Goal: Task Accomplishment & Management: Use online tool/utility

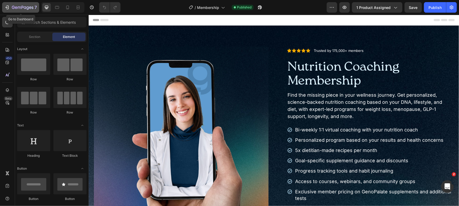
click at [27, 11] on button "7" at bounding box center [20, 7] width 37 height 11
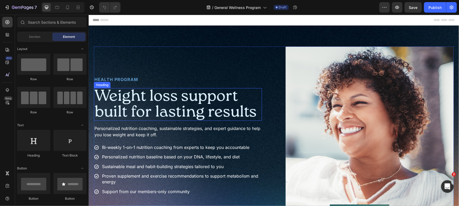
click at [158, 94] on h1 "Weight loss support built for lasting results" at bounding box center [178, 104] width 168 height 33
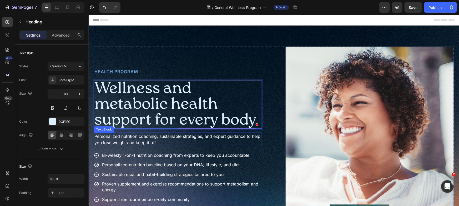
click at [170, 137] on p "Personalized nutrition coaching, sustainable strategies, and expert guidance to…" at bounding box center [177, 139] width 167 height 13
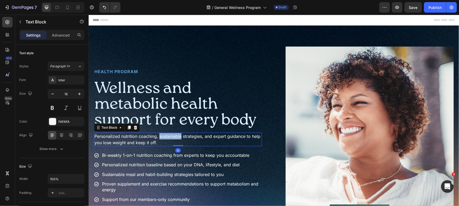
click at [170, 137] on p "Personalized nutrition coaching, sustainable strategies, and expert guidance to…" at bounding box center [177, 139] width 167 height 13
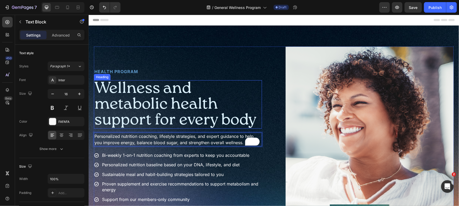
click at [216, 117] on p "Wellness and metabolic health support for every body" at bounding box center [177, 103] width 167 height 47
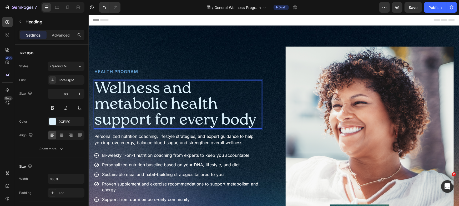
click at [221, 123] on p "Wellness and metabolic health support for every body" at bounding box center [177, 103] width 167 height 47
click at [207, 120] on p "Wellness and metabolic health support for every body" at bounding box center [177, 103] width 167 height 47
click at [222, 120] on p "Wellness and metabolic health support for every body" at bounding box center [177, 103] width 167 height 47
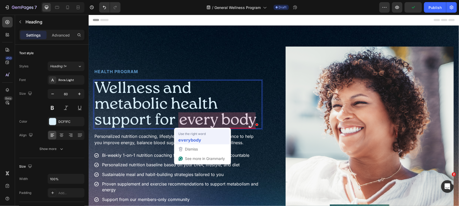
click at [208, 134] on div "Use the right word" at bounding box center [202, 133] width 49 height 5
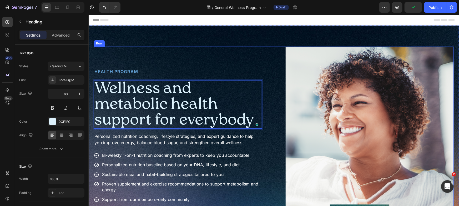
click at [273, 148] on div "Health Program Heading Wellness and metabolic health support for everybody Head…" at bounding box center [274, 146] width 360 height 200
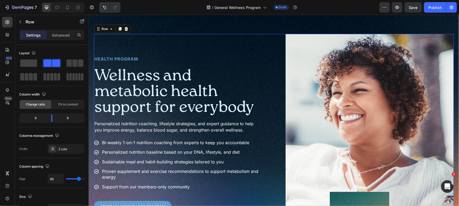
scroll to position [23, 0]
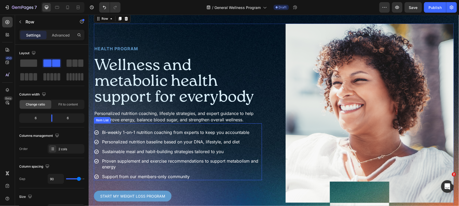
click at [181, 160] on p "Proven supplement and exercise recommendations to support metabolism and energy" at bounding box center [181, 164] width 159 height 12
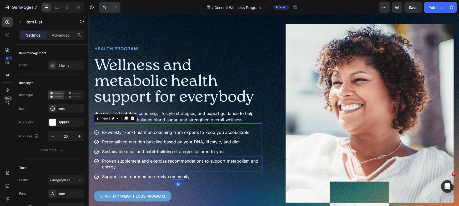
click at [181, 160] on p "Proven supplement and exercise recommendations to support metabolism and energy" at bounding box center [181, 164] width 159 height 12
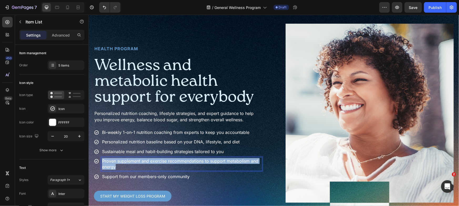
scroll to position [26, 0]
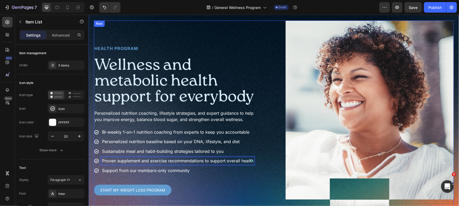
click at [274, 168] on div "Health Program Heading Wellness and metabolic health support for everybody Head…" at bounding box center [274, 120] width 360 height 200
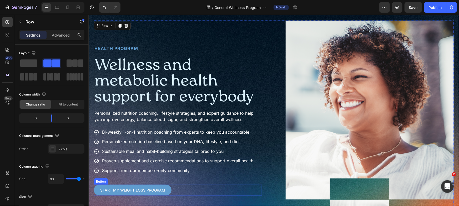
click at [124, 192] on button "Start My Weight Loss PROGRAM" at bounding box center [133, 189] width 78 height 11
click at [123, 191] on p "Start My Weight Loss PROGRAM" at bounding box center [132, 189] width 65 height 7
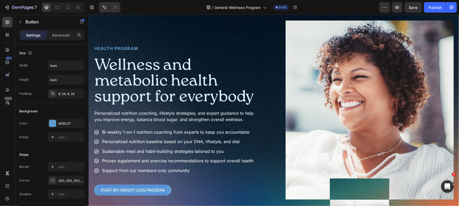
click at [120, 187] on p "Start My Weight Loss PROGRAM" at bounding box center [132, 189] width 65 height 7
click at [144, 188] on p "Start My Weight Loss PROGRAM" at bounding box center [132, 189] width 65 height 7
click at [94, 184] on button "Start My Personalized PROGRAM" at bounding box center [134, 189] width 80 height 11
click at [94, 184] on button "Start My Personalized NutritionPROGRAM" at bounding box center [144, 189] width 101 height 11
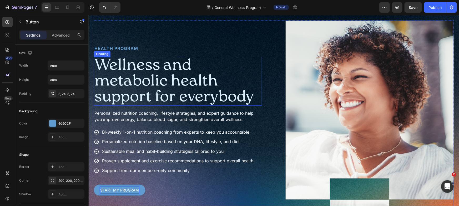
click at [244, 71] on p "Wellness and metabolic health support for everybody" at bounding box center [177, 80] width 167 height 47
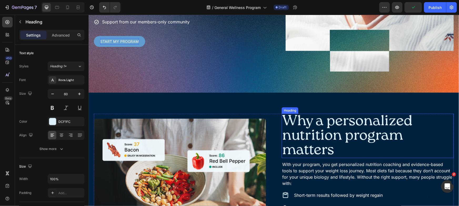
scroll to position [184, 0]
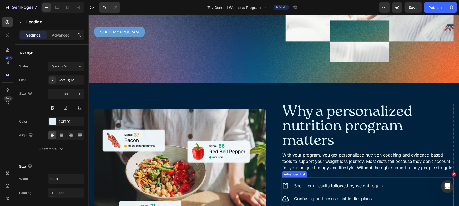
click at [323, 168] on p "With your program, you get personalized nutrition coaching and evidence-based t…" at bounding box center [367, 163] width 171 height 25
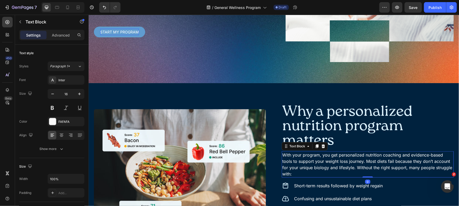
click at [323, 168] on p "With your program, you get personalized nutrition coaching and evidence-based t…" at bounding box center [367, 163] width 171 height 25
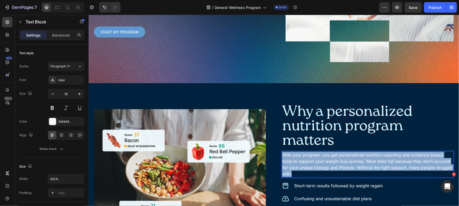
click at [323, 168] on p "With your program, you get personalized nutrition coaching and evidence-based t…" at bounding box center [367, 163] width 171 height 25
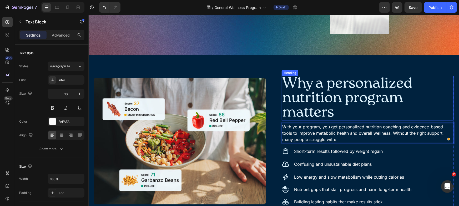
scroll to position [305, 0]
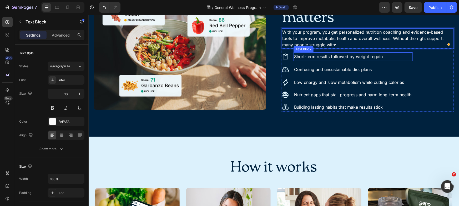
drag, startPoint x: 333, startPoint y: 60, endPoint x: 334, endPoint y: 57, distance: 2.7
click at [333, 60] on p "Short-term results followed by weight regain" at bounding box center [353, 57] width 118 height 8
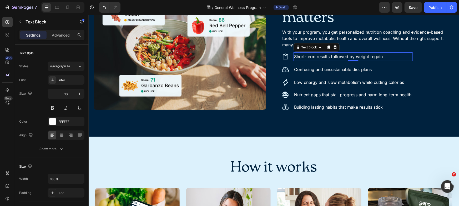
click at [334, 57] on p "Short-term results followed by weight regain" at bounding box center [353, 57] width 118 height 8
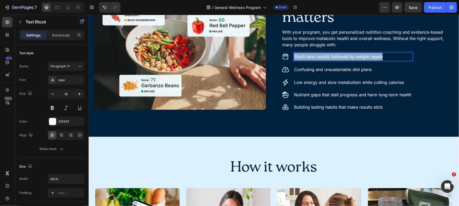
click at [334, 57] on p "Short-term results followed by weight regain" at bounding box center [353, 57] width 118 height 8
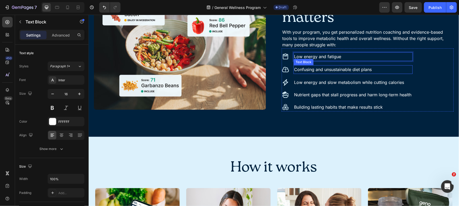
click at [310, 65] on div "Confusing and unsustainable diet plans Text Block" at bounding box center [352, 69] width 119 height 9
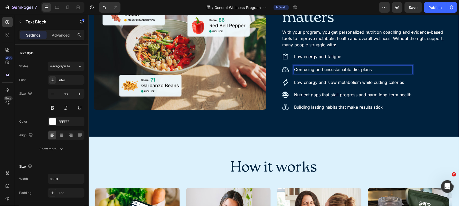
click at [310, 68] on p "Confusing and unsustainable diet plans" at bounding box center [353, 69] width 118 height 8
click at [316, 83] on p "Low energy and slow metabolism while cutting calories" at bounding box center [353, 82] width 118 height 8
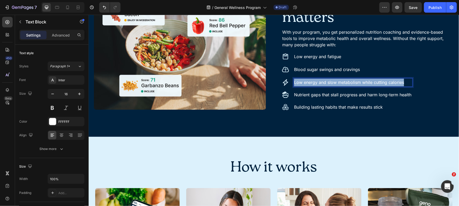
click at [316, 83] on p "Low energy and slow metabolism while cutting calories" at bounding box center [353, 82] width 118 height 8
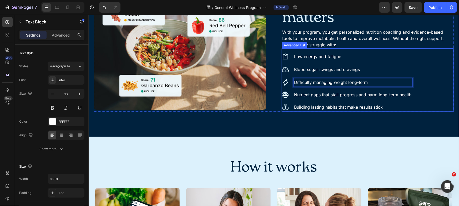
click at [320, 96] on p "Nutrient gaps that stall progress and harm long-term health" at bounding box center [353, 95] width 118 height 6
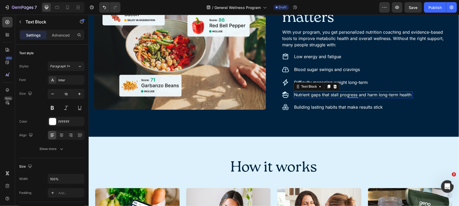
click at [320, 96] on p "Nutrient gaps that stall progress and harm long-term health" at bounding box center [353, 95] width 118 height 6
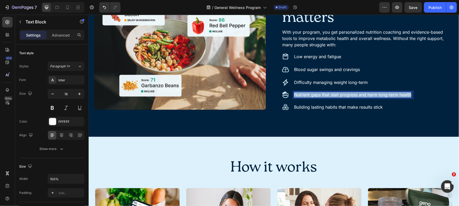
click at [320, 96] on p "Nutrient gaps that stall progress and harm long-term health" at bounding box center [353, 95] width 118 height 6
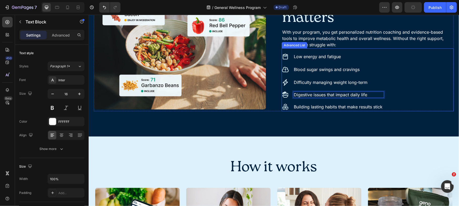
scroll to position [304, 0]
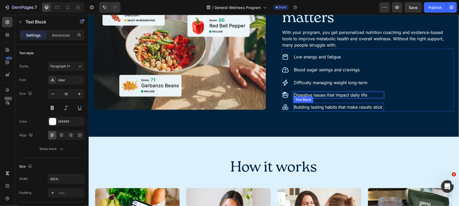
click at [303, 109] on p "Building lasting habits that make results stick" at bounding box center [338, 107] width 90 height 8
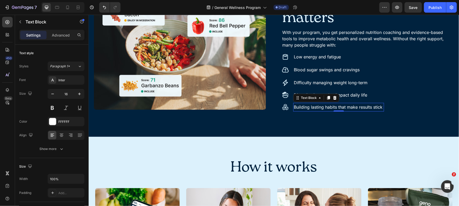
click at [303, 109] on p "Building lasting habits that make results stick" at bounding box center [338, 107] width 90 height 8
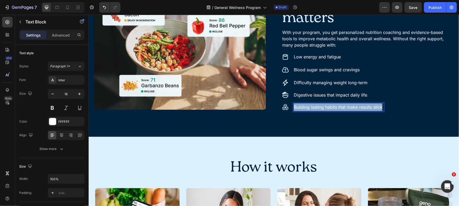
click at [303, 109] on p "Building lasting habits that make results stick" at bounding box center [338, 107] width 90 height 8
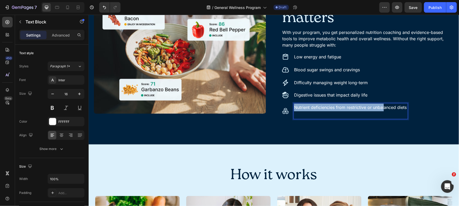
scroll to position [305, 0]
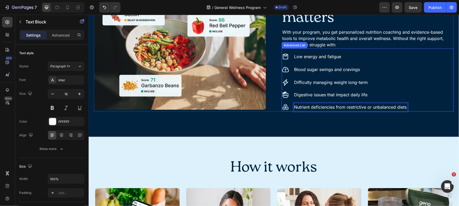
click at [408, 84] on div "Image Low energy and fatigue Text Block Image Blood sugar swings and cravings T…" at bounding box center [367, 81] width 172 height 59
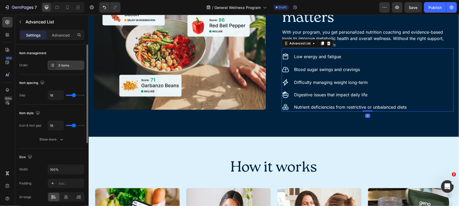
click at [62, 61] on div "5 items" at bounding box center [66, 64] width 37 height 9
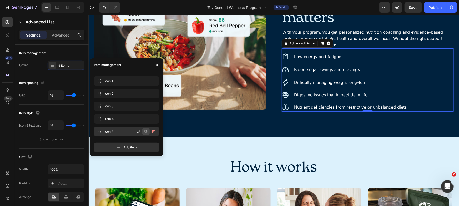
click at [147, 131] on icon "button" at bounding box center [146, 131] width 4 height 4
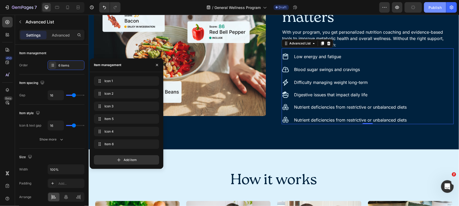
scroll to position [311, 0]
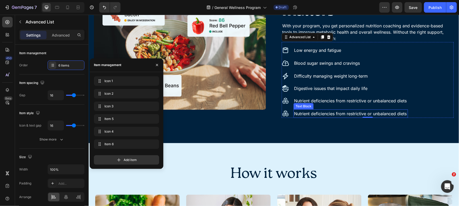
click at [326, 111] on p "Nutrient deficiencies from restrictive or unbalanced diets" at bounding box center [350, 114] width 113 height 8
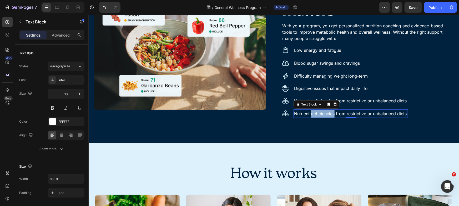
click at [326, 111] on p "Nutrient deficiencies from restrictive or unbalanced diets" at bounding box center [350, 114] width 113 height 8
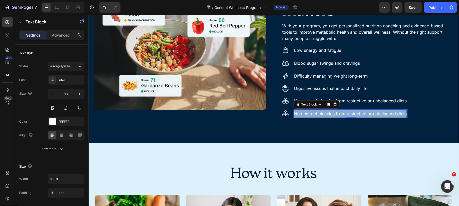
click at [326, 111] on p "Nutrient deficiencies from restrictive or unbalanced diets" at bounding box center [350, 114] width 113 height 8
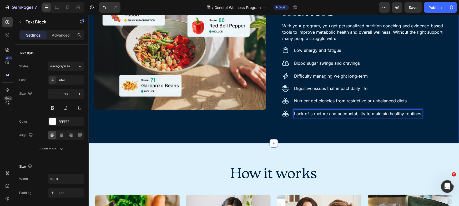
click at [365, 139] on div "Image Why a personalized nutrition program matters Heading With your program, y…" at bounding box center [273, 48] width 370 height 189
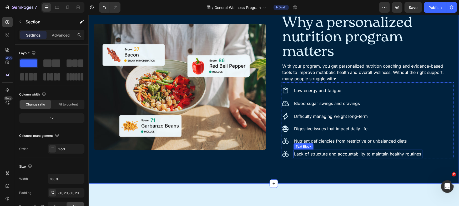
scroll to position [261, 0]
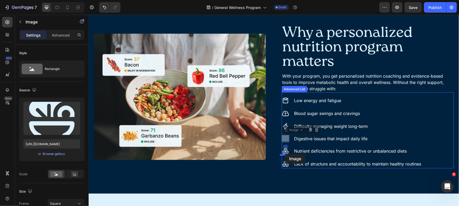
drag, startPoint x: 283, startPoint y: 139, endPoint x: 284, endPoint y: 153, distance: 14.5
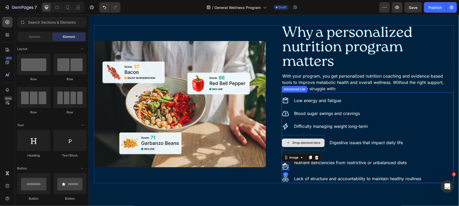
click at [291, 138] on div "Drop element here" at bounding box center [303, 142] width 43 height 8
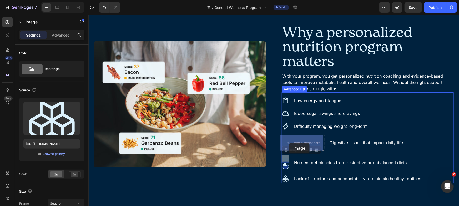
drag, startPoint x: 288, startPoint y: 146, endPoint x: 289, endPoint y: 143, distance: 2.9
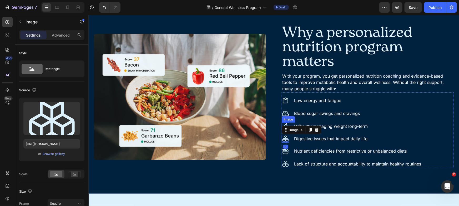
click at [284, 124] on img at bounding box center [285, 126] width 8 height 8
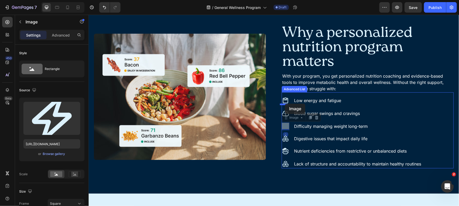
drag, startPoint x: 284, startPoint y: 124, endPoint x: 284, endPoint y: 103, distance: 20.2
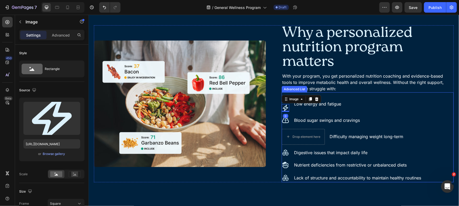
click at [294, 110] on li "Image Image 0 Low energy and fatigue Text Block" at bounding box center [351, 104] width 141 height 16
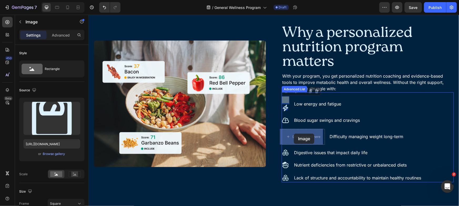
drag, startPoint x: 285, startPoint y: 99, endPoint x: 293, endPoint y: 133, distance: 35.2
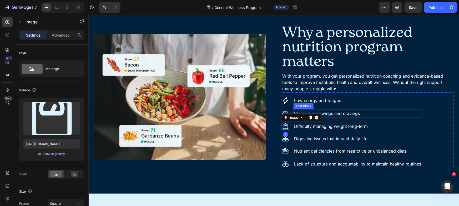
click at [387, 105] on ul "Image Low energy and fatigue Text Block Image Blood sugar swings and cravings T…" at bounding box center [351, 132] width 141 height 72
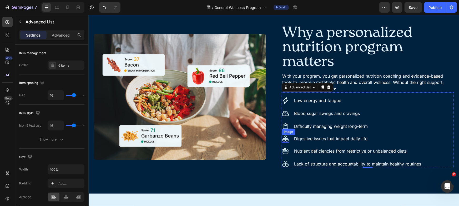
click at [283, 138] on img at bounding box center [285, 139] width 8 height 8
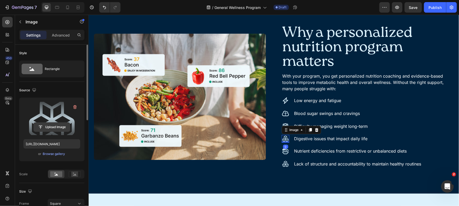
click at [59, 125] on input "file" at bounding box center [52, 126] width 36 height 9
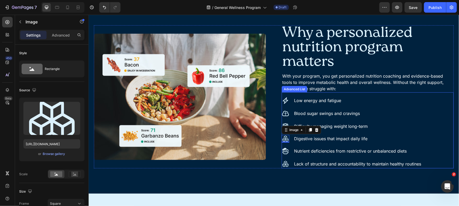
click at [378, 117] on ul "Image Low energy and fatigue Text Block Image Blood sugar swings and cravings T…" at bounding box center [351, 132] width 141 height 72
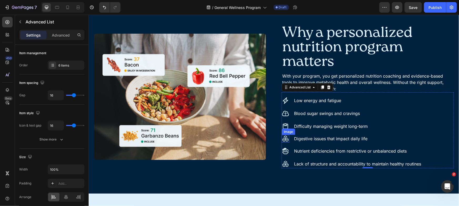
click at [284, 138] on img at bounding box center [285, 139] width 8 height 8
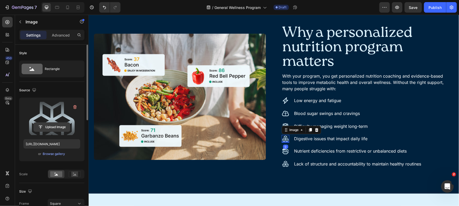
click at [57, 124] on input "file" at bounding box center [52, 126] width 36 height 9
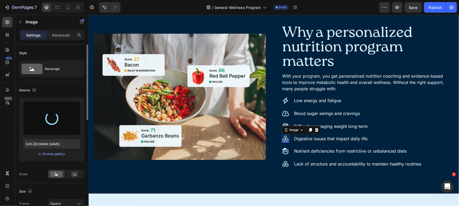
type input "https://cdn.shopify.com/s/files/1/0272/9689/0928/files/gempages_476000136195998…"
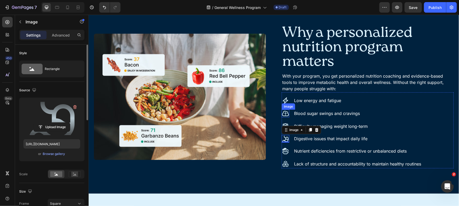
click at [284, 113] on img at bounding box center [285, 113] width 8 height 8
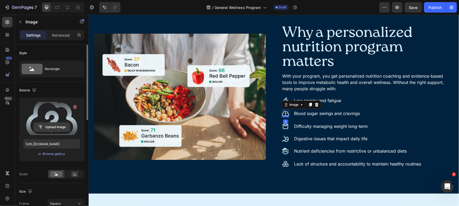
click at [64, 124] on input "file" at bounding box center [52, 126] width 36 height 9
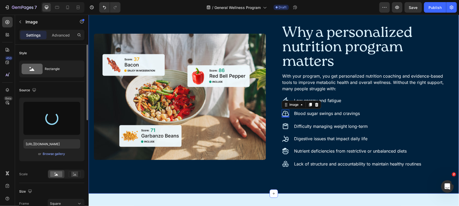
type input "https://cdn.shopify.com/s/files/1/0272/9689/0928/files/gempages_476000136195998…"
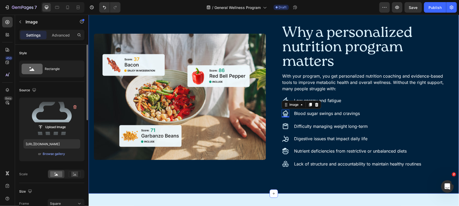
click at [372, 185] on div "Image Why a personalized nutrition program matters Heading With your program, y…" at bounding box center [273, 98] width 370 height 189
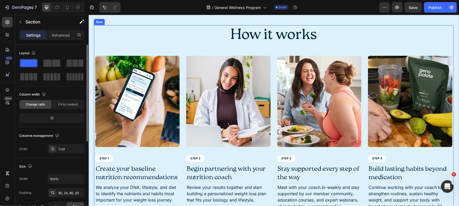
scroll to position [452, 0]
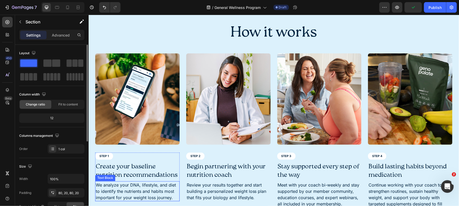
click at [156, 186] on p "We analyze your DNA, lifestyle, and diet to identify the nutrients and habits m…" at bounding box center [136, 190] width 83 height 19
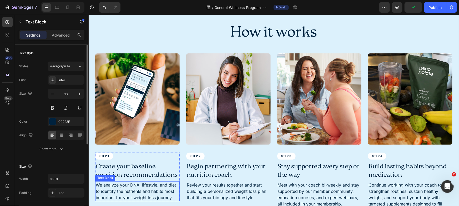
click at [156, 186] on p "We analyze your DNA, lifestyle, and diet to identify the nutrients and habits m…" at bounding box center [136, 190] width 83 height 19
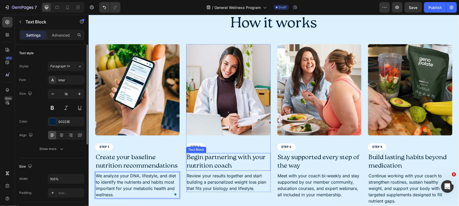
scroll to position [465, 0]
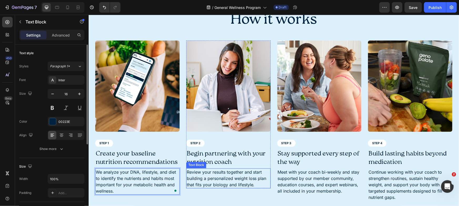
click at [236, 175] on p "Review your results together and start building a personalized weight loss plan…" at bounding box center [227, 177] width 83 height 19
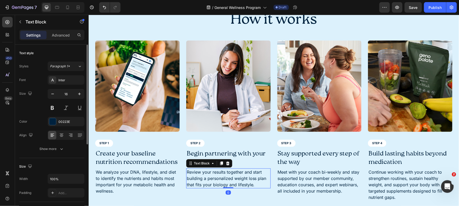
click at [236, 175] on p "Review your results together and start building a personalized weight loss plan…" at bounding box center [227, 177] width 83 height 19
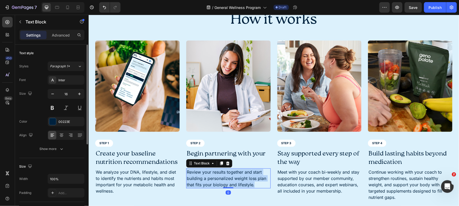
click at [236, 175] on p "Review your results together and start building a personalized weight loss plan…" at bounding box center [227, 177] width 83 height 19
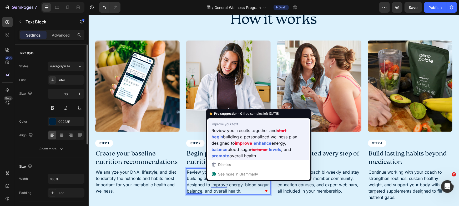
click at [269, 149] on strong "levels" at bounding box center [275, 149] width 12 height 7
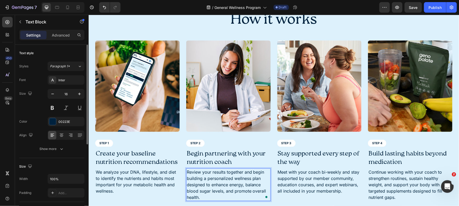
click at [229, 193] on p "Review your results together and begin building a personalized wellness plan de…" at bounding box center [227, 184] width 83 height 32
click at [395, 170] on p "Continue working with your coach to strengthen routines, sustain healthy weight…" at bounding box center [409, 184] width 83 height 32
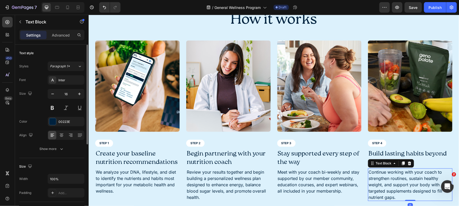
click at [395, 170] on p "Continue working with your coach to strengthen routines, sustain healthy weight…" at bounding box center [409, 184] width 83 height 32
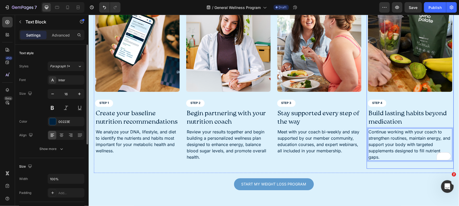
scroll to position [520, 0]
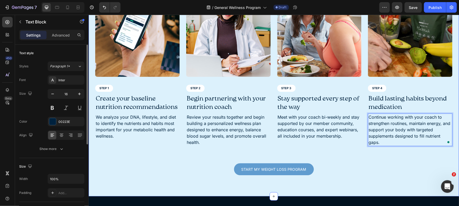
click at [385, 181] on div "How it works Heading Image STEP 1 Text Block Create your baseline nutrition rec…" at bounding box center [273, 65] width 370 height 262
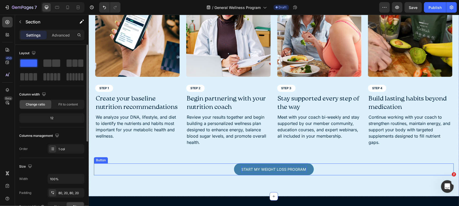
click at [281, 169] on p "Start My Weight Loss PROGRAM" at bounding box center [273, 169] width 65 height 7
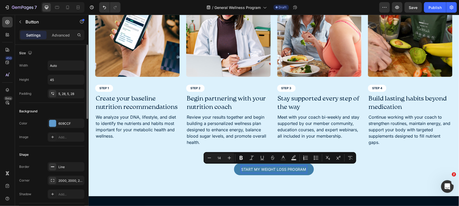
click at [260, 168] on p "Start My Weight Loss PROGRAM" at bounding box center [273, 169] width 65 height 7
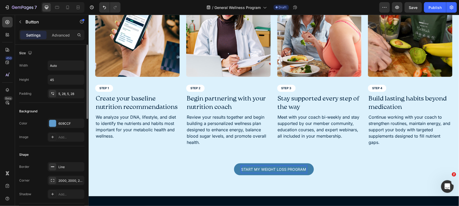
click at [283, 167] on p "Start My Weight Loss PROGRAM" at bounding box center [273, 169] width 65 height 7
drag, startPoint x: 283, startPoint y: 168, endPoint x: 260, endPoint y: 169, distance: 23.2
click at [260, 169] on p "Start My Weight Loss PROGRAM" at bounding box center [273, 169] width 65 height 7
click at [275, 167] on p "Start My s PROGRAM" at bounding box center [273, 169] width 42 height 7
click at [403, 167] on div "Start My PROGRAM Button 0" at bounding box center [274, 169] width 360 height 12
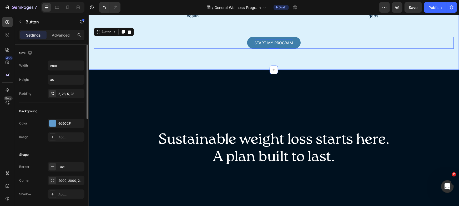
scroll to position [714, 0]
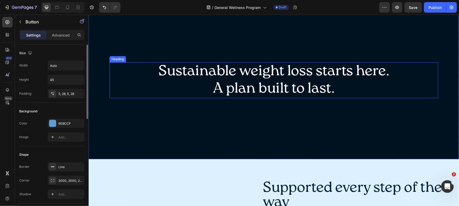
click at [289, 72] on h2 "Sustainable weight loss starts here. A plan built to last." at bounding box center [273, 80] width 329 height 36
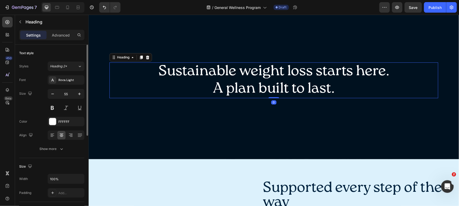
click at [289, 72] on h2 "Sustainable weight loss starts here. A plan built to last." at bounding box center [273, 80] width 329 height 36
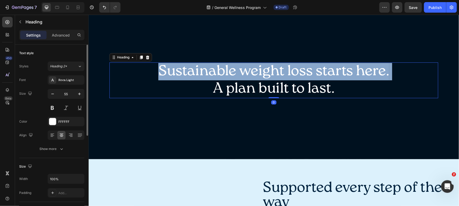
click at [289, 72] on p "Sustainable weight loss starts here. A plan built to last." at bounding box center [274, 80] width 328 height 35
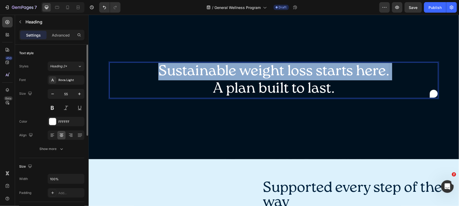
scroll to position [705, 0]
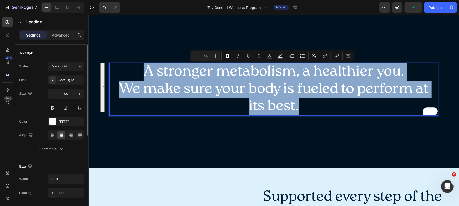
click at [307, 104] on p "We make sure your body is fueled to perform at its best." at bounding box center [274, 97] width 328 height 35
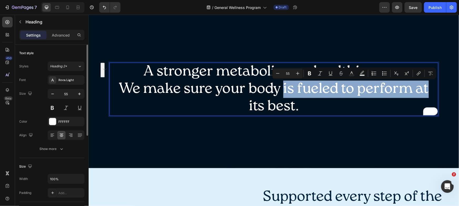
drag, startPoint x: 280, startPoint y: 84, endPoint x: 424, endPoint y: 87, distance: 143.8
click at [424, 87] on p "We make sure your body is fueled to perform at its best." at bounding box center [274, 97] width 328 height 35
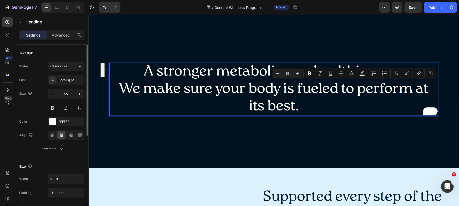
click at [394, 105] on p "We make sure your body is fueled to perform at its best." at bounding box center [274, 97] width 328 height 35
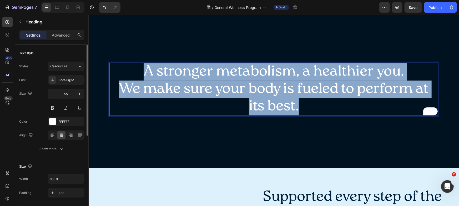
copy h2 "A stronger metabolism, a healthier you. We make sure your body is fueled to per…"
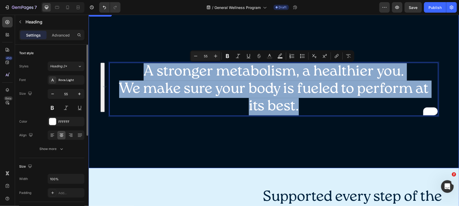
click at [356, 123] on div "A stronger metabolism, a healthier you. We make sure your body is fueled to per…" at bounding box center [273, 89] width 329 height 70
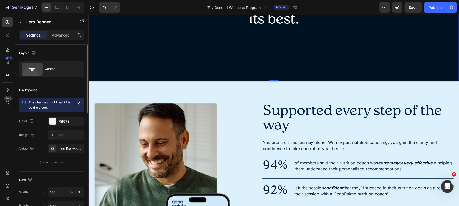
scroll to position [799, 0]
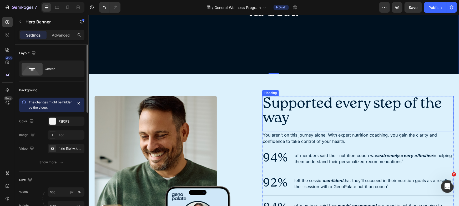
click at [330, 143] on p "You aren’t on this journey alone. With expert nutrition coaching, you gain the …" at bounding box center [357, 137] width 190 height 13
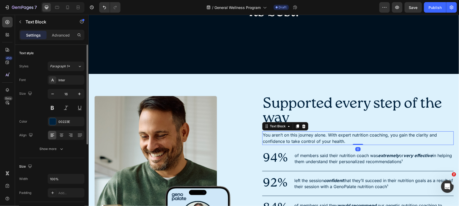
click at [329, 138] on p "You aren’t on this journey alone. With expert nutrition coaching, you gain the …" at bounding box center [357, 137] width 190 height 13
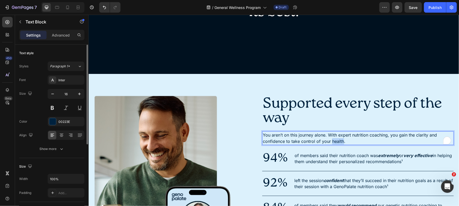
click at [329, 138] on p "You aren’t on this journey alone. With expert nutrition coaching, you gain the …" at bounding box center [357, 137] width 190 height 13
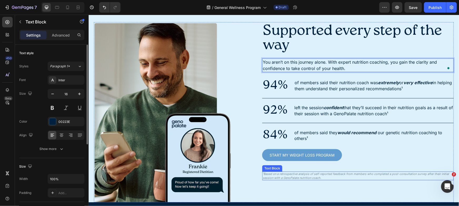
scroll to position [901, 0]
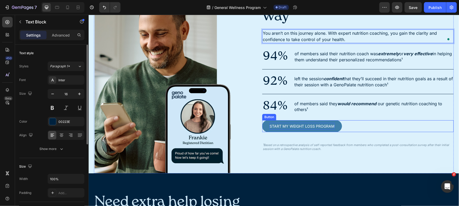
click at [301, 128] on p "Start My Weight Loss PROGRAM" at bounding box center [301, 125] width 65 height 7
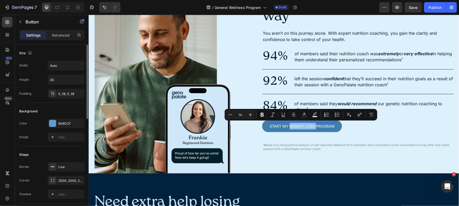
drag, startPoint x: 288, startPoint y: 124, endPoint x: 313, endPoint y: 125, distance: 25.3
click at [313, 125] on p "Start My Weight Loss PROGRAM" at bounding box center [301, 125] width 65 height 7
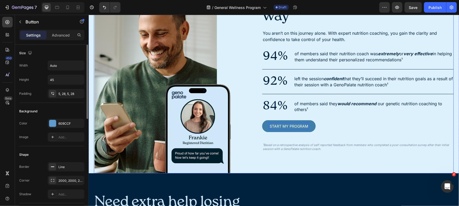
click at [340, 131] on div "Supported every step of the way Heading You aren’t on this journey alone. With …" at bounding box center [357, 83] width 191 height 180
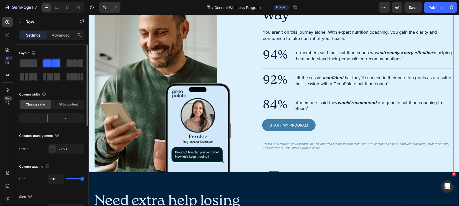
scroll to position [1032, 0]
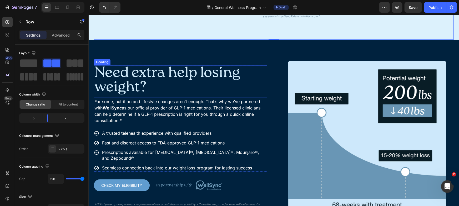
click at [232, 81] on h2 "Need extra help losing weight?" at bounding box center [180, 80] width 173 height 30
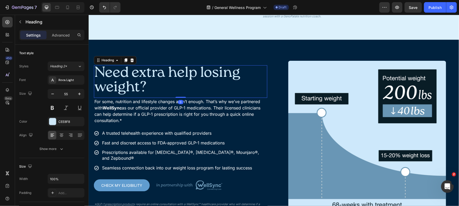
click at [232, 81] on h2 "Need extra help losing weight?" at bounding box center [180, 80] width 173 height 30
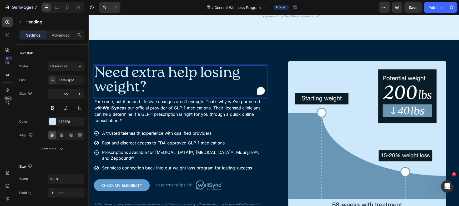
click at [232, 81] on p "Need extra help losing weight?" at bounding box center [180, 79] width 172 height 29
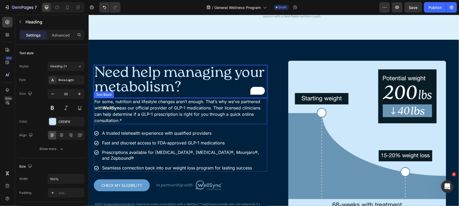
click at [190, 119] on p "For some, nutrition and lifestyle changes aren’t enough. That’s why we’ve partn…" at bounding box center [180, 110] width 172 height 25
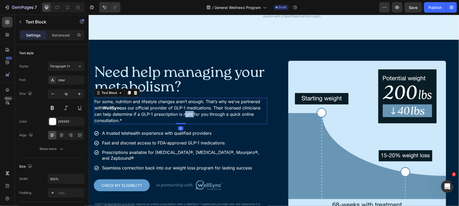
click at [190, 119] on p "For some, nutrition and lifestyle changes aren’t enough. That’s why we’ve partn…" at bounding box center [180, 110] width 172 height 25
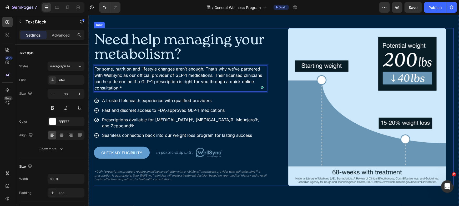
scroll to position [1068, 0]
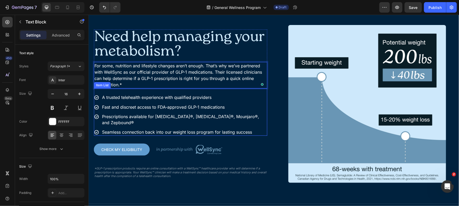
click at [193, 124] on div "A trusted telehealth experience with qualified providers Fast and discreet acce…" at bounding box center [180, 114] width 173 height 42
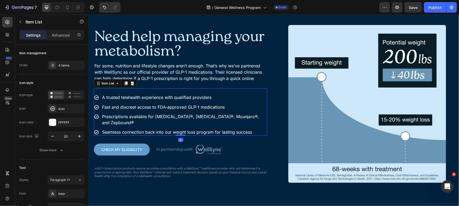
click at [195, 129] on p "Seamless connection back into our weight loss program for lasting success" at bounding box center [184, 132] width 164 height 6
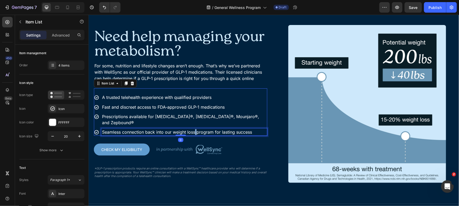
click at [195, 129] on p "Seamless connection back into our weight loss program for lasting success" at bounding box center [184, 132] width 164 height 6
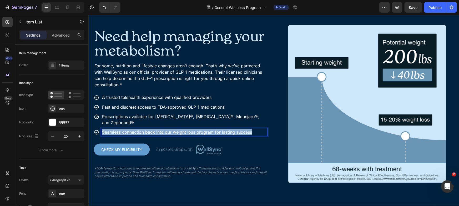
click at [195, 129] on p "Seamless connection back into our weight loss program for lasting success" at bounding box center [184, 132] width 164 height 6
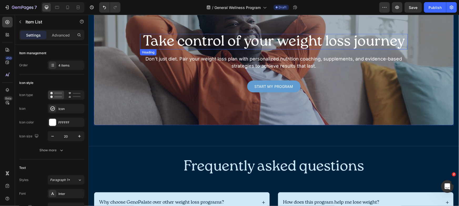
scroll to position [1283, 0]
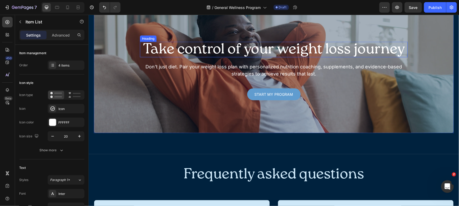
click at [283, 53] on h2 "Take control of your weight loss journey" at bounding box center [274, 50] width 268 height 16
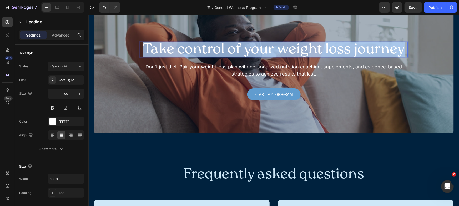
click at [283, 53] on p "Take control of your weight loss journey" at bounding box center [273, 49] width 267 height 14
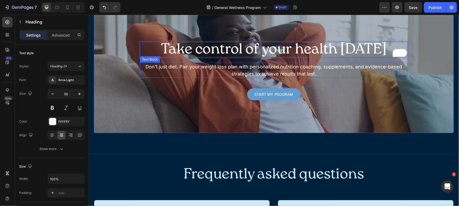
click at [243, 67] on p "Don’t just diet. Pair your weight loss plan with personalized nutrition coachin…" at bounding box center [273, 70] width 267 height 14
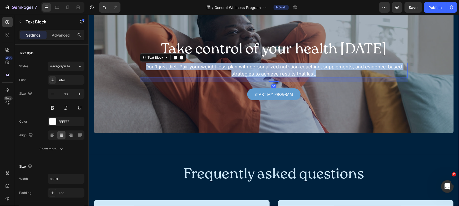
click at [243, 67] on p "Don’t just diet. Pair your weight loss plan with personalized nutrition coachin…" at bounding box center [273, 70] width 267 height 14
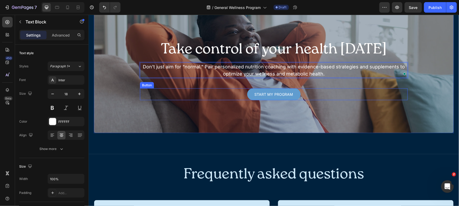
click at [363, 93] on div "Start My PROGRAM Button" at bounding box center [274, 94] width 268 height 12
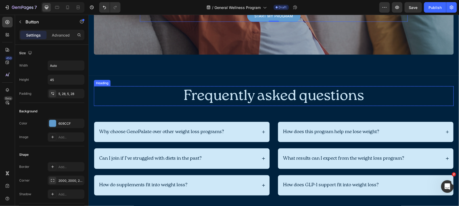
scroll to position [1388, 0]
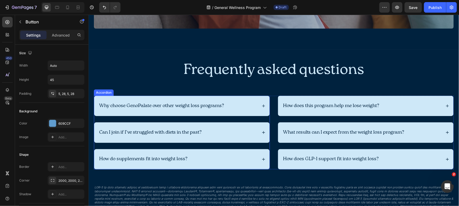
click at [195, 104] on p "Why choose GenoPalate over other weight loss programs?" at bounding box center [161, 106] width 125 height 6
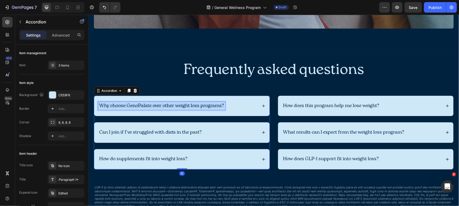
click at [195, 104] on p "Why choose GenoPalate over other weight loss programs?" at bounding box center [161, 106] width 125 height 6
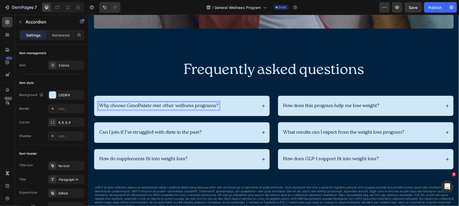
click at [264, 104] on div "Why choose GenoPalate over other wellness programs?" at bounding box center [181, 105] width 175 height 20
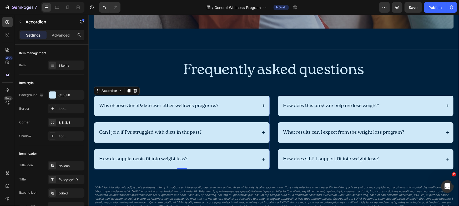
click at [258, 102] on div "Why choose GenoPalate over other wellness programs?" at bounding box center [181, 105] width 175 height 20
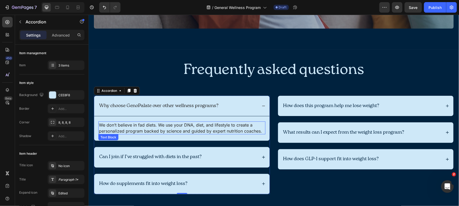
click at [188, 127] on p "We don’t believe in fad diets. We use your DNA, diet, and lifestyle to create a…" at bounding box center [182, 128] width 166 height 12
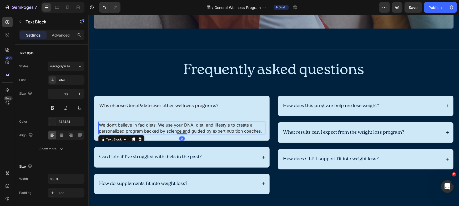
click at [188, 127] on p "We don’t believe in fad diets. We use your DNA, diet, and lifestyle to create a…" at bounding box center [182, 128] width 166 height 12
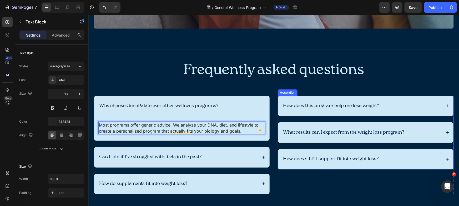
click at [323, 103] on p "How does this program help me lose weight?" at bounding box center [331, 106] width 96 height 6
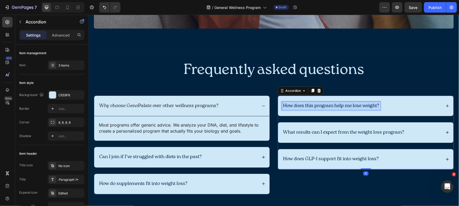
click at [323, 103] on p "How does this program help me lose weight?" at bounding box center [331, 106] width 96 height 6
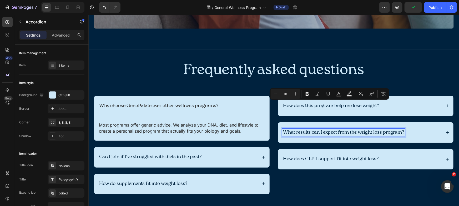
click at [390, 129] on p "What results can I expect from the weight loss program?" at bounding box center [343, 132] width 121 height 6
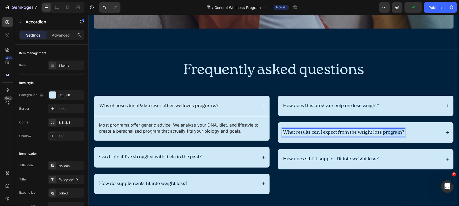
click at [391, 129] on p "What results can I expect from the weight loss program?" at bounding box center [343, 132] width 121 height 6
click at [428, 131] on div "How does this program support metabolic health?" at bounding box center [361, 132] width 159 height 8
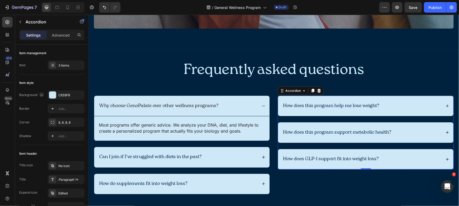
click at [433, 125] on div "How does this program support metabolic health?" at bounding box center [365, 132] width 175 height 20
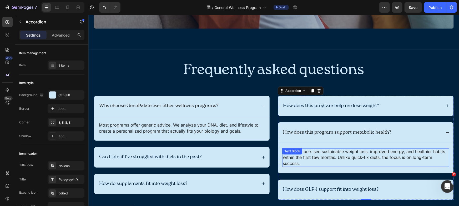
click at [383, 153] on p "Most members see sustainable weight loss, improved energy, and healthier habits…" at bounding box center [365, 158] width 166 height 18
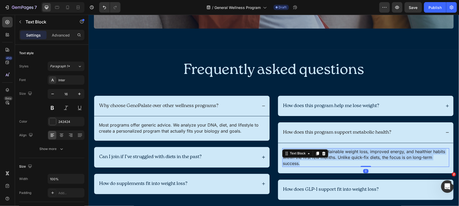
click at [383, 153] on p "Most members see sustainable weight loss, improved energy, and healthier habits…" at bounding box center [365, 158] width 166 height 18
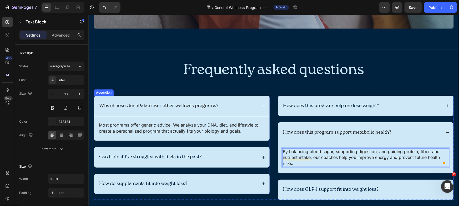
click at [162, 157] on p "Can I join if I’ve struggled with diets in the past?" at bounding box center [150, 157] width 103 height 6
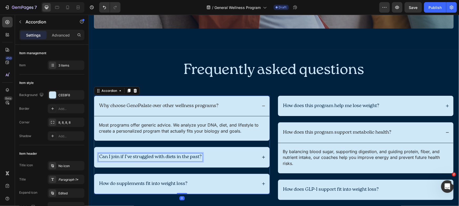
click at [162, 157] on p "Can I join if I’ve struggled with diets in the past?" at bounding box center [150, 157] width 103 height 6
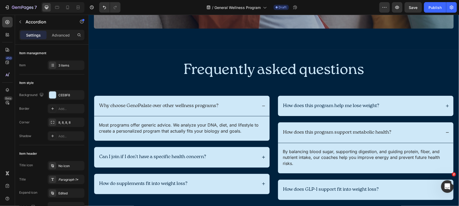
click at [252, 155] on div "Can I join if I don’t have a specific health concern?" at bounding box center [177, 157] width 159 height 8
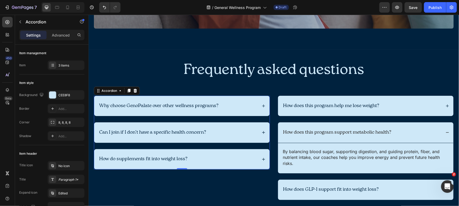
click at [253, 122] on div "Can I join if I don’t have a specific health concern?" at bounding box center [181, 132] width 175 height 20
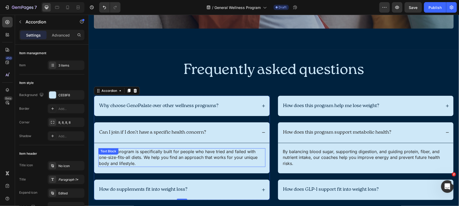
click at [190, 151] on p "Yes. Our program is specifically built for people who have tried and failed wit…" at bounding box center [182, 158] width 166 height 18
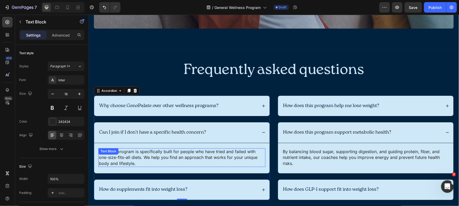
click at [190, 151] on p "Yes. Our program is specifically built for people who have tried and failed wit…" at bounding box center [182, 158] width 166 height 18
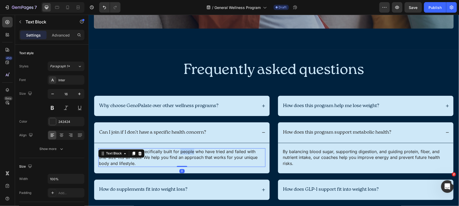
click at [190, 151] on p "Yes. Our program is specifically built for people who have tried and failed wit…" at bounding box center [182, 158] width 166 height 18
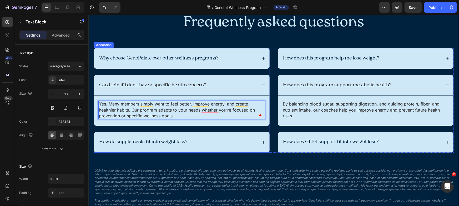
scroll to position [1436, 0]
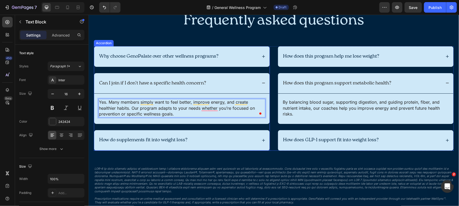
click at [166, 140] on p "How do supplements fit into weight loss?" at bounding box center [143, 140] width 88 height 6
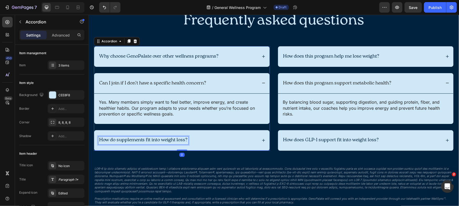
click at [166, 140] on p "How do supplements fit into weight loss?" at bounding box center [143, 140] width 88 height 6
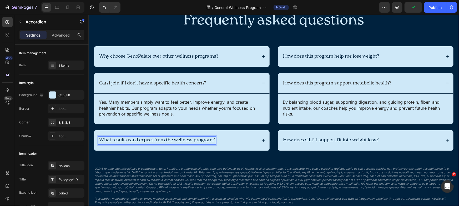
click at [224, 144] on div "What results can I expect from the wellness program?" at bounding box center [181, 140] width 175 height 20
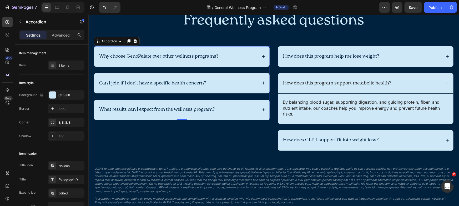
click at [253, 103] on div "What results can I expect from the wellness program?" at bounding box center [181, 109] width 175 height 20
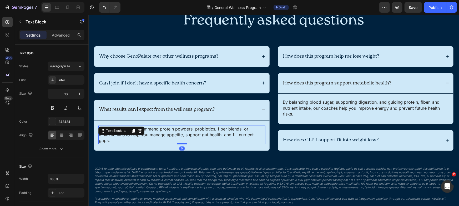
click at [183, 132] on p "Our coaches may recommend protein powders, probiotics, fiber blends, or multivi…" at bounding box center [182, 135] width 166 height 18
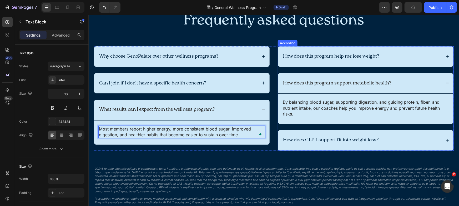
click at [312, 138] on p "How does GLP-1 support fit into weight loss?" at bounding box center [331, 140] width 96 height 6
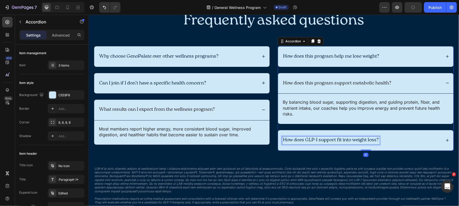
click at [312, 138] on p "How does GLP-1 support fit into weight loss?" at bounding box center [331, 140] width 96 height 6
click at [399, 140] on div "How do supplements fit into the program?" at bounding box center [361, 140] width 159 height 8
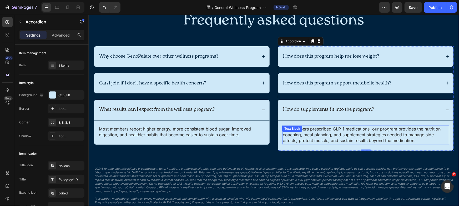
click at [354, 126] on p "For members prescribed GLP-1 medications, our program provides the nutrition co…" at bounding box center [365, 135] width 166 height 18
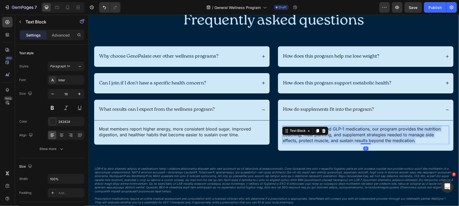
click at [354, 126] on p "For members prescribed GLP-1 medications, our program provides the nutrition co…" at bounding box center [365, 135] width 166 height 18
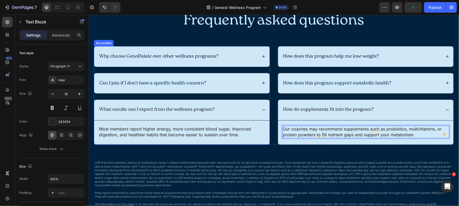
click at [250, 97] on div "Why choose GenoPalate over other wellness programs? Can I join if I don’t have …" at bounding box center [182, 95] width 176 height 98
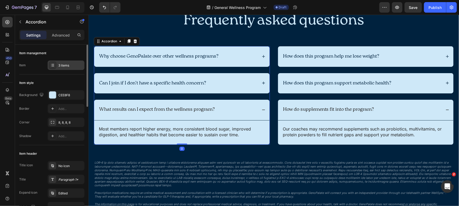
click at [64, 66] on div "3 items" at bounding box center [70, 65] width 25 height 5
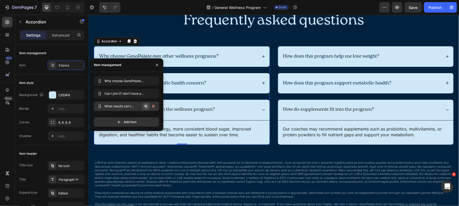
click at [144, 106] on icon "button" at bounding box center [146, 106] width 4 height 4
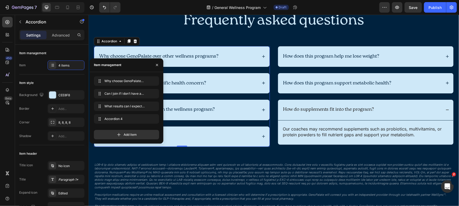
click at [205, 149] on div "Prescription medications require an online medical assessment and consultation …" at bounding box center [274, 188] width 360 height 84
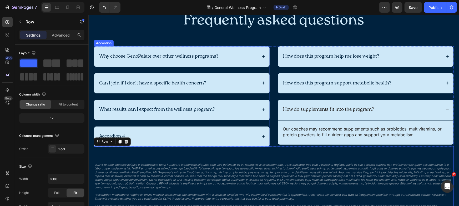
click at [124, 134] on div "Accordion 4" at bounding box center [111, 136] width 27 height 8
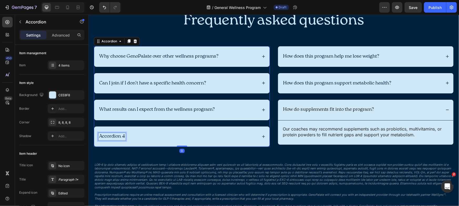
click at [124, 134] on p "Accordion 4" at bounding box center [112, 136] width 26 height 6
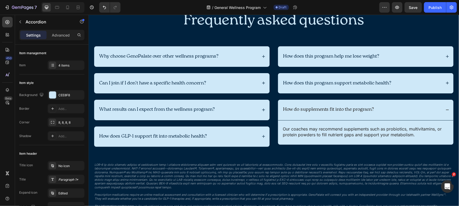
click at [258, 139] on div "How does GLP-1 support fit into metabolic health?" at bounding box center [181, 136] width 175 height 20
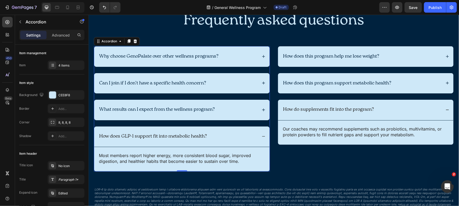
click at [193, 156] on p "Most members report higher energy, more consistent blood sugar, improved digest…" at bounding box center [182, 158] width 166 height 12
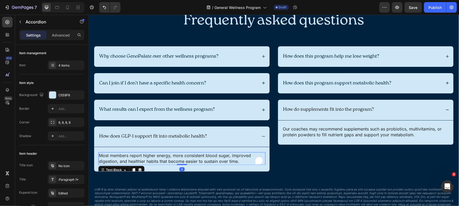
click at [193, 156] on p "Most members report higher energy, more consistent blood sugar, improved digest…" at bounding box center [182, 158] width 166 height 12
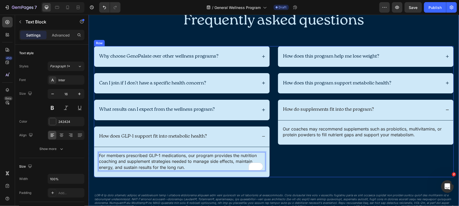
click at [307, 167] on div "How does this program help me lose weight? How does this program support metabo…" at bounding box center [365, 111] width 176 height 131
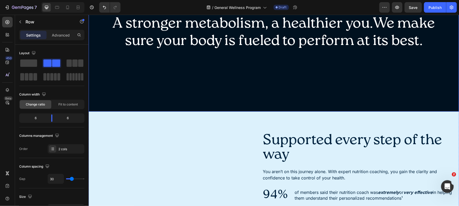
scroll to position [700, 0]
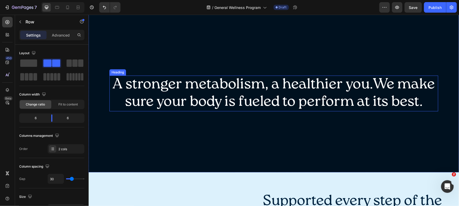
click at [310, 91] on h2 "A stronger metabolism, a healthier you.We make sure your body is fueled to perf…" at bounding box center [273, 93] width 329 height 36
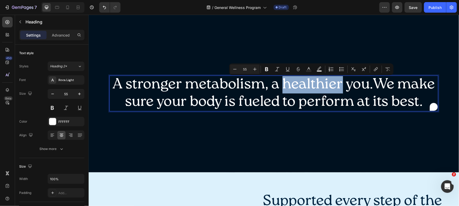
click at [336, 87] on p "A stronger metabolism, a healthier you.We make sure your body is fueled to perf…" at bounding box center [274, 93] width 328 height 35
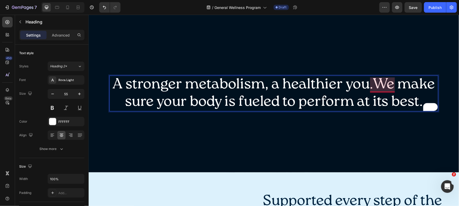
click at [372, 86] on p "A stronger metabolism, a healthier you.We make sure your body is fueled to perf…" at bounding box center [274, 93] width 328 height 35
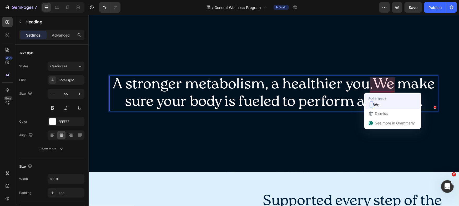
click at [376, 96] on span "Add a space" at bounding box center [377, 98] width 18 height 5
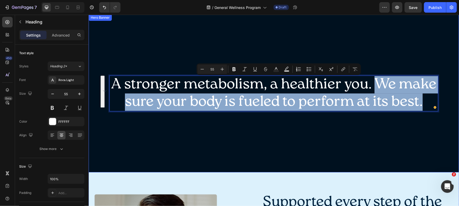
drag, startPoint x: 374, startPoint y: 85, endPoint x: 439, endPoint y: 103, distance: 68.2
click at [439, 103] on div "A stronger metabolism, a healthier you. We make sure your body is fueled to per…" at bounding box center [273, 93] width 370 height 158
click at [392, 93] on p "A stronger metabolism, a healthier you. We make sure your body is fueled to per…" at bounding box center [274, 93] width 328 height 35
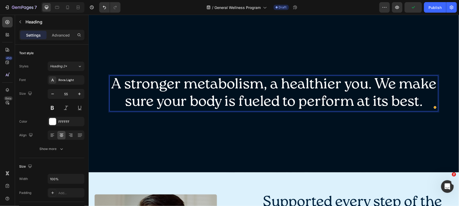
click at [278, 105] on p "A stronger metabolism, a healthier you. We make sure your body is fueled to per…" at bounding box center [274, 93] width 328 height 35
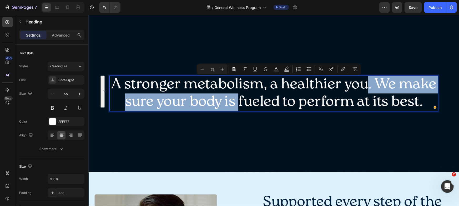
drag, startPoint x: 234, startPoint y: 100, endPoint x: 364, endPoint y: 86, distance: 129.8
click at [364, 86] on p "A stronger metabolism, a healthier you. We make sure your body is fueled to per…" at bounding box center [274, 93] width 328 height 35
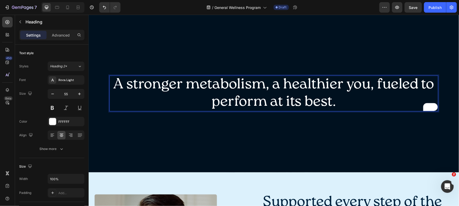
click at [264, 83] on p "A stronger metabolism, a healthier you, fueled to perform at its best." at bounding box center [274, 93] width 328 height 35
click at [370, 87] on p "A stronger metabolism, a healthier you, fueled to perform at its best." at bounding box center [274, 93] width 328 height 35
click at [369, 87] on p "A stronger metabolism, a healthier you, fueled to perform at its best." at bounding box center [274, 93] width 328 height 35
click at [362, 103] on p "A stronger metabolism, a healthier you, fueled to perform at its best." at bounding box center [274, 93] width 328 height 35
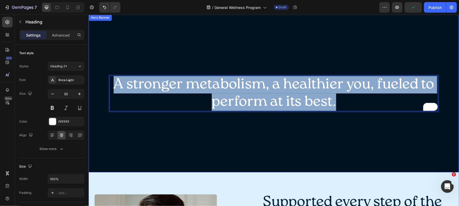
copy p "A stronger metabolism, a healthier you, fueled to perform at its best."
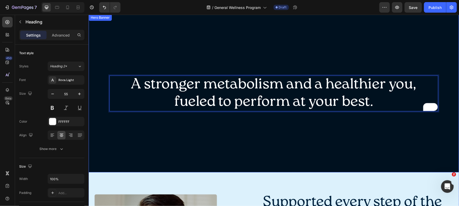
click at [364, 139] on div "Overlay" at bounding box center [273, 93] width 370 height 158
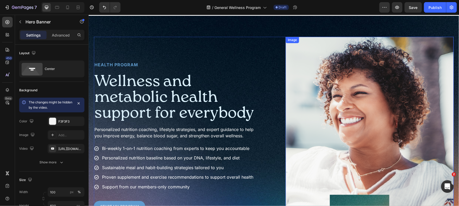
scroll to position [21, 0]
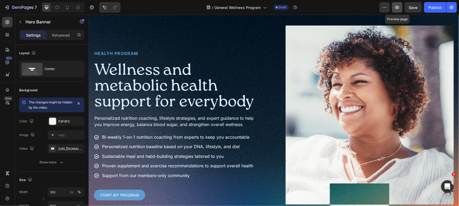
click at [396, 7] on icon "button" at bounding box center [396, 7] width 5 height 5
click at [334, 103] on img at bounding box center [369, 125] width 168 height 200
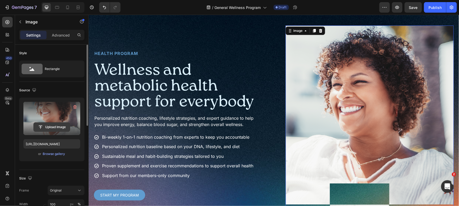
click at [60, 129] on input "file" at bounding box center [52, 126] width 36 height 9
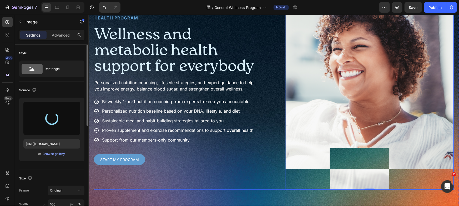
scroll to position [47, 0]
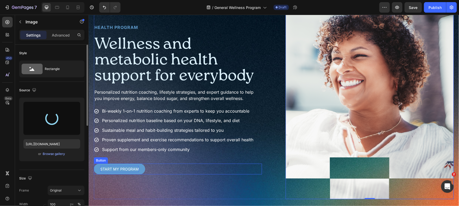
type input "https://cdn.shopify.com/s/files/1/0272/9689/0928/files/gempages_476000136195998…"
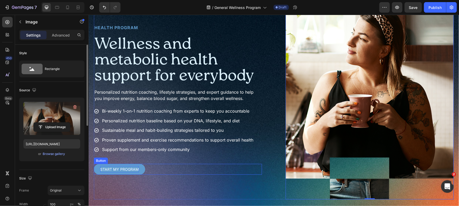
click at [120, 167] on p "Start My PROGRAM" at bounding box center [119, 169] width 39 height 7
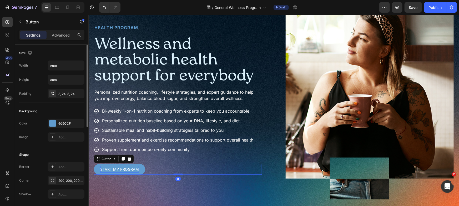
click at [120, 167] on p "Start My PROGRAM" at bounding box center [119, 169] width 39 height 7
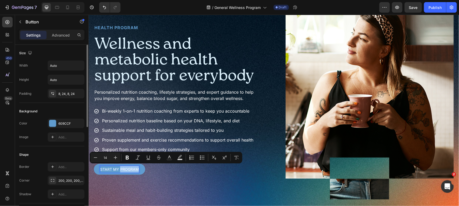
click at [121, 167] on p "Start My PROGRAM" at bounding box center [119, 169] width 39 height 7
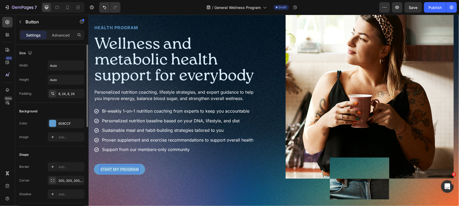
click at [120, 167] on p "Start My PROGRAM" at bounding box center [119, 169] width 39 height 7
click at [94, 163] on button "Start My PersonalizePROGRAM" at bounding box center [132, 168] width 76 height 11
click at [137, 163] on button "Start My Personalized PROGRAM" at bounding box center [134, 168] width 80 height 11
click at [136, 167] on p "Start My Personalized PROGRAM" at bounding box center [134, 169] width 68 height 7
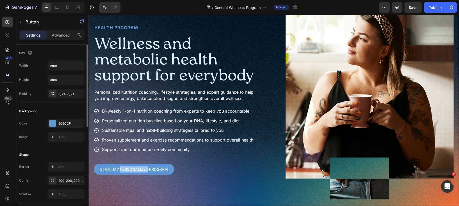
copy p "Personalized"
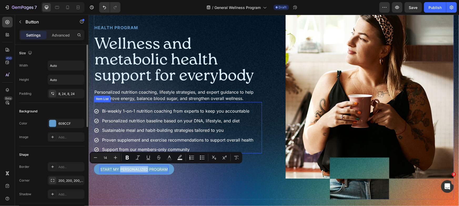
click at [258, 150] on div "Bi-weekly 1-on-1 nutrition coaching from experts to keep you accountable Person…" at bounding box center [178, 130] width 168 height 46
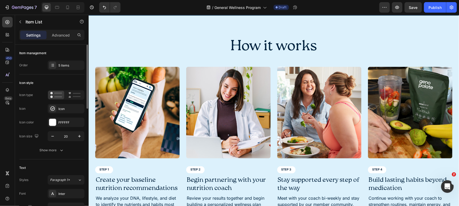
scroll to position [452, 0]
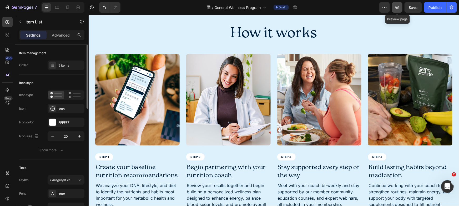
click at [398, 7] on icon "button" at bounding box center [396, 7] width 5 height 5
click at [303, 87] on img at bounding box center [319, 99] width 84 height 91
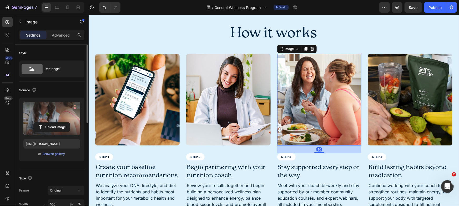
click at [51, 121] on label at bounding box center [51, 118] width 57 height 33
click at [51, 122] on input "file" at bounding box center [52, 126] width 36 height 9
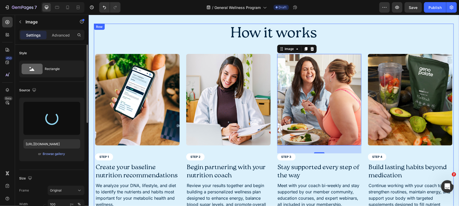
type input "https://cdn.shopify.com/s/files/1/0272/9689/0928/files/gempages_476000136195998…"
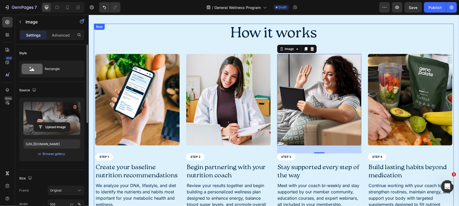
click at [366, 44] on div "How it works Heading Image STEP 1 Text Block Create your baseline nutrition rec…" at bounding box center [274, 124] width 360 height 203
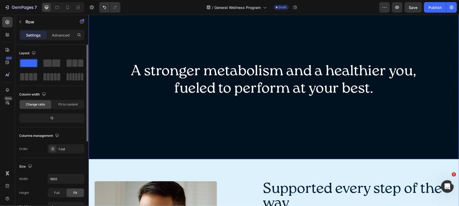
scroll to position [679, 0]
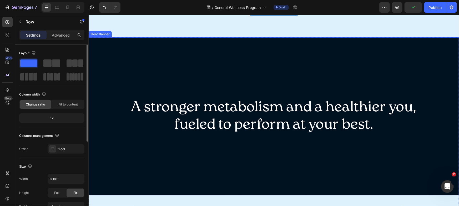
click at [294, 71] on div "Overlay" at bounding box center [273, 116] width 370 height 158
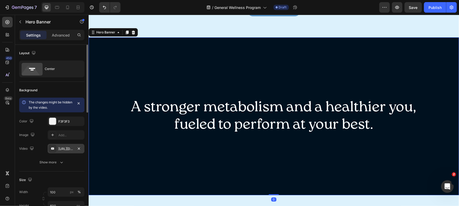
click at [65, 146] on div "https://www.youtube.com/watch?v=piw1bwtbWCo&feature=youtu.be" at bounding box center [65, 148] width 15 height 5
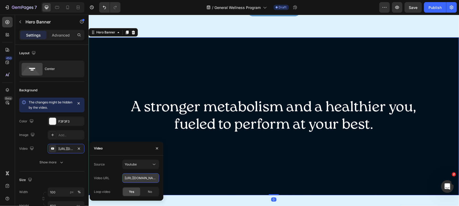
click at [146, 179] on input "https://www.youtube.com/watch?v=piw1bwtbWCo&feature=youtu.be" at bounding box center [140, 177] width 37 height 9
paste input "1msBVxhKL88"
type input "https://www.youtube.com/watch?v=1msBVxhKL88&feature=youtu.be"
click at [410, 94] on div "A stronger metabolism and a healthier you, fueled to perform at your best. Head…" at bounding box center [273, 116] width 329 height 53
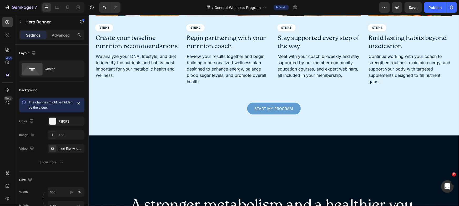
scroll to position [581, 0]
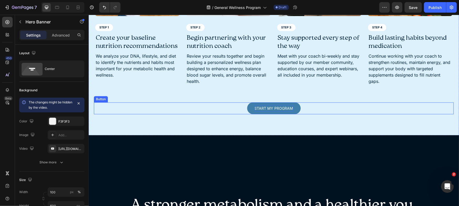
click at [269, 106] on p "Start My PROGRAM" at bounding box center [273, 108] width 39 height 7
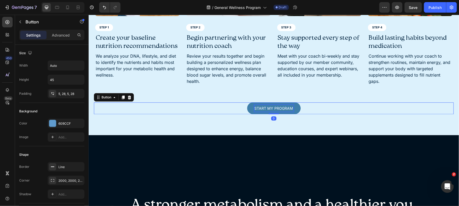
click at [272, 107] on p "Start My PROGRAM" at bounding box center [273, 108] width 39 height 7
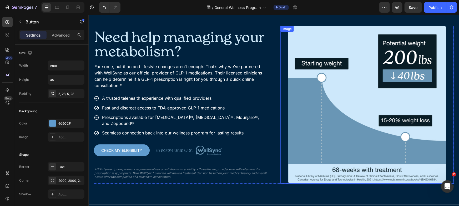
scroll to position [990, 0]
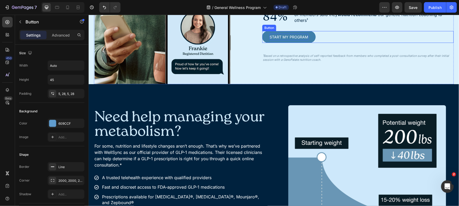
click at [288, 34] on p "Start My PROGRAM" at bounding box center [288, 36] width 39 height 7
click at [287, 35] on p "Start My PROGRAM" at bounding box center [288, 36] width 39 height 7
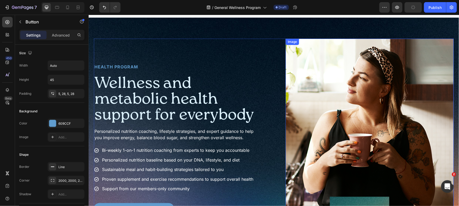
scroll to position [0, 0]
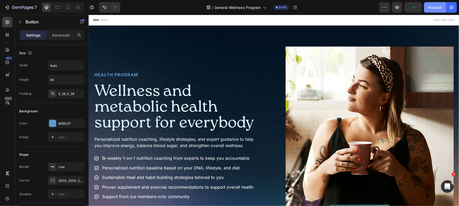
click at [431, 6] on div "Publish" at bounding box center [434, 8] width 13 height 6
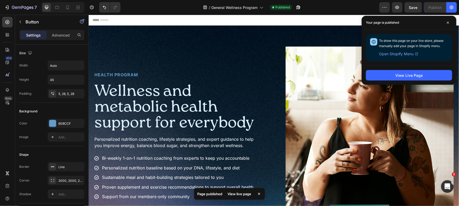
click at [248, 193] on div "View live page" at bounding box center [239, 193] width 30 height 7
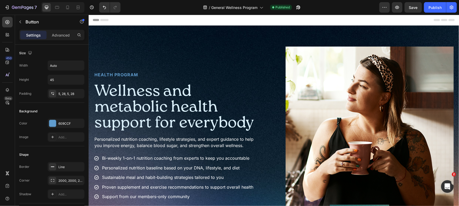
click at [1, 2] on div "7 Version history / General Wellness Program Published Preview Save Publish" at bounding box center [229, 7] width 459 height 15
click at [13, 7] on icon "button" at bounding box center [23, 8] width 22 height 4
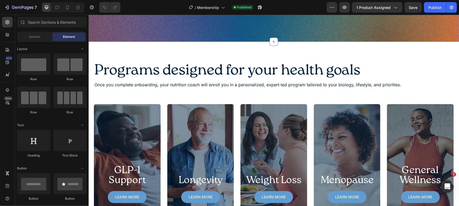
scroll to position [478, 0]
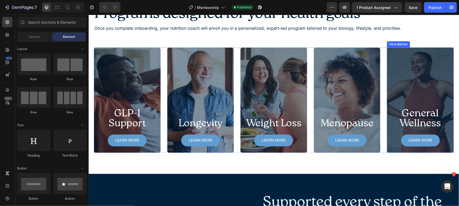
click at [406, 89] on div "Overlay" at bounding box center [419, 99] width 67 height 105
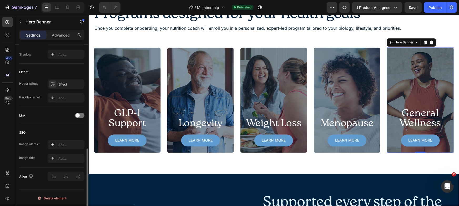
scroll to position [260, 0]
click at [80, 116] on div at bounding box center [79, 116] width 9 height 5
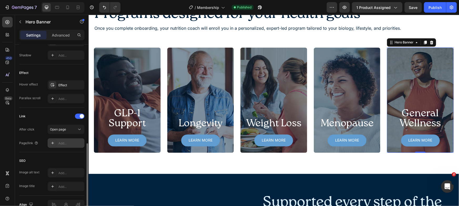
click at [68, 141] on div "Add..." at bounding box center [70, 143] width 25 height 5
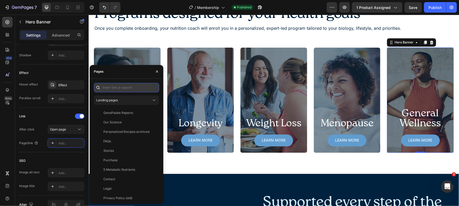
click at [131, 88] on input "text" at bounding box center [126, 87] width 65 height 9
paste input "https://www.genopalate.com/pages/general-wellness-program"
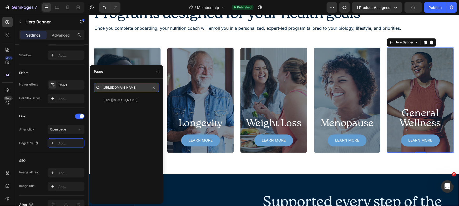
scroll to position [0, 48]
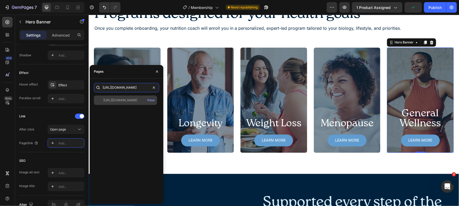
type input "https://www.genopalate.com/pages/general-wellness-program"
click at [134, 101] on div "https://www.genopalate.com/pages/general-wellness-program" at bounding box center [120, 100] width 34 height 5
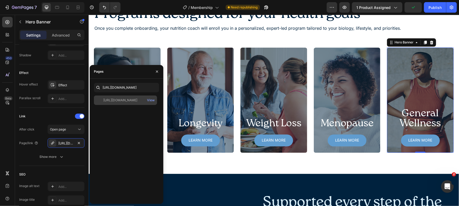
scroll to position [0, 0]
click at [130, 102] on div "https://www.genopalate.com/pages/general-wellness-program View" at bounding box center [125, 99] width 63 height 9
drag, startPoint x: 156, startPoint y: 72, endPoint x: 106, endPoint y: 61, distance: 51.5
click at [156, 72] on icon "button" at bounding box center [157, 71] width 4 height 4
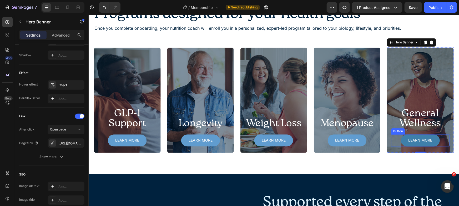
click at [402, 141] on link "Learn more" at bounding box center [420, 140] width 39 height 12
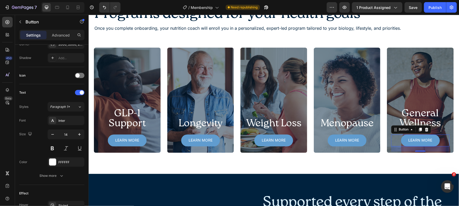
scroll to position [241, 0]
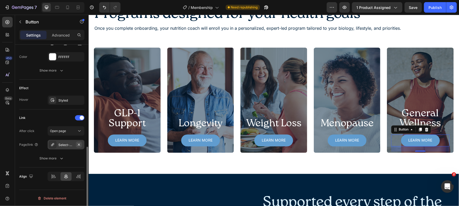
click at [79, 144] on icon "button" at bounding box center [79, 144] width 4 height 4
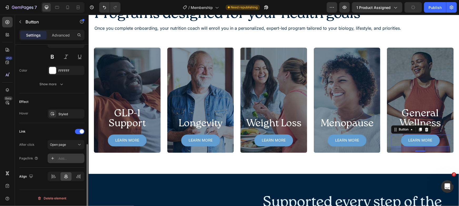
click at [66, 154] on div "Add..." at bounding box center [66, 158] width 37 height 9
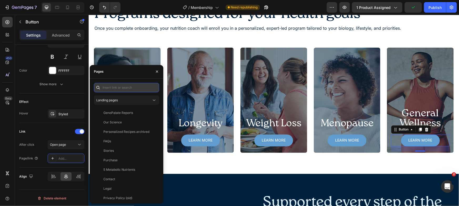
click at [117, 84] on input "text" at bounding box center [126, 87] width 65 height 9
paste input "https://www.genopalate.com/pages/general-wellness-program"
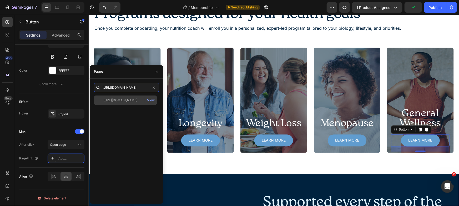
type input "https://www.genopalate.com/pages/general-wellness-program"
click at [123, 102] on div "https://www.genopalate.com/pages/general-wellness-program" at bounding box center [120, 100] width 34 height 5
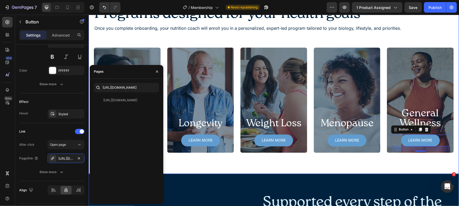
click at [302, 168] on div "Programs designed for your health goals Heading Once you complete onboarding, y…" at bounding box center [273, 79] width 370 height 188
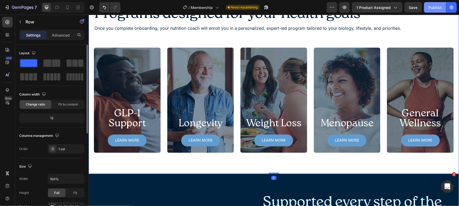
click at [435, 7] on div "Publish" at bounding box center [434, 8] width 13 height 6
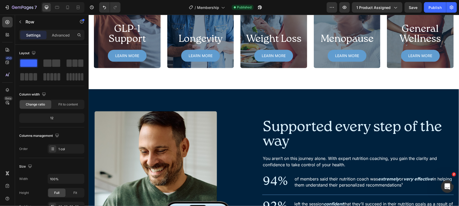
scroll to position [436, 0]
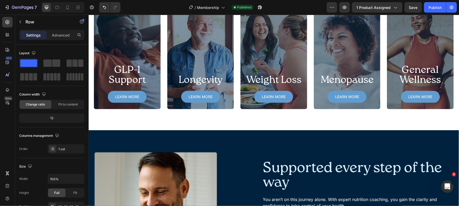
click at [72, 5] on div at bounding box center [62, 7] width 43 height 11
click at [69, 6] on icon at bounding box center [67, 7] width 5 height 5
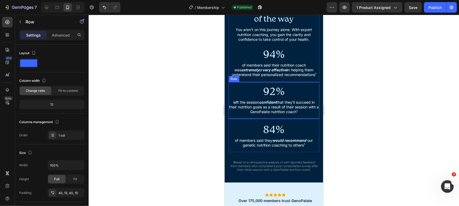
scroll to position [1434, 0]
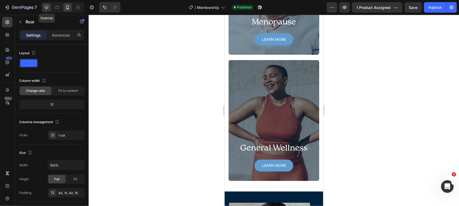
click at [49, 8] on icon at bounding box center [46, 7] width 5 height 5
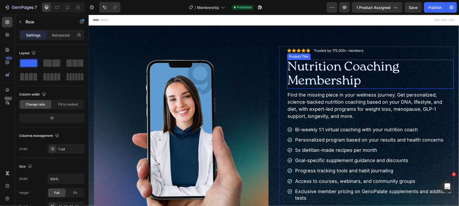
click at [400, 65] on h1 "Nutrition Coaching Membership" at bounding box center [370, 73] width 167 height 29
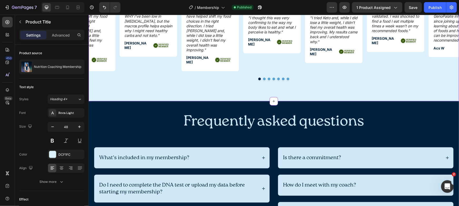
scroll to position [1144, 0]
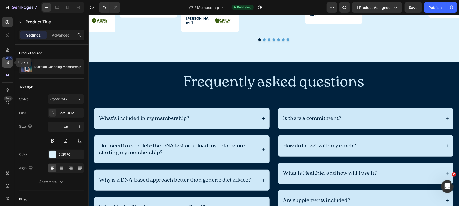
click at [9, 64] on icon at bounding box center [7, 62] width 5 height 5
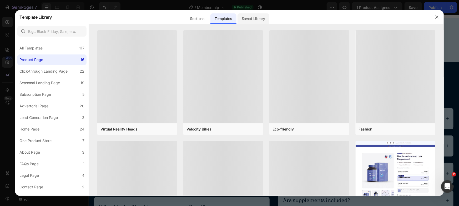
click at [253, 20] on div "Saved Library" at bounding box center [253, 18] width 32 height 11
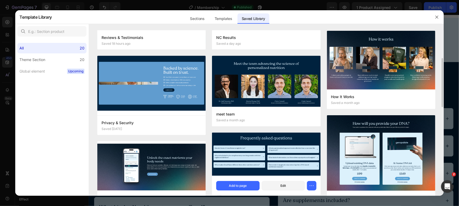
scroll to position [129, 0]
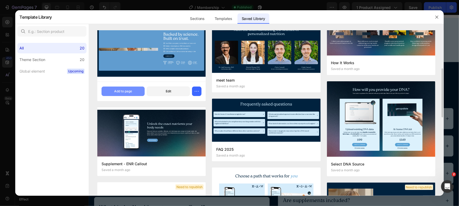
click at [116, 92] on div "Add to page" at bounding box center [123, 91] width 18 height 5
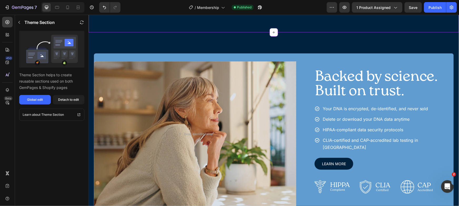
scroll to position [1568, 0]
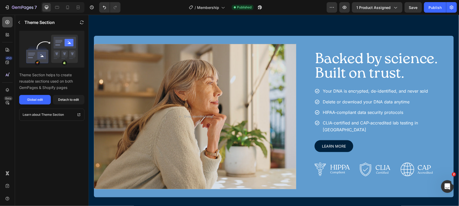
click at [5, 22] on icon at bounding box center [7, 21] width 5 height 5
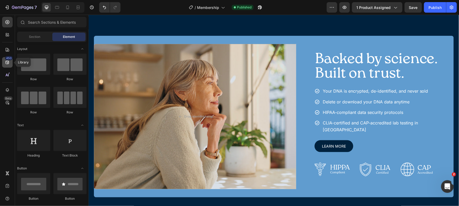
click at [11, 58] on div "450" at bounding box center [9, 58] width 8 height 4
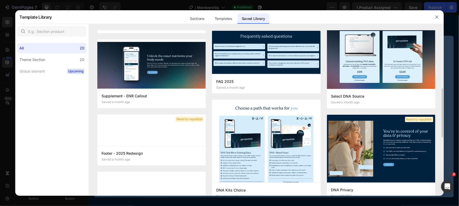
scroll to position [129, 0]
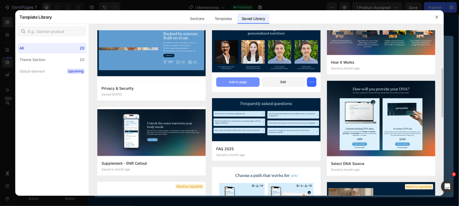
click at [247, 80] on div "Add to page" at bounding box center [238, 82] width 18 height 5
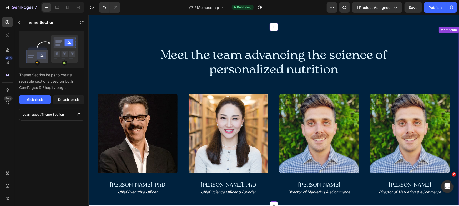
scroll to position [1657, 0]
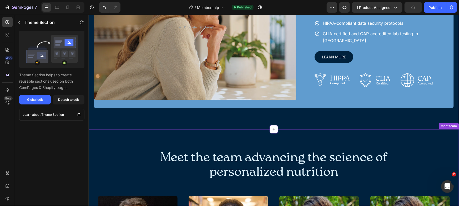
click at [453, 122] on icon at bounding box center [454, 124] width 3 height 4
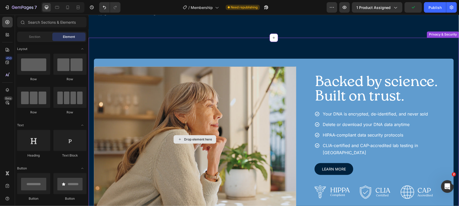
scroll to position [1538, 0]
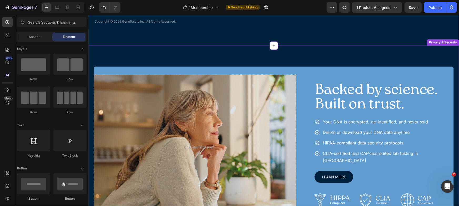
click at [210, 57] on div "Drop element here Hero Banner Backed by science. Built on trust. Heading Your D…" at bounding box center [273, 146] width 370 height 203
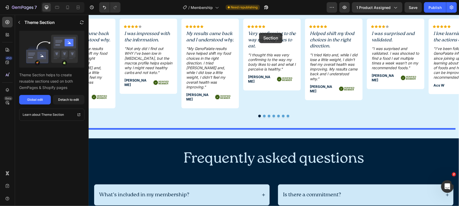
scroll to position [1059, 0]
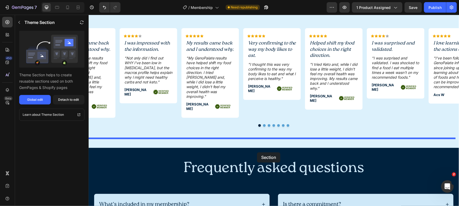
drag, startPoint x: 420, startPoint y: 40, endPoint x: 256, endPoint y: 150, distance: 197.0
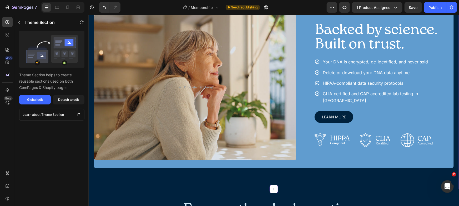
scroll to position [1204, 0]
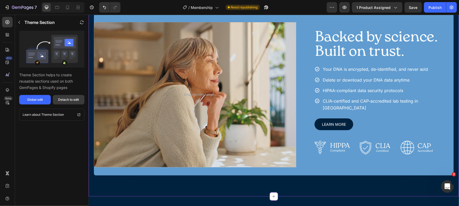
click at [77, 100] on div "Detach to edit" at bounding box center [68, 99] width 21 height 5
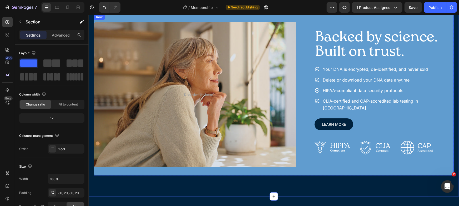
click at [301, 43] on div "Drop element here Hero Banner Backed by science. Built on trust. Heading Your D…" at bounding box center [274, 94] width 360 height 161
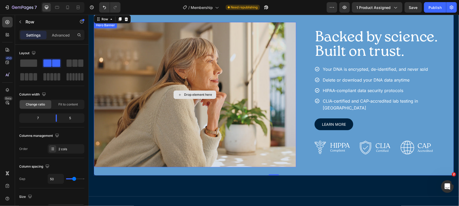
click at [129, 83] on div "Drop element here" at bounding box center [195, 94] width 202 height 145
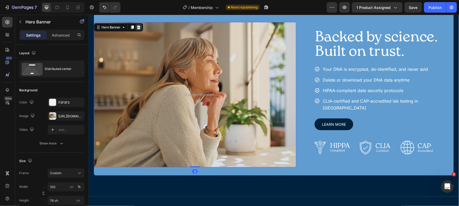
click at [138, 25] on icon at bounding box center [138, 27] width 4 height 4
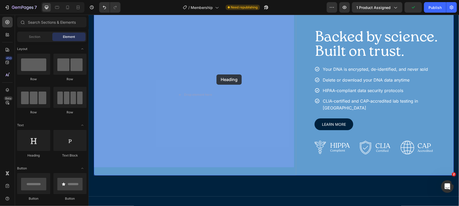
drag, startPoint x: 132, startPoint y: 160, endPoint x: 124, endPoint y: 110, distance: 50.6
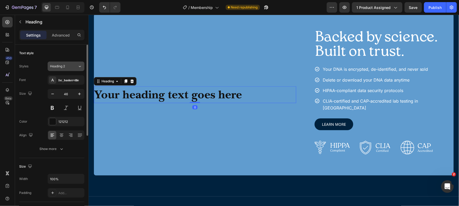
click at [73, 70] on button "Heading 2" at bounding box center [66, 66] width 37 height 9
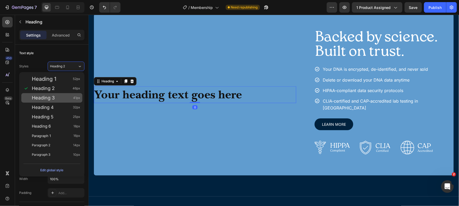
click at [62, 98] on div "Heading 3 41px" at bounding box center [56, 97] width 48 height 5
type input "41"
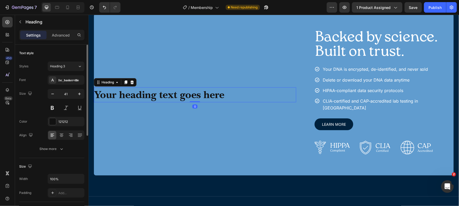
scroll to position [165, 0]
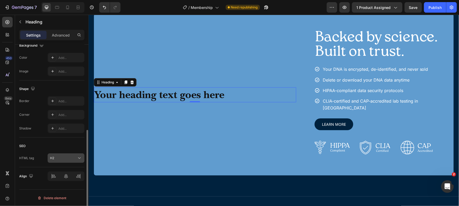
click at [59, 153] on button "H2" at bounding box center [66, 157] width 37 height 9
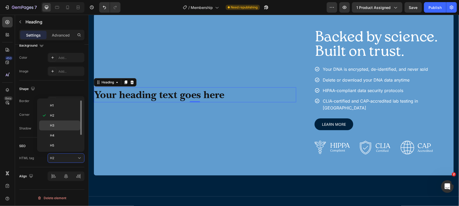
click at [55, 124] on p "H3" at bounding box center [64, 125] width 28 height 5
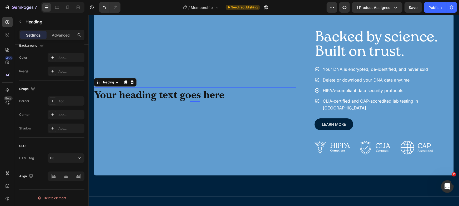
scroll to position [0, 0]
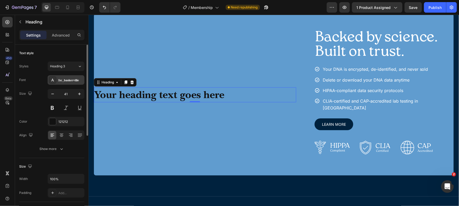
click at [63, 78] on div "Itc_baskerville" at bounding box center [70, 80] width 25 height 5
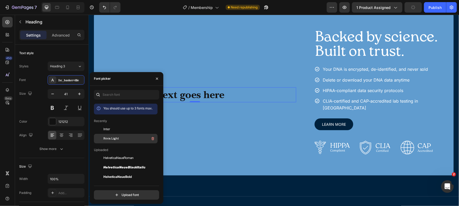
click at [126, 136] on div "Roca Light" at bounding box center [129, 138] width 53 height 6
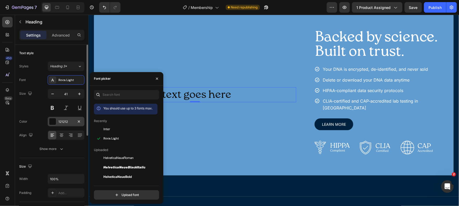
click at [69, 122] on div "121212" at bounding box center [65, 121] width 15 height 5
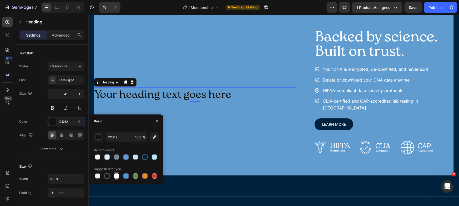
click at [116, 176] on div at bounding box center [116, 175] width 5 height 5
type input "FFFFFF"
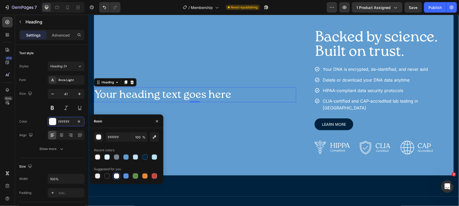
click at [183, 88] on h3 "Your heading text goes here" at bounding box center [195, 94] width 202 height 15
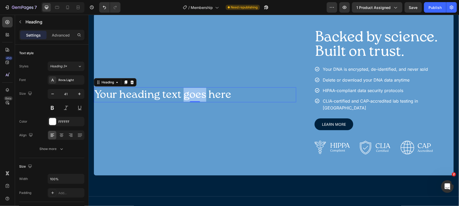
click at [183, 88] on p "Your heading text goes here" at bounding box center [194, 95] width 201 height 14
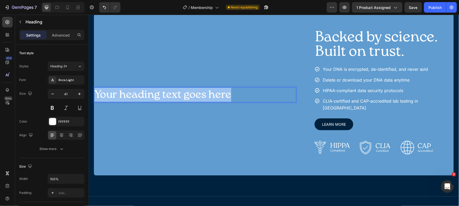
click at [183, 88] on p "Your heading text goes here" at bounding box center [194, 95] width 201 height 14
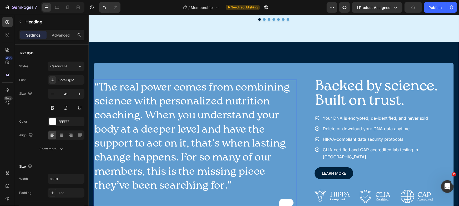
scroll to position [1169, 0]
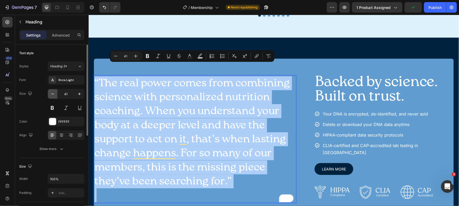
click at [52, 94] on icon "button" at bounding box center [52, 93] width 5 height 5
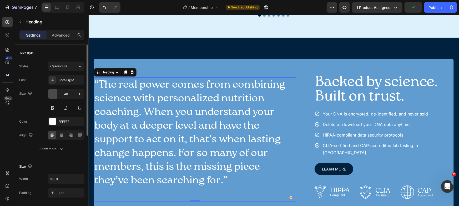
click at [52, 94] on icon "button" at bounding box center [52, 93] width 5 height 5
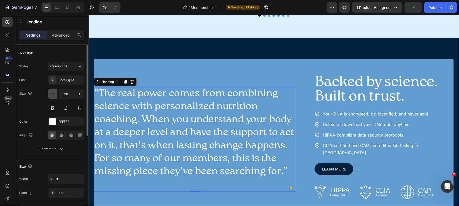
click at [52, 94] on icon "button" at bounding box center [52, 93] width 5 height 5
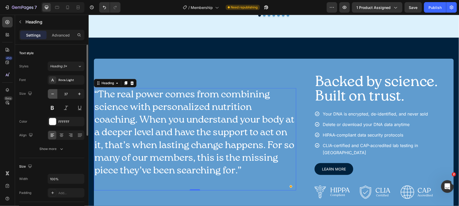
click at [52, 94] on icon "button" at bounding box center [52, 93] width 5 height 5
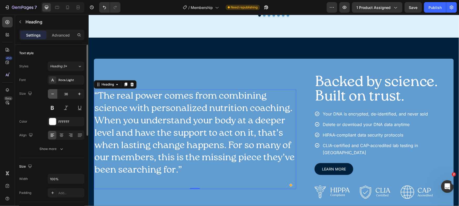
click at [52, 94] on icon "button" at bounding box center [52, 93] width 5 height 5
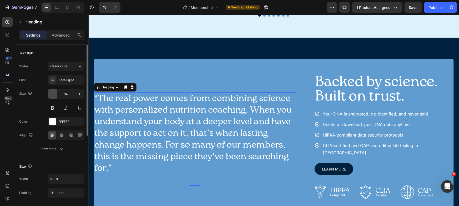
click at [52, 94] on icon "button" at bounding box center [52, 93] width 5 height 5
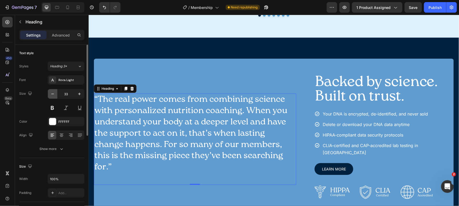
click at [52, 94] on icon "button" at bounding box center [52, 93] width 5 height 5
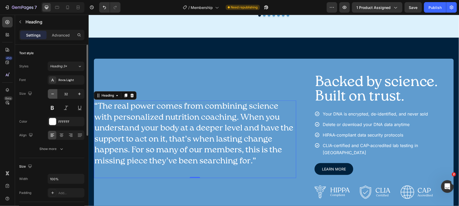
click at [52, 94] on icon "button" at bounding box center [52, 93] width 5 height 5
type input "31"
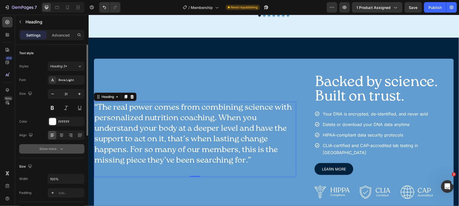
click at [67, 145] on button "Show more" at bounding box center [51, 148] width 65 height 9
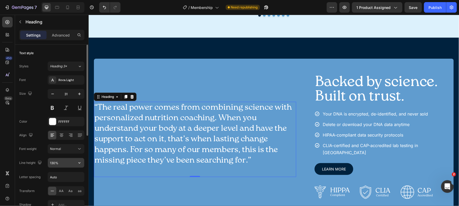
click at [66, 158] on input "130%" at bounding box center [66, 162] width 36 height 9
click at [82, 163] on button "button" at bounding box center [79, 162] width 9 height 9
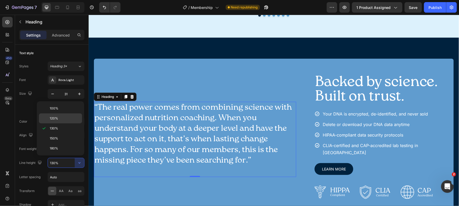
click at [61, 119] on p "120%" at bounding box center [65, 118] width 30 height 5
type input "120%"
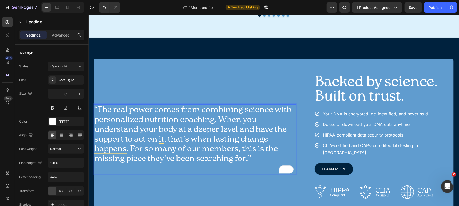
click at [180, 129] on p "“The real power comes from combining science with personalized nutrition coachi…" at bounding box center [194, 139] width 201 height 68
click at [130, 134] on p "“The real power comes from combining science with personalized nutrition coachi…" at bounding box center [194, 139] width 201 height 68
click at [349, 79] on h2 "Backed by science. Built on trust." at bounding box center [381, 89] width 134 height 30
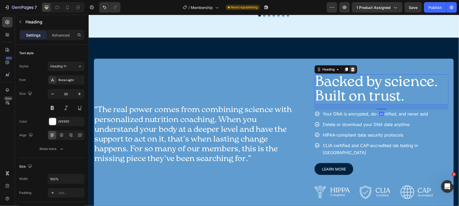
click at [351, 67] on icon at bounding box center [351, 69] width 3 height 4
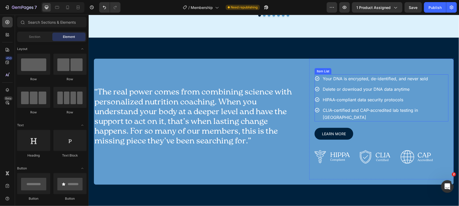
click at [436, 76] on div "Your DNA is encrypted, de-identified, and never sold Delete or download your DN…" at bounding box center [381, 97] width 134 height 47
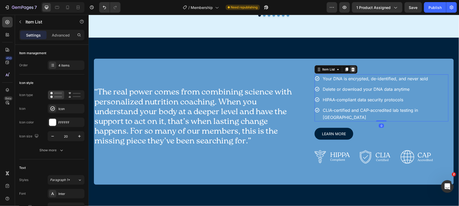
click at [351, 67] on icon at bounding box center [352, 69] width 3 height 4
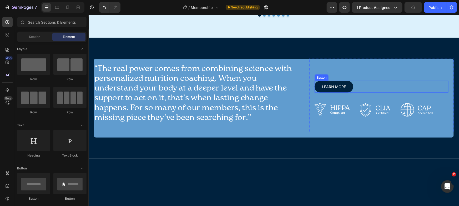
click at [365, 80] on div "Learn More Button" at bounding box center [381, 86] width 134 height 12
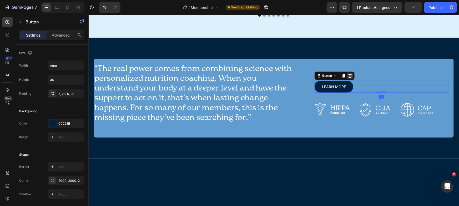
click at [348, 74] on icon at bounding box center [349, 76] width 3 height 4
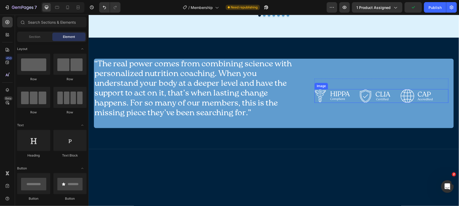
click at [433, 89] on div at bounding box center [381, 96] width 134 height 14
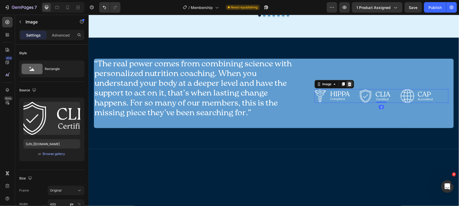
click at [347, 82] on icon at bounding box center [348, 84] width 3 height 4
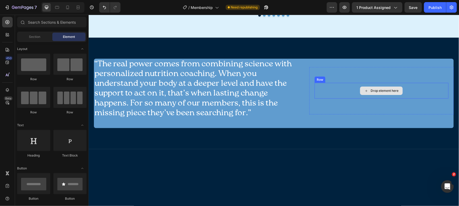
click at [343, 83] on div "Drop element here" at bounding box center [381, 91] width 134 height 16
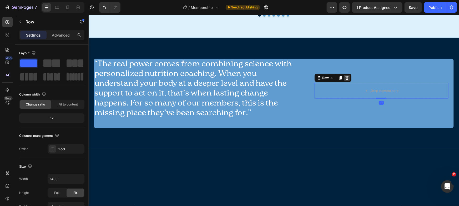
click at [345, 76] on icon at bounding box center [346, 78] width 3 height 4
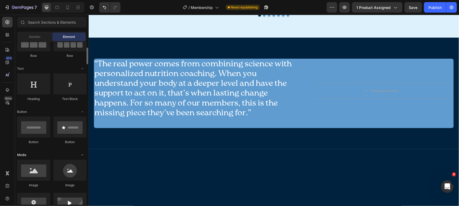
scroll to position [68, 0]
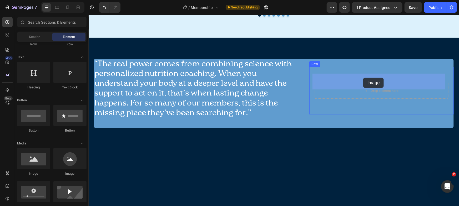
drag, startPoint x: 126, startPoint y: 167, endPoint x: 363, endPoint y: 77, distance: 253.3
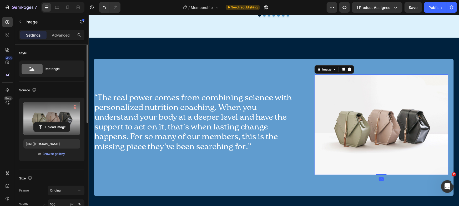
click at [60, 111] on label at bounding box center [51, 118] width 57 height 33
click at [60, 122] on input "file" at bounding box center [52, 126] width 36 height 9
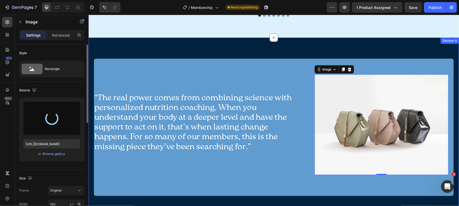
type input "https://cdn.shopify.com/s/files/1/0272/9689/0928/files/gempages_476000136195998…"
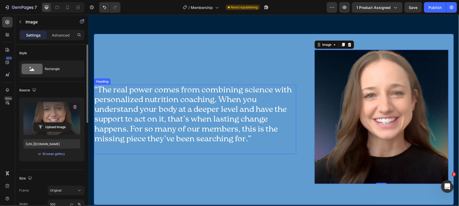
scroll to position [1184, 0]
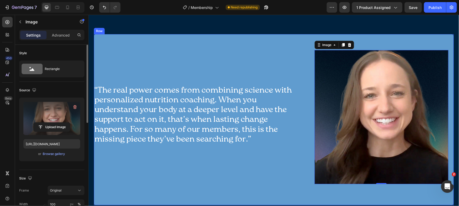
click at [274, 52] on div "“The real power comes from combining science with personalized nutrition coachi…" at bounding box center [195, 119] width 202 height 171
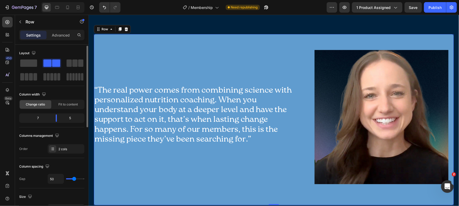
scroll to position [11, 0]
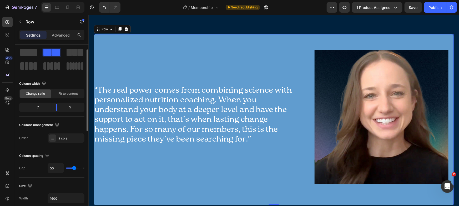
type input "43"
type input "42"
type input "41"
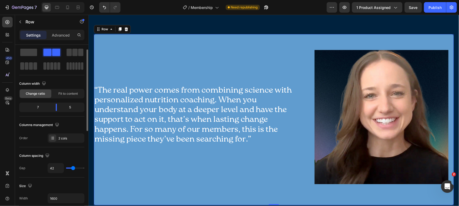
type input "41"
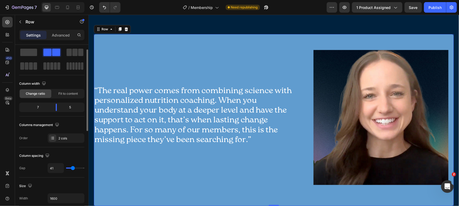
type input "39"
type input "38"
type input "39"
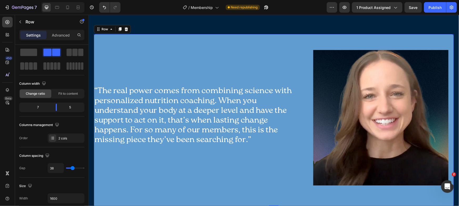
type input "39"
type input "41"
type input "42"
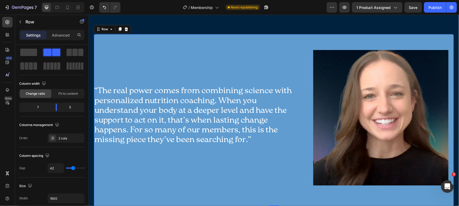
type input "47"
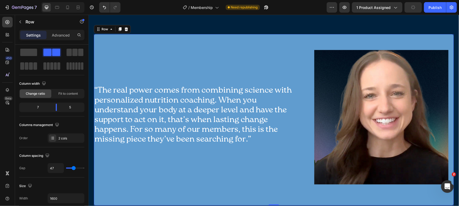
type input "49"
type input "50"
type input "53"
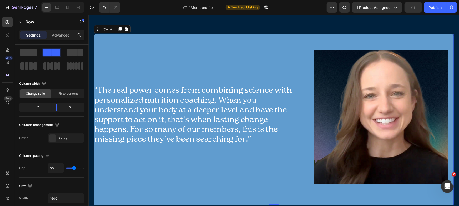
type input "53"
type input "54"
type input "56"
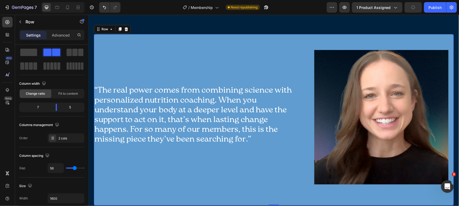
type input "59"
type input "60"
type input "63"
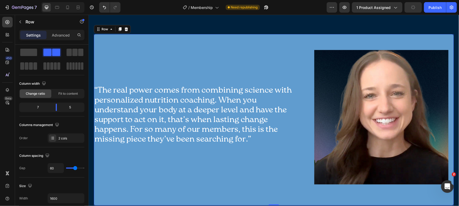
type input "63"
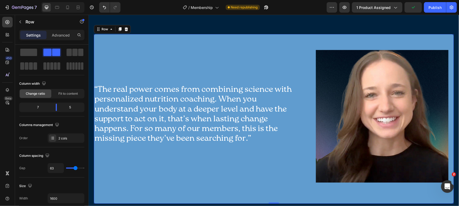
type input "65"
type input "66"
type input "67"
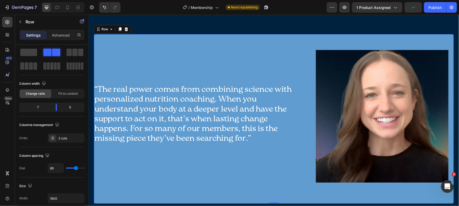
type input "67"
type input "72"
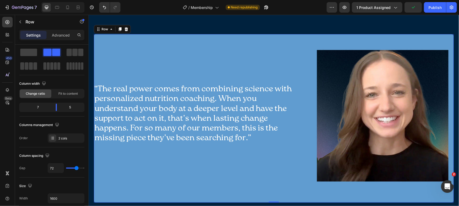
type input "73"
type input "76"
type input "78"
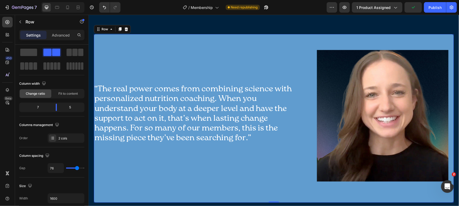
type input "78"
type input "81"
type input "82"
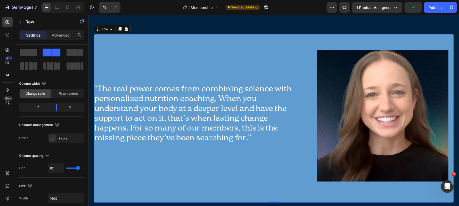
type input "83"
type input "84"
type input "86"
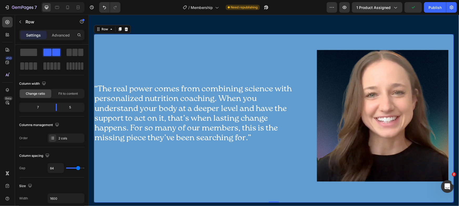
type input "86"
type input "87"
type input "88"
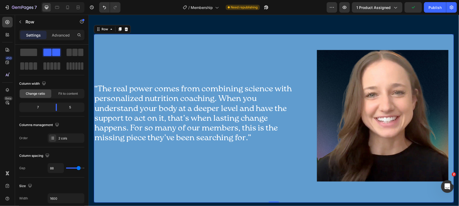
type input "90"
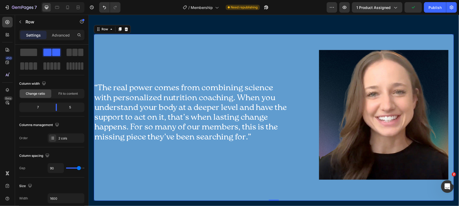
type input "91"
type input "92"
type input "94"
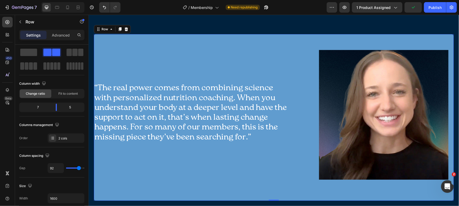
type input "94"
type input "97"
type input "99"
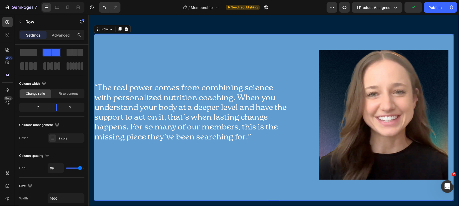
type input "100"
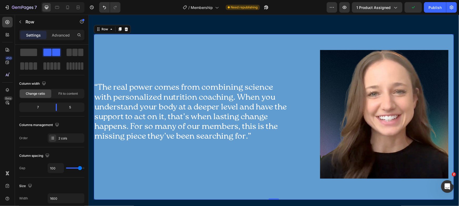
type input "102"
type input "104"
type input "105"
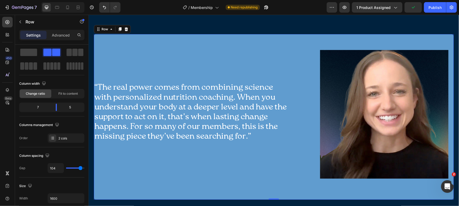
type input "105"
type input "106"
type input "108"
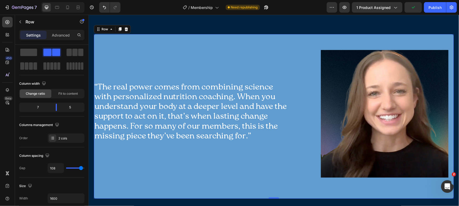
type input "106"
type input "105"
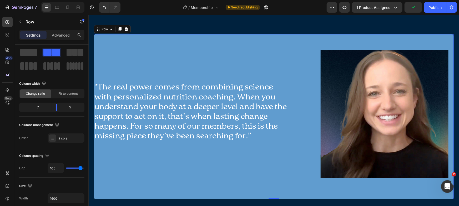
type input "104"
type input "102"
type input "101"
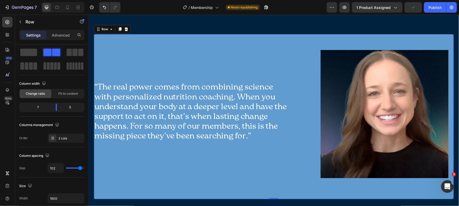
type input "101"
type input "100"
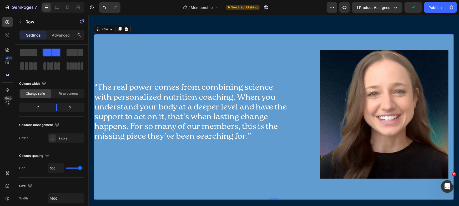
type input "98"
type input "99"
type input "98"
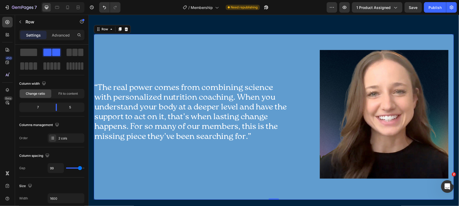
type input "98"
type input "95"
type input "94"
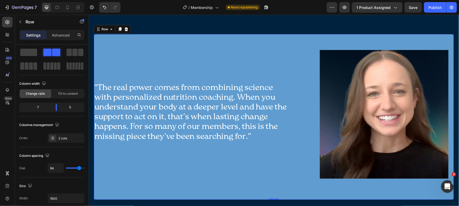
type input "92"
type input "91"
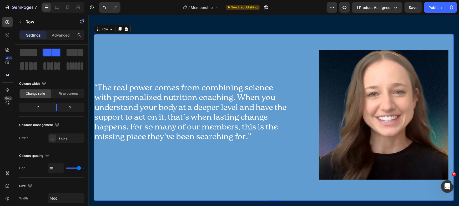
type input "88"
type input "87"
type input "86"
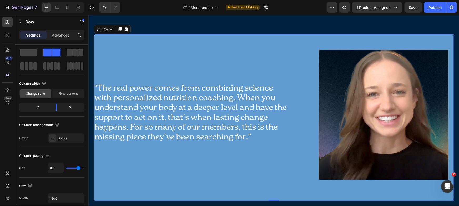
type input "86"
type input "85"
type input "84"
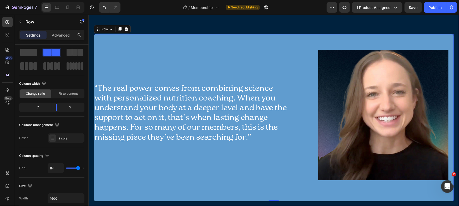
type input "83"
type input "81"
type input "83"
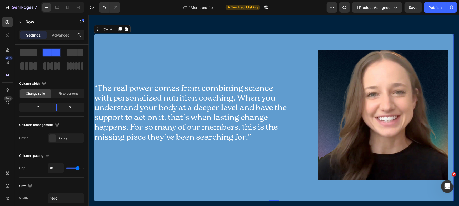
type input "83"
type input "81"
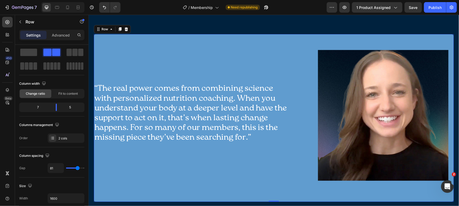
type input "80"
type input "79"
type input "78"
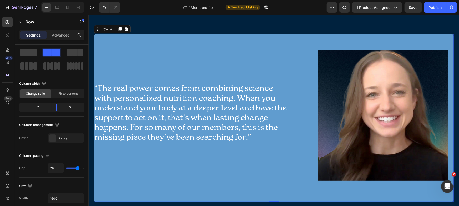
type input "78"
type input "79"
type input "78"
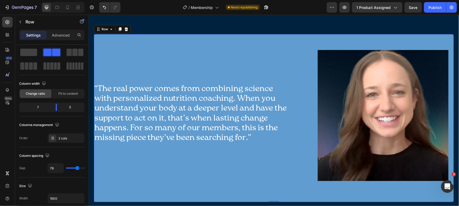
type input "76"
type input "75"
type input "73"
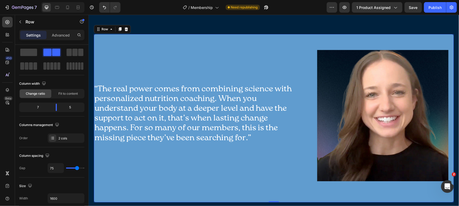
type input "73"
type input "71"
type input "70"
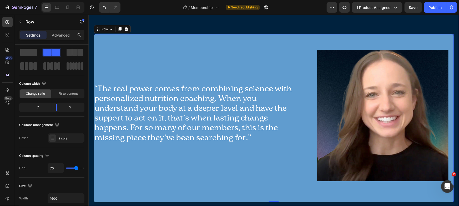
type input "69"
type input "68"
type input "66"
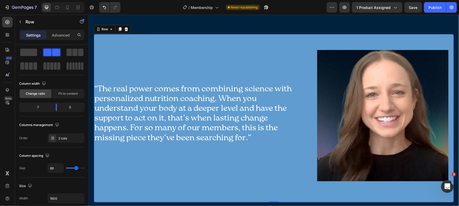
type input "66"
type input "65"
type input "64"
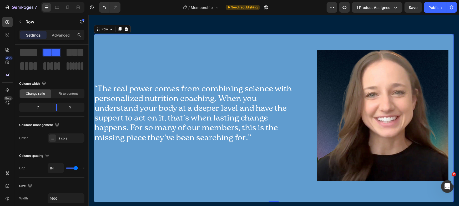
type input "63"
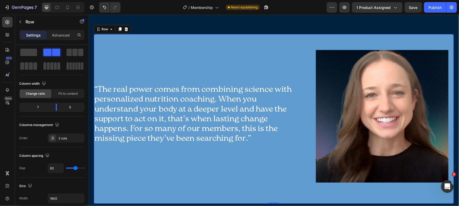
type input "61"
type input "60"
type input "59"
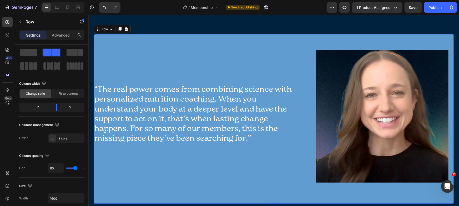
type input "59"
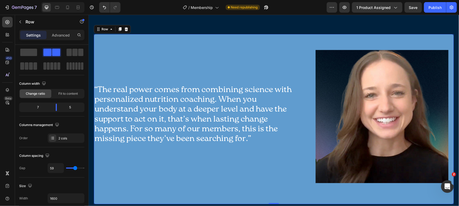
type input "60"
type input "61"
type input "63"
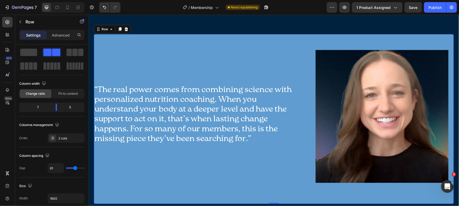
type input "63"
type input "62"
type input "61"
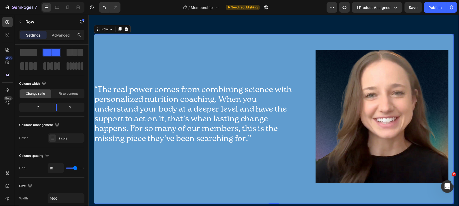
type input "63"
type input "65"
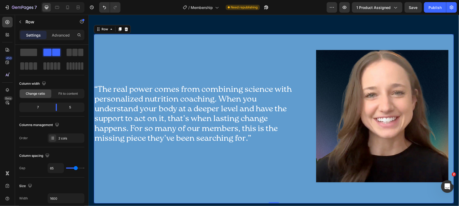
type input "67"
type input "68"
type input "70"
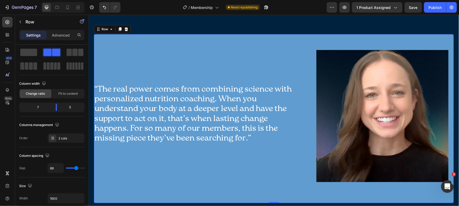
type input "70"
type input "73"
type input "74"
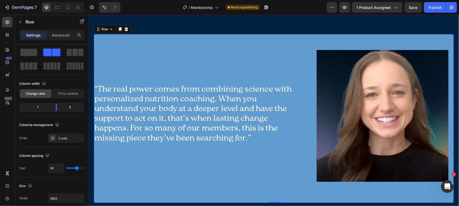
type input "75"
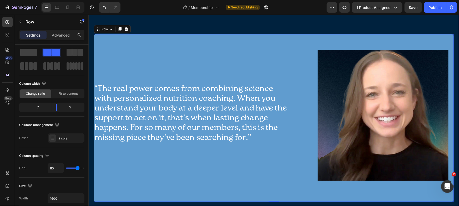
drag, startPoint x: 73, startPoint y: 166, endPoint x: 77, endPoint y: 167, distance: 4.0
click at [77, 167] on input "range" at bounding box center [75, 167] width 18 height 1
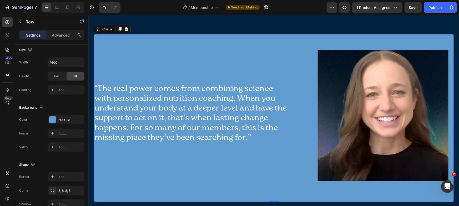
scroll to position [0, 0]
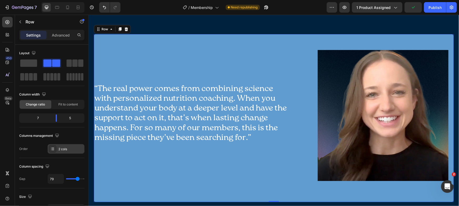
click at [66, 149] on div "2 cols" at bounding box center [70, 149] width 25 height 5
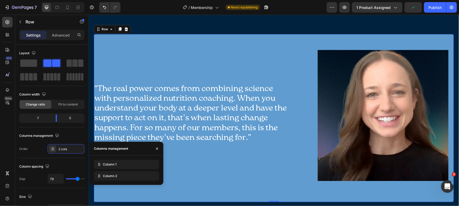
click at [67, 149] on div "2 cols" at bounding box center [70, 149] width 25 height 5
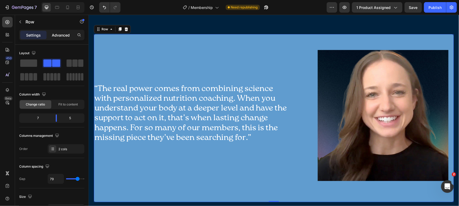
click at [63, 35] on p "Advanced" at bounding box center [61, 35] width 18 height 6
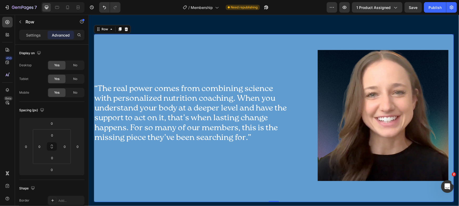
click at [33, 30] on div "Settings Advanced" at bounding box center [51, 35] width 65 height 11
click at [273, 66] on div "“The real power comes from combining science with personalized nutrition coachi…" at bounding box center [193, 117] width 198 height 167
click at [200, 94] on p "“The real power comes from combining science with personalized nutrition coachi…" at bounding box center [192, 118] width 197 height 68
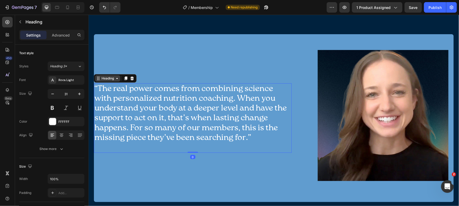
click at [108, 77] on div "Heading" at bounding box center [107, 78] width 14 height 5
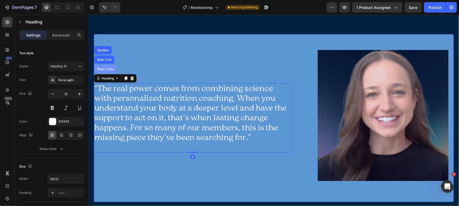
click at [109, 69] on div "Row 2 cols" at bounding box center [105, 68] width 18 height 3
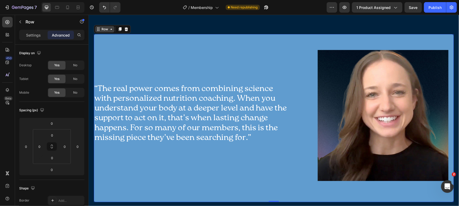
click at [106, 28] on div "Row" at bounding box center [104, 29] width 9 height 5
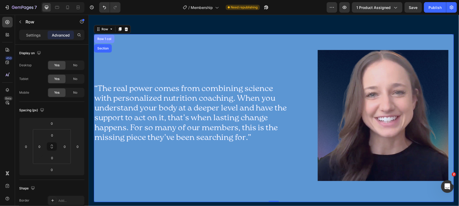
click at [107, 37] on div "Row 1 col" at bounding box center [104, 38] width 16 height 3
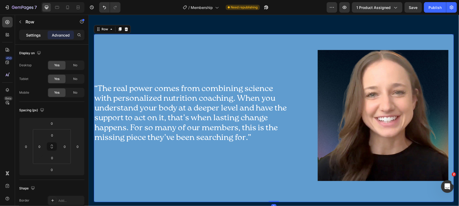
click at [37, 36] on p "Settings" at bounding box center [33, 35] width 15 height 6
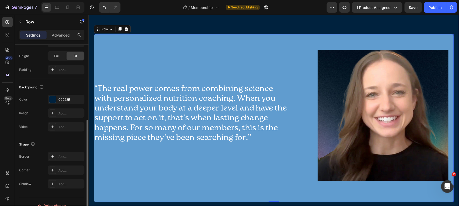
scroll to position [144, 0]
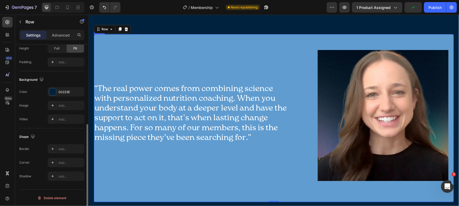
click at [387, 93] on img at bounding box center [382, 115] width 131 height 131
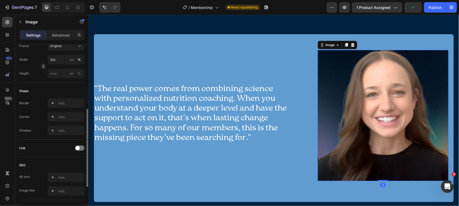
scroll to position [0, 0]
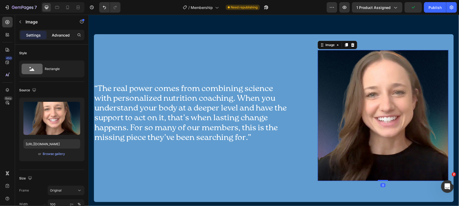
click at [50, 33] on div "Advanced" at bounding box center [61, 35] width 26 height 8
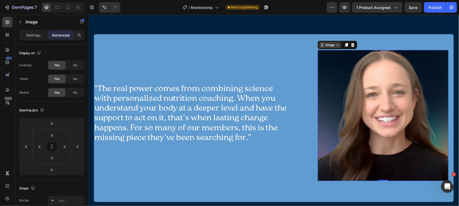
click at [334, 47] on div "Image" at bounding box center [330, 45] width 22 height 6
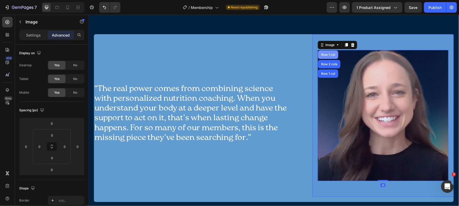
click at [331, 51] on div "Row 1 col" at bounding box center [328, 54] width 20 height 8
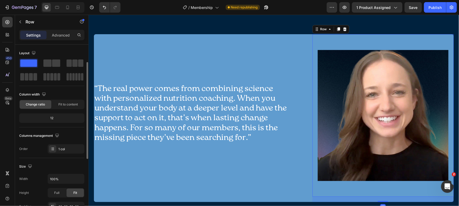
scroll to position [55, 0]
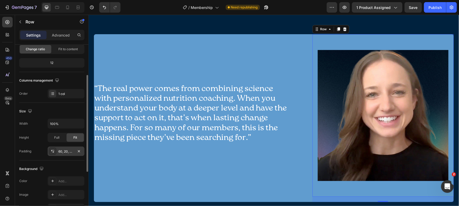
click at [70, 150] on div "60, 20, 60, 20" at bounding box center [65, 151] width 15 height 5
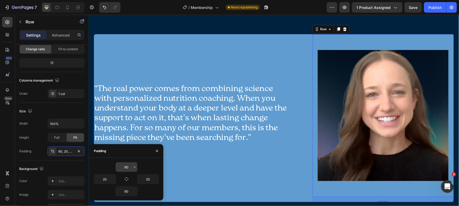
click at [129, 168] on input "60" at bounding box center [127, 166] width 22 height 9
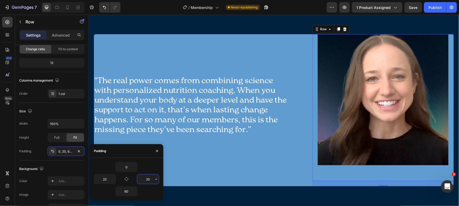
click at [147, 180] on input "20" at bounding box center [148, 178] width 22 height 9
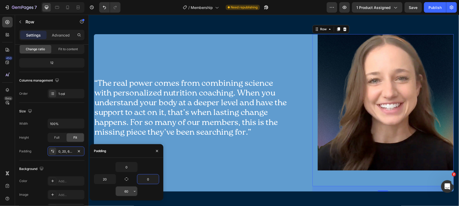
click at [130, 190] on input "60" at bounding box center [127, 190] width 22 height 9
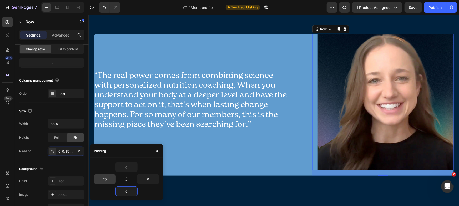
click at [108, 183] on input "20" at bounding box center [105, 178] width 22 height 9
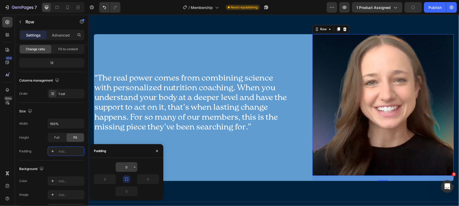
click at [124, 167] on input "0" at bounding box center [127, 166] width 22 height 9
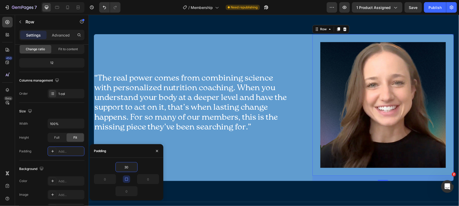
click at [130, 180] on div "0" at bounding box center [142, 179] width 33 height 10
click at [254, 137] on p "“The real power comes from combining science with personalized nutrition coachi…" at bounding box center [192, 107] width 197 height 68
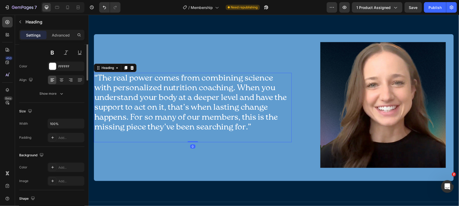
scroll to position [0, 0]
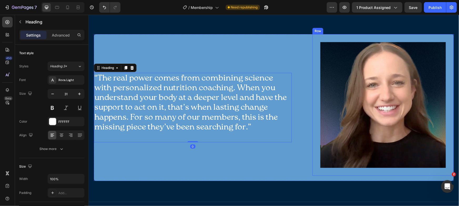
click at [364, 119] on img at bounding box center [382, 104] width 125 height 125
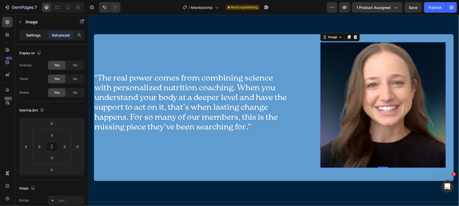
click at [34, 34] on p "Settings" at bounding box center [33, 35] width 15 height 6
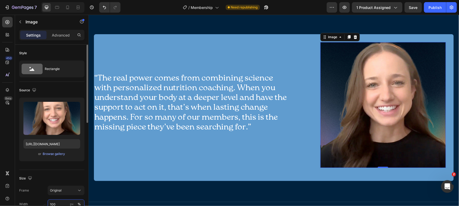
click at [60, 199] on input "100" at bounding box center [66, 203] width 37 height 9
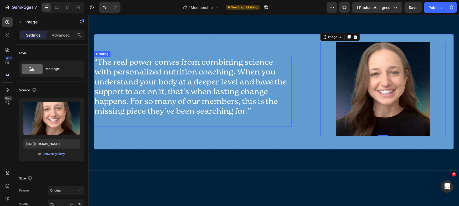
click at [260, 93] on p "“The real power comes from combining science with personalized nutrition coachi…" at bounding box center [192, 91] width 197 height 68
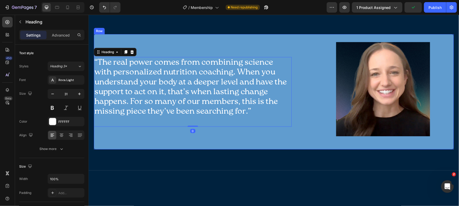
click at [141, 47] on div "“The real power comes from combining science with personalized nutrition coachi…" at bounding box center [193, 91] width 198 height 115
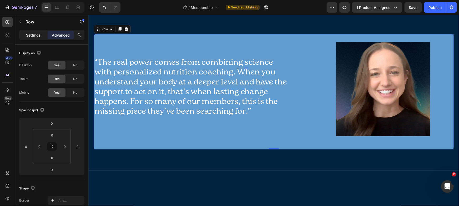
click at [40, 34] on div "Settings" at bounding box center [33, 35] width 26 height 8
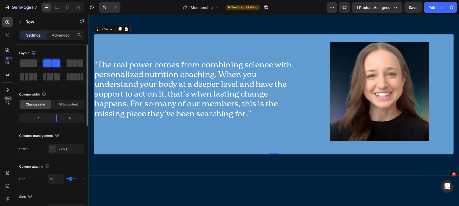
drag, startPoint x: 75, startPoint y: 179, endPoint x: 6, endPoint y: 113, distance: 95.6
click at [70, 178] on input "range" at bounding box center [75, 178] width 18 height 1
click at [134, 45] on div "“The real power comes from combining science with personalized nutrition coachi…" at bounding box center [197, 94] width 207 height 120
click at [55, 35] on p "Advanced" at bounding box center [61, 35] width 18 height 6
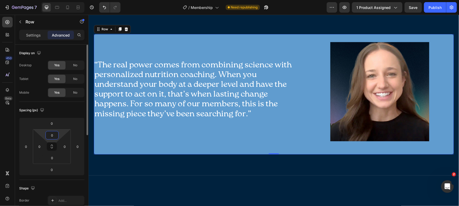
click at [52, 133] on input "0" at bounding box center [52, 135] width 11 height 8
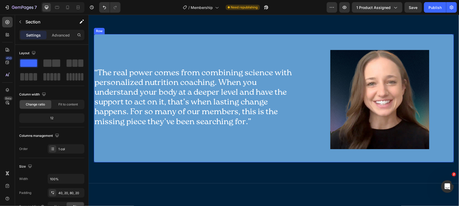
click at [134, 139] on div "“The real power comes from combining science with personalized nutrition coachi…" at bounding box center [197, 102] width 207 height 120
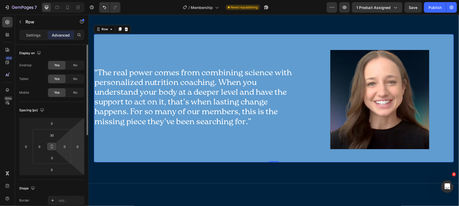
click at [53, 148] on icon at bounding box center [52, 146] width 4 height 4
click at [53, 138] on input "30" at bounding box center [52, 135] width 11 height 8
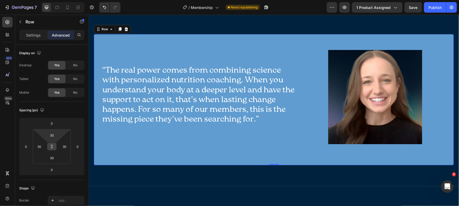
click at [127, 155] on div "“The real power comes from combining science with personalized nutrition coachi…" at bounding box center [200, 99] width 198 height 115
click at [143, 50] on div "“The real power comes from combining science with personalized nutrition coachi…" at bounding box center [200, 99] width 198 height 115
click at [356, 105] on img at bounding box center [375, 97] width 94 height 94
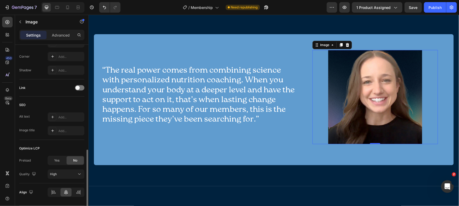
scroll to position [145, 0]
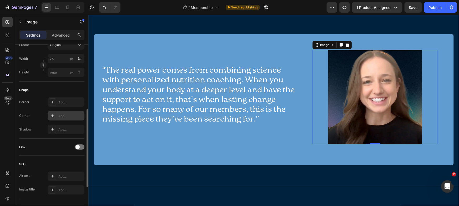
click at [61, 115] on div "Add..." at bounding box center [70, 116] width 25 height 5
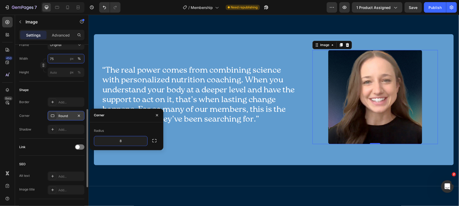
click at [57, 57] on input "75" at bounding box center [66, 58] width 37 height 9
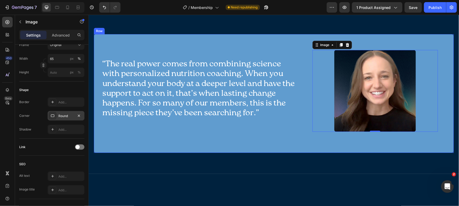
click at [291, 138] on div "“The real power comes from combining science with personalized nutrition coachi…" at bounding box center [200, 93] width 198 height 103
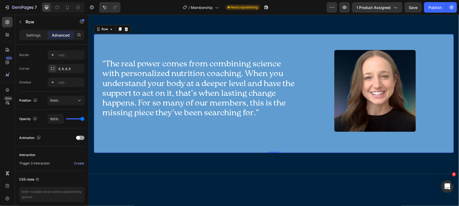
scroll to position [0, 0]
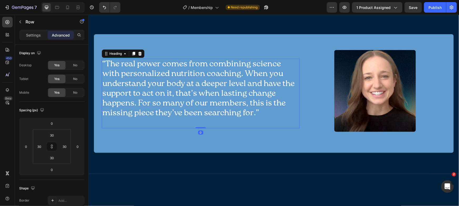
click at [228, 103] on p "“The real power comes from combining science with personalized nutrition coachi…" at bounding box center [200, 93] width 197 height 68
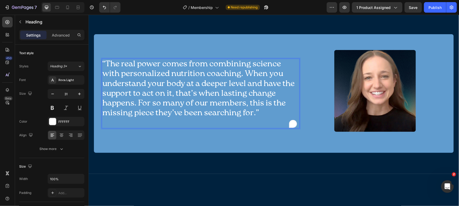
click at [228, 121] on p "“The real power comes from combining science with personalized nutrition coachi…" at bounding box center [200, 93] width 197 height 68
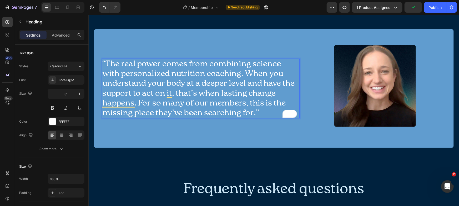
click at [220, 88] on p "“The real power comes from combining science with personalized nutrition coachi…" at bounding box center [200, 88] width 197 height 59
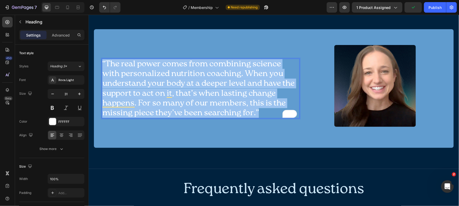
click at [220, 88] on p "“The real power comes from combining science with personalized nutrition coachi…" at bounding box center [200, 88] width 197 height 59
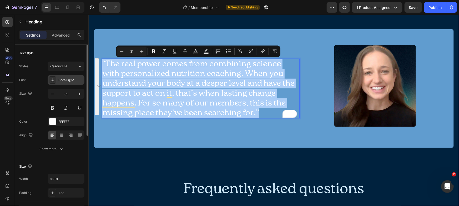
click at [71, 82] on div "Roca Light" at bounding box center [70, 80] width 25 height 5
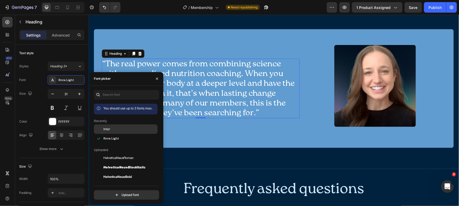
click at [112, 163] on div "Inter" at bounding box center [126, 167] width 64 height 9
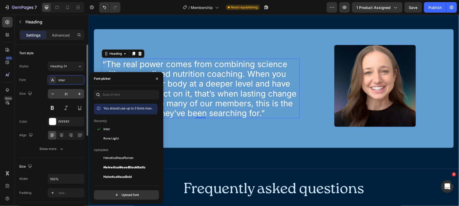
click at [67, 89] on input "31" at bounding box center [65, 93] width 17 height 9
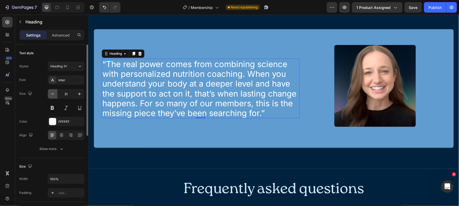
click at [50, 92] on icon "button" at bounding box center [52, 93] width 5 height 5
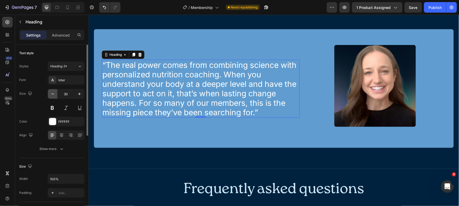
click at [52, 93] on icon "button" at bounding box center [52, 93] width 5 height 5
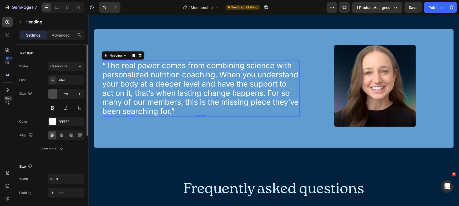
click at [53, 93] on icon "button" at bounding box center [52, 93] width 5 height 5
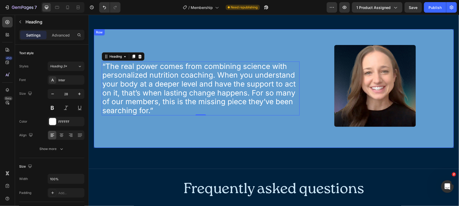
click at [155, 141] on div "“The real power comes from combining science with personalized nutrition coachi…" at bounding box center [274, 88] width 360 height 118
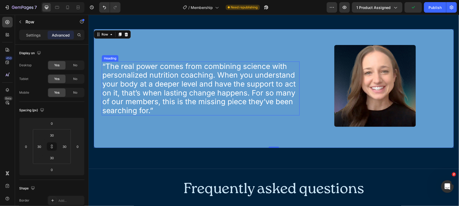
click at [140, 109] on p "“The real power comes from combining science with personalized nutrition coachi…" at bounding box center [200, 88] width 197 height 53
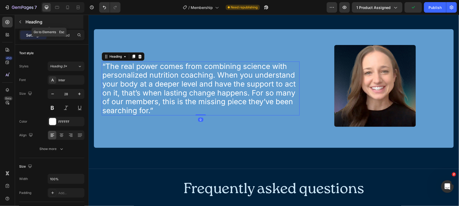
click at [33, 20] on p "Heading" at bounding box center [53, 22] width 57 height 6
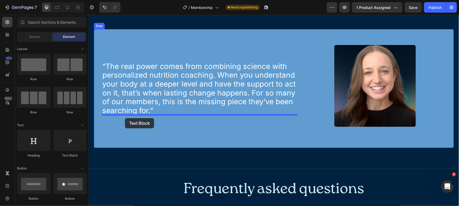
drag, startPoint x: 174, startPoint y: 107, endPoint x: 125, endPoint y: 118, distance: 50.9
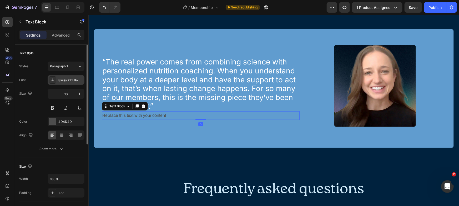
click at [71, 81] on div "Swiss 721 Roman" at bounding box center [70, 80] width 25 height 5
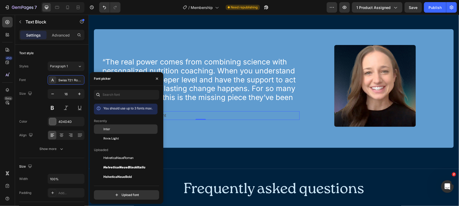
click at [104, 128] on span "Inter" at bounding box center [106, 129] width 7 height 5
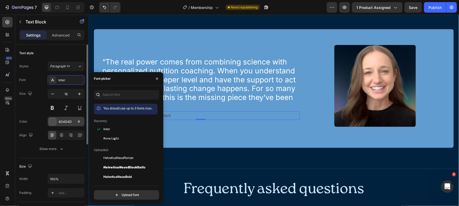
click at [58, 120] on div "4D4D4D" at bounding box center [66, 121] width 37 height 9
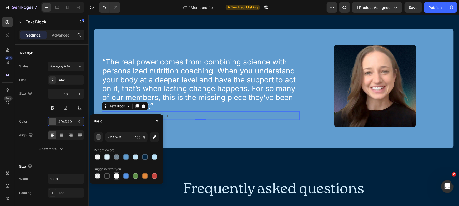
click at [116, 175] on div at bounding box center [116, 175] width 5 height 5
type input "FFFFFF"
click at [204, 115] on div "Replace this text with your content" at bounding box center [200, 115] width 198 height 9
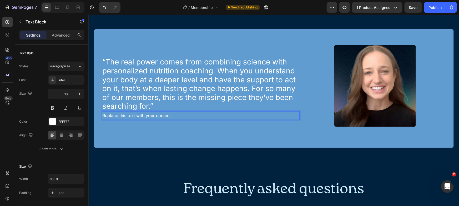
click at [204, 115] on p "Replace this text with your content" at bounding box center [200, 115] width 197 height 8
drag, startPoint x: 120, startPoint y: 114, endPoint x: 131, endPoint y: 114, distance: 11.8
click at [131, 114] on p "[PERSON_NAME]," at bounding box center [200, 115] width 197 height 8
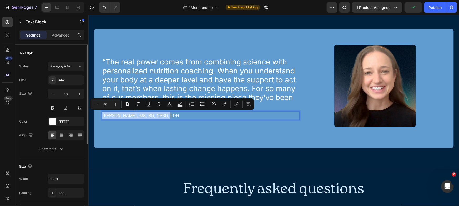
click at [51, 109] on button at bounding box center [52, 107] width 9 height 9
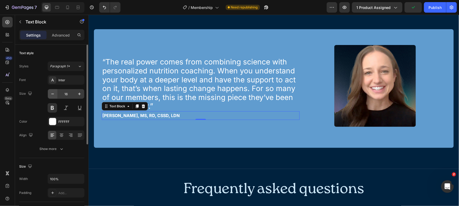
click at [50, 92] on icon "button" at bounding box center [52, 93] width 5 height 5
click at [51, 92] on icon "button" at bounding box center [52, 93] width 5 height 5
type input "14"
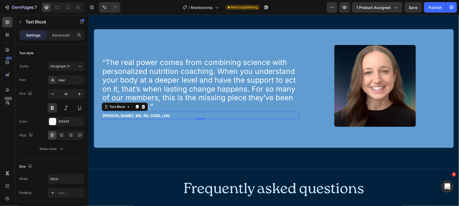
click at [113, 116] on p "[PERSON_NAME], MS, RD, CSSD, LDN" at bounding box center [200, 115] width 197 height 7
click at [114, 116] on p "[PERSON_NAME], MS, RD, CSSD, LDN" at bounding box center [200, 115] width 197 height 7
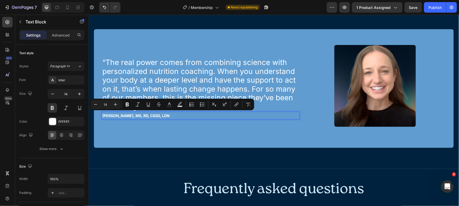
click at [118, 115] on p "[PERSON_NAME], MS, RD, CSSD, LDN" at bounding box center [200, 115] width 197 height 7
drag, startPoint x: 120, startPoint y: 115, endPoint x: 116, endPoint y: 115, distance: 3.2
click at [116, 115] on p "[PERSON_NAME], MS, RD, CSSD, LDN" at bounding box center [200, 115] width 197 height 7
drag, startPoint x: 172, startPoint y: 115, endPoint x: 133, endPoint y: 113, distance: 39.0
click at [133, 113] on p "[PERSON_NAME], MS, RD, CSSD, LDN" at bounding box center [200, 115] width 197 height 7
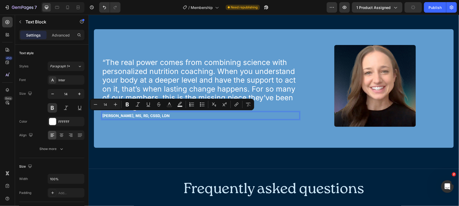
click at [170, 113] on p "[PERSON_NAME], MS, RD, CSSD, LDN" at bounding box center [200, 115] width 197 height 7
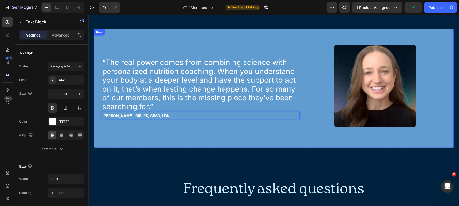
click at [177, 130] on div "“The real power comes from combining science with personalized nutrition coachi…" at bounding box center [200, 88] width 198 height 103
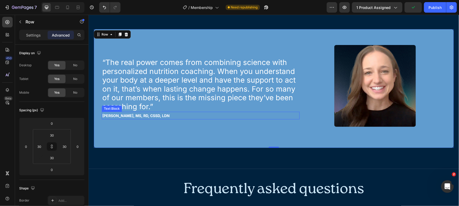
click at [175, 113] on p "[PERSON_NAME], MS, RD, CSSD, LDN" at bounding box center [200, 115] width 197 height 7
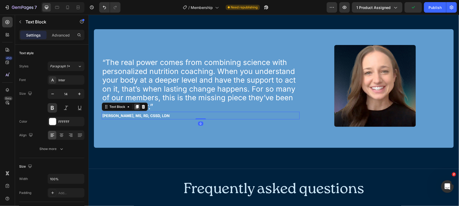
click at [137, 107] on icon at bounding box center [136, 107] width 3 height 4
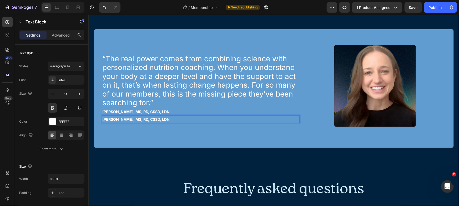
click at [141, 117] on p "[PERSON_NAME], MS, RD, CSSD, LDN" at bounding box center [200, 119] width 197 height 7
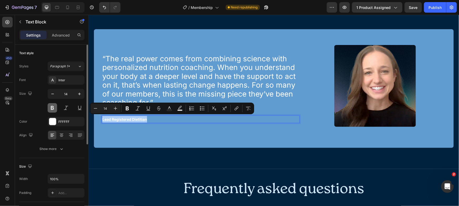
click at [53, 108] on button at bounding box center [52, 107] width 9 height 9
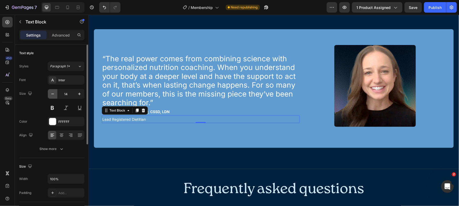
click at [52, 94] on icon "button" at bounding box center [52, 94] width 3 height 1
type input "12"
click at [67, 119] on div "FFFFFF" at bounding box center [65, 121] width 15 height 5
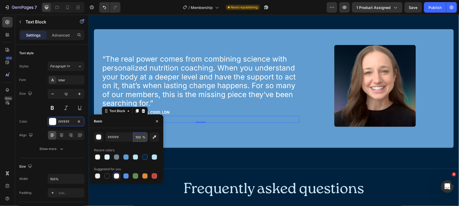
click at [141, 138] on input "100" at bounding box center [140, 136] width 14 height 9
type input "75"
click at [199, 129] on div "“The real power comes from combining science with personalized nutrition coachi…" at bounding box center [200, 88] width 198 height 103
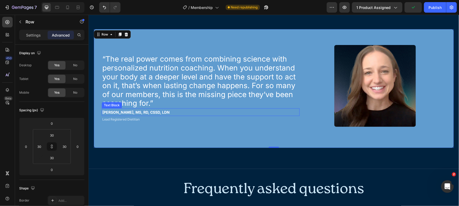
click at [172, 111] on p "[PERSON_NAME], MS, RD, CSSD, LDN" at bounding box center [200, 112] width 197 height 7
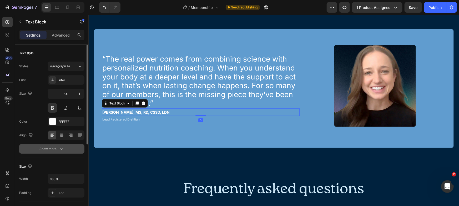
click at [68, 147] on button "Show more" at bounding box center [51, 148] width 65 height 9
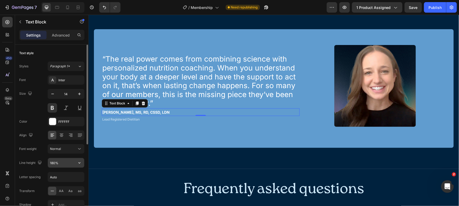
click at [63, 161] on input "180%" at bounding box center [66, 162] width 36 height 9
click at [77, 161] on icon "button" at bounding box center [79, 162] width 5 height 5
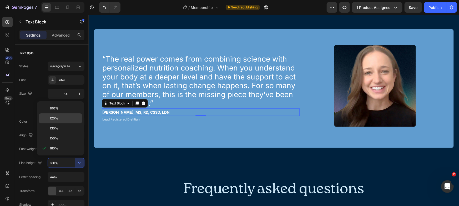
click at [69, 123] on div "120%" at bounding box center [60, 128] width 43 height 10
type input "120%"
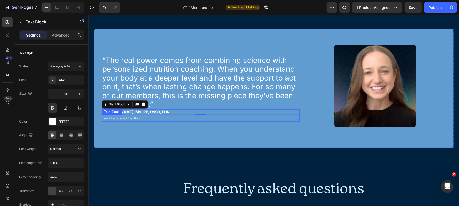
click at [156, 116] on p "Lead Registered Dietitian" at bounding box center [200, 118] width 197 height 6
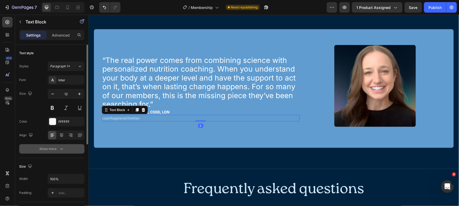
click at [65, 146] on button "Show more" at bounding box center [51, 148] width 65 height 9
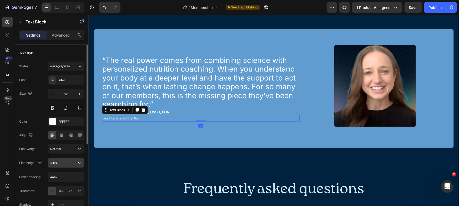
click at [68, 161] on input "180%" at bounding box center [66, 162] width 36 height 9
click at [75, 161] on button "button" at bounding box center [79, 162] width 9 height 9
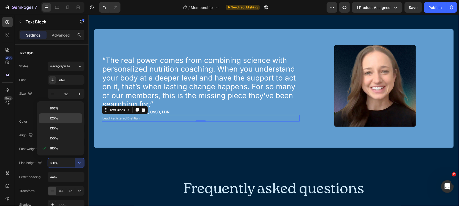
click at [63, 116] on p "120%" at bounding box center [65, 118] width 30 height 5
type input "120%"
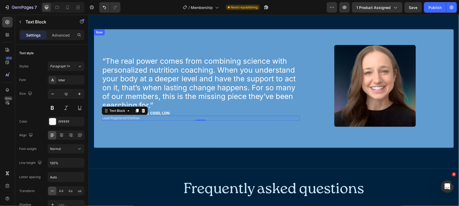
click at [138, 124] on div "“The real power comes from combining science with personalized nutrition coachi…" at bounding box center [200, 88] width 198 height 103
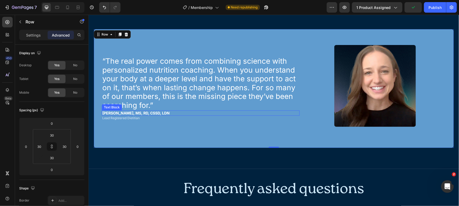
click at [180, 111] on p "Frankie O'Brien, MS, RD, CSSD, LDN" at bounding box center [200, 113] width 197 height 4
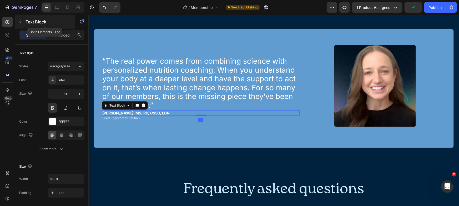
click at [33, 21] on p "Text Block" at bounding box center [47, 22] width 45 height 6
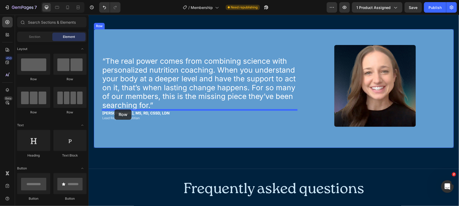
drag, startPoint x: 127, startPoint y: 83, endPoint x: 114, endPoint y: 109, distance: 29.2
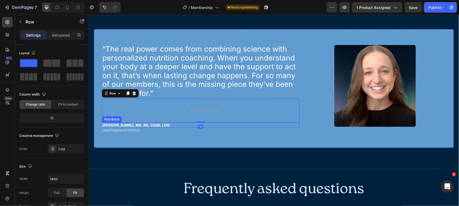
click at [130, 123] on p "Frankie O'Brien, MS, RD, CSSD, LDN" at bounding box center [200, 125] width 197 height 4
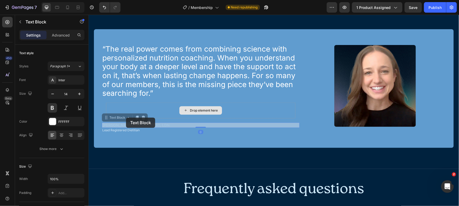
drag, startPoint x: 126, startPoint y: 117, endPoint x: 129, endPoint y: 107, distance: 10.9
click at [129, 107] on div "“The real power comes from combining science with personalized nutrition coachi…" at bounding box center [200, 88] width 198 height 103
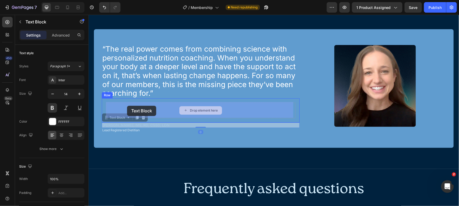
drag, startPoint x: 127, startPoint y: 116, endPoint x: 127, endPoint y: 105, distance: 10.5
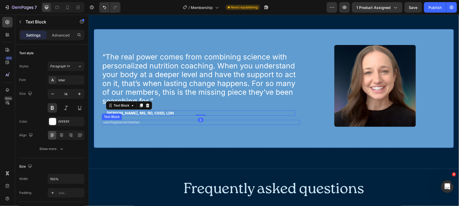
click at [127, 120] on div "Lead Registered Dietitian" at bounding box center [200, 122] width 198 height 5
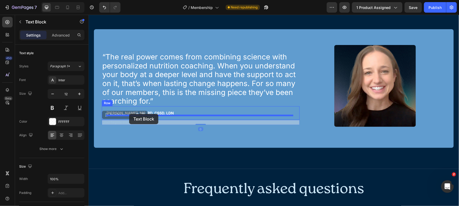
drag, startPoint x: 115, startPoint y: 116, endPoint x: 129, endPoint y: 114, distance: 14.4
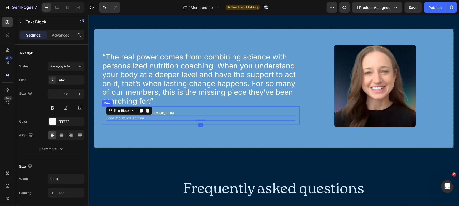
click at [198, 106] on div "Frankie O'Brien, MS, RD, CSSD, LDN Text Block Lead Registered Dietitian Text Bl…" at bounding box center [200, 115] width 198 height 19
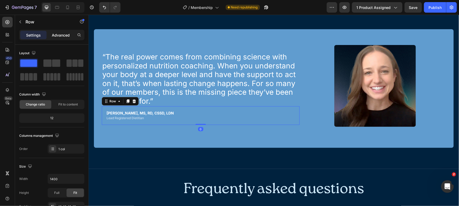
click at [57, 38] on div "Advanced" at bounding box center [61, 35] width 26 height 8
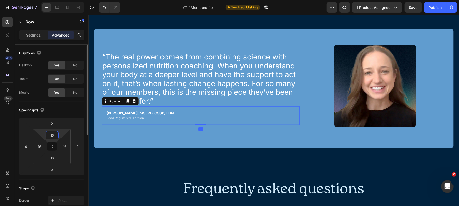
click at [52, 132] on input "16" at bounding box center [52, 135] width 11 height 8
type input "20"
type input "0"
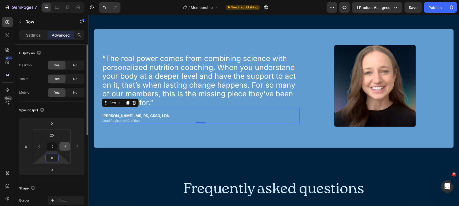
type input "0"
click at [53, 138] on input "20" at bounding box center [52, 135] width 11 height 8
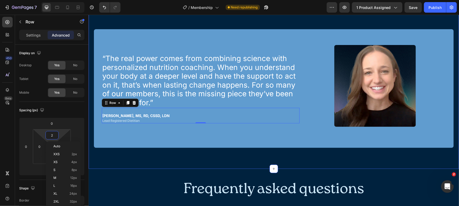
type input "25"
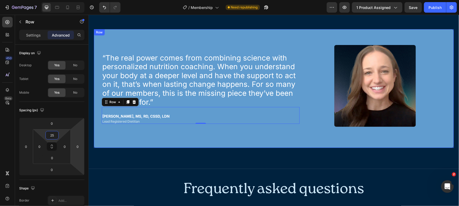
click at [138, 130] on div "“The real power comes from combining science with personalized nutrition coachi…" at bounding box center [200, 88] width 198 height 103
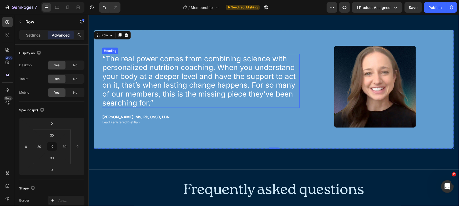
scroll to position [1188, 0]
click at [166, 73] on p "“The real power comes from combining science with personalized nutrition coachi…" at bounding box center [200, 80] width 197 height 53
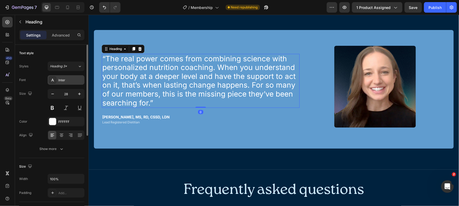
click at [64, 78] on div "Inter" at bounding box center [70, 80] width 25 height 5
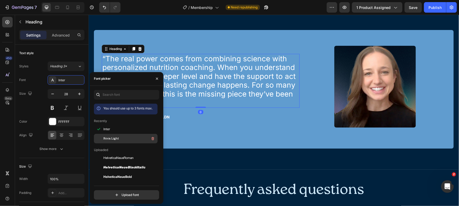
click at [111, 135] on div "Roca Light" at bounding box center [129, 138] width 53 height 6
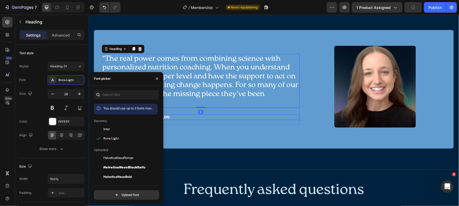
click at [241, 128] on div "“The real power comes from combining science with personalized nutrition coachi…" at bounding box center [200, 89] width 198 height 103
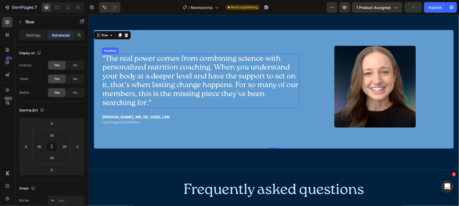
click at [198, 98] on p "“The real power comes from combining science with personalized nutrition coachi…" at bounding box center [200, 80] width 197 height 53
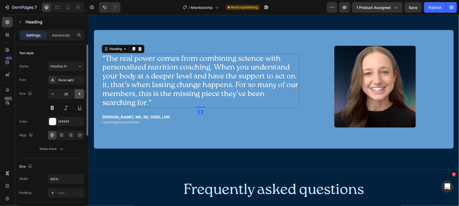
click at [83, 94] on button "button" at bounding box center [79, 93] width 9 height 9
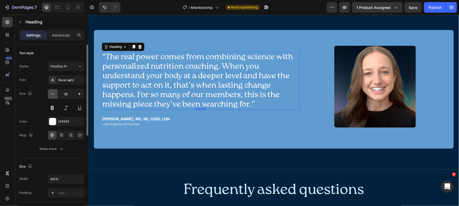
click at [51, 92] on icon "button" at bounding box center [52, 93] width 5 height 5
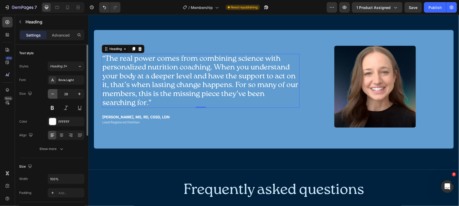
click at [51, 92] on icon "button" at bounding box center [52, 93] width 5 height 5
type input "27"
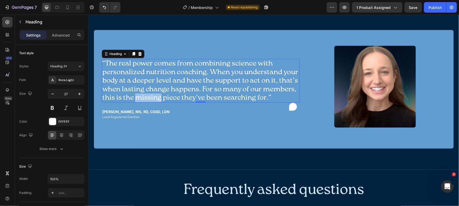
click at [178, 94] on p "“The real power comes from combining science with personalized nutrition coachi…" at bounding box center [200, 80] width 197 height 43
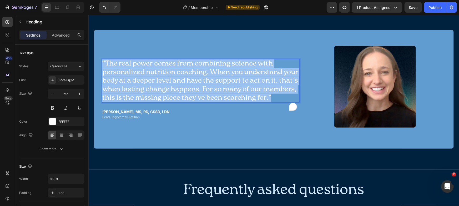
click at [178, 94] on p "“The real power comes from combining science with personalized nutrition coachi…" at bounding box center [200, 80] width 197 height 43
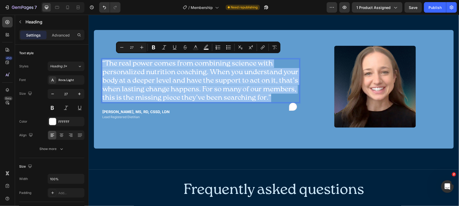
click at [169, 80] on p "“The real power comes from combining science with personalized nutrition coachi…" at bounding box center [200, 80] width 197 height 43
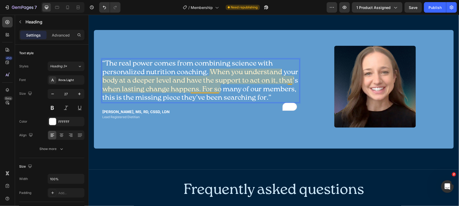
click at [221, 83] on p "“The real power comes from combining science with personalized nutrition coachi…" at bounding box center [200, 80] width 197 height 43
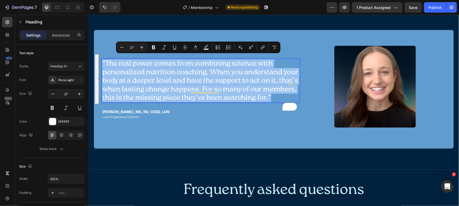
copy p "“The real power comes from combining science with personalized nutrition coachi…"
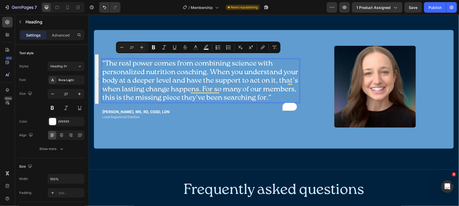
scroll to position [1196, 0]
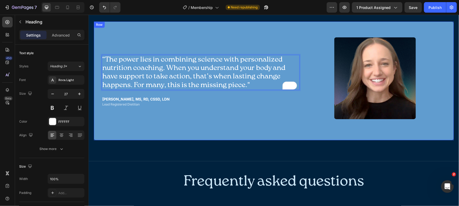
click at [267, 108] on div "“The power lies in combining science with personalized nutrition coaching. When…" at bounding box center [200, 80] width 198 height 103
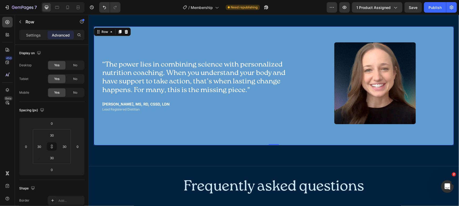
scroll to position [1187, 0]
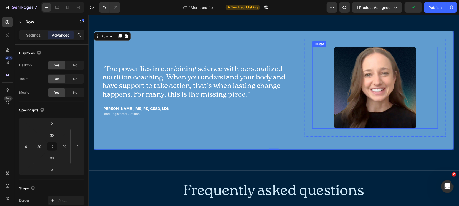
click at [424, 77] on div at bounding box center [374, 87] width 125 height 81
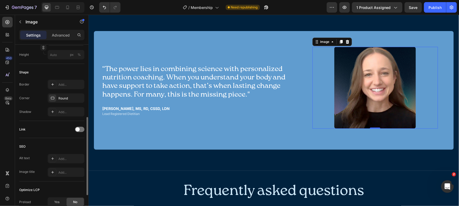
scroll to position [221, 0]
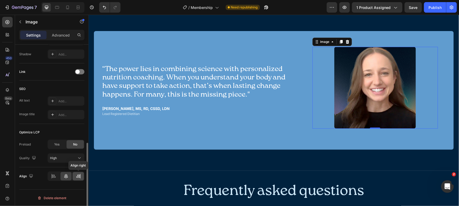
click at [77, 178] on icon at bounding box center [78, 175] width 5 height 5
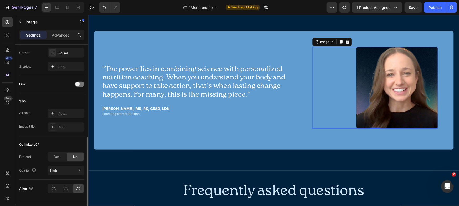
scroll to position [88, 0]
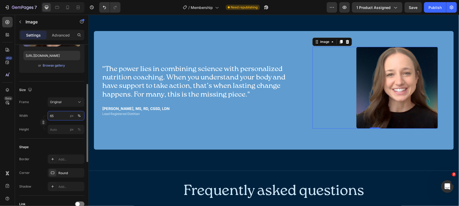
click at [55, 116] on input "65" at bounding box center [66, 115] width 37 height 9
click at [60, 100] on span "Original" at bounding box center [56, 102] width 12 height 5
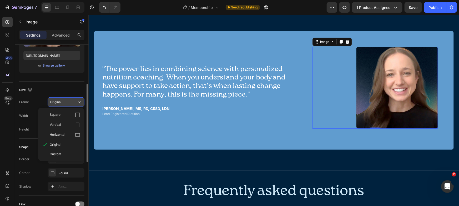
click at [60, 100] on span "Original" at bounding box center [56, 102] width 12 height 5
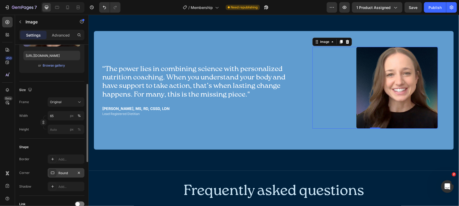
click at [64, 175] on div "Round" at bounding box center [66, 172] width 37 height 9
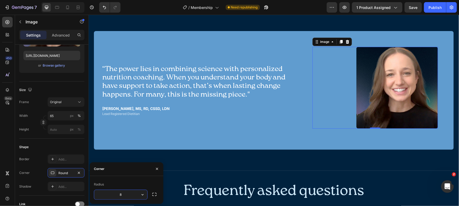
click at [112, 196] on input "8" at bounding box center [120, 194] width 53 height 9
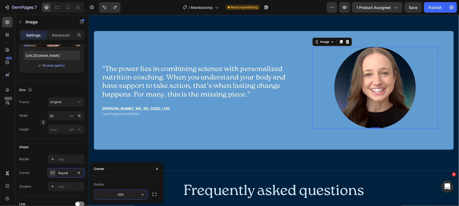
type input "8"
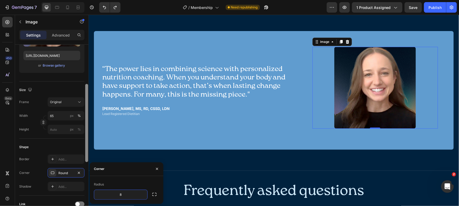
click at [85, 143] on div at bounding box center [86, 123] width 3 height 78
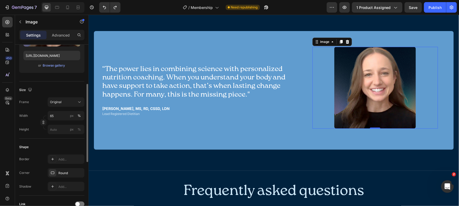
click at [81, 143] on div "Shape" at bounding box center [51, 147] width 65 height 8
click at [60, 116] on input "65" at bounding box center [66, 115] width 37 height 9
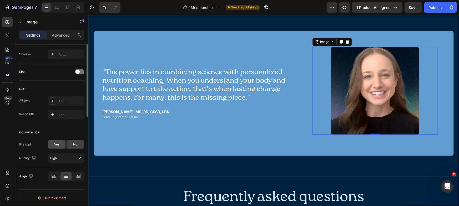
scroll to position [200, 0]
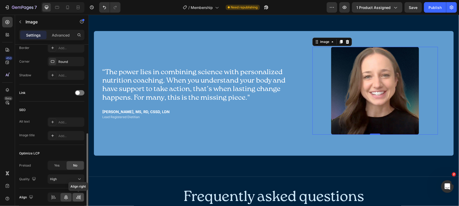
type input "70"
click at [81, 196] on div at bounding box center [78, 197] width 11 height 8
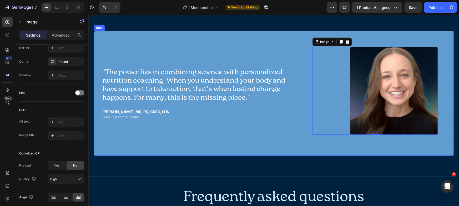
click at [168, 147] on div "“The power lies in combining science with personalized nutrition coaching. When…" at bounding box center [274, 93] width 360 height 125
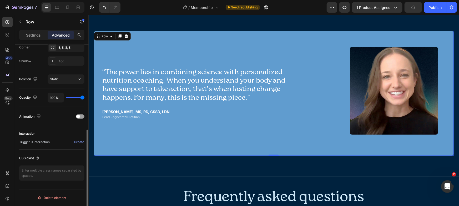
scroll to position [0, 0]
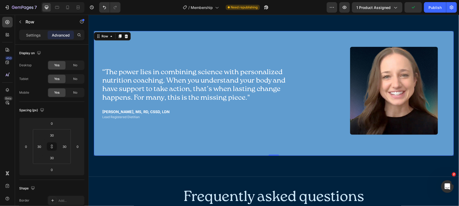
click at [281, 131] on div "“The power lies in combining science with personalized nutrition coaching. When…" at bounding box center [200, 93] width 198 height 109
click at [28, 33] on p "Settings" at bounding box center [33, 35] width 15 height 6
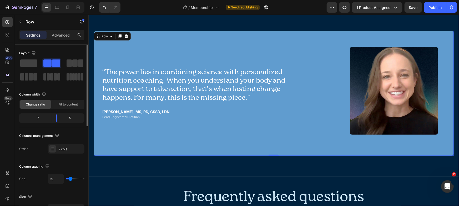
type input "0"
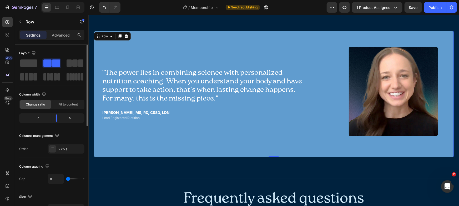
drag, startPoint x: 68, startPoint y: 177, endPoint x: 62, endPoint y: 177, distance: 5.5
type input "0"
click at [66, 178] on input "range" at bounding box center [75, 178] width 18 height 1
click at [231, 73] on p "“The power lies in combining science with personalized nutrition coaching. When…" at bounding box center [202, 85] width 200 height 34
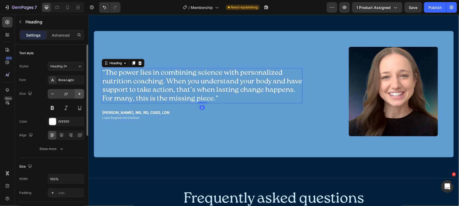
click at [83, 94] on button "button" at bounding box center [79, 93] width 9 height 9
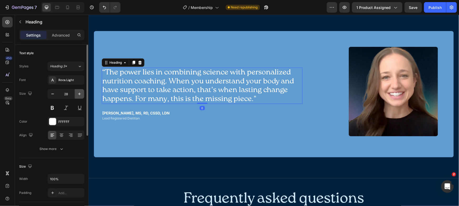
click at [83, 94] on button "button" at bounding box center [79, 93] width 9 height 9
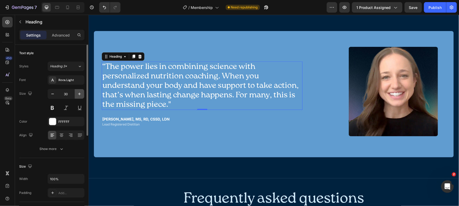
click at [83, 94] on button "button" at bounding box center [79, 93] width 9 height 9
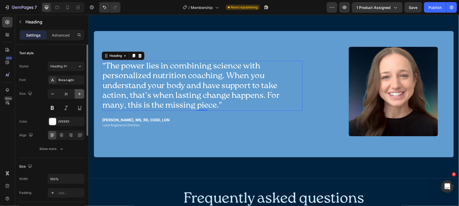
click at [83, 94] on button "button" at bounding box center [79, 93] width 9 height 9
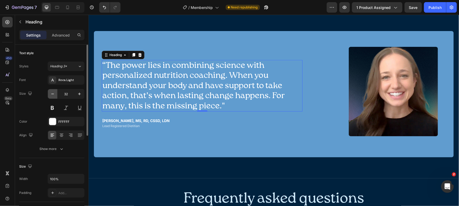
click at [54, 92] on icon "button" at bounding box center [52, 93] width 5 height 5
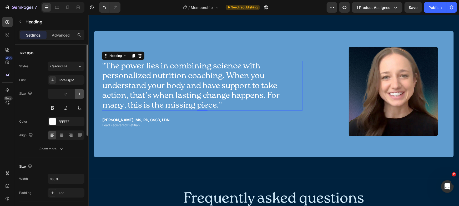
click at [80, 94] on icon "button" at bounding box center [79, 93] width 5 height 5
type input "32"
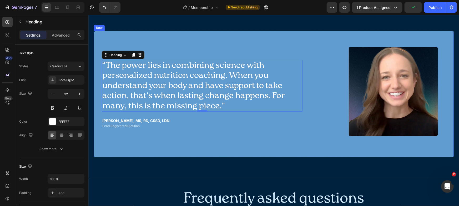
click at [262, 144] on div "“The power lies in combining science with personalized nutrition coaching. When…" at bounding box center [201, 94] width 201 height 110
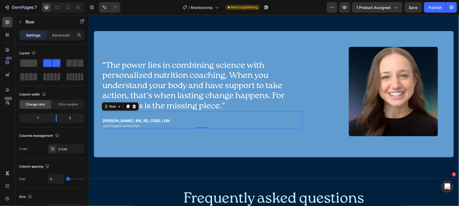
click at [205, 115] on div "Frankie O'Brien, MS, RD, CSSD, LDN Text Block Lead Registered Dietitian Text Bl…" at bounding box center [201, 119] width 201 height 17
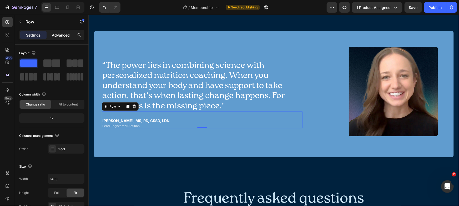
click at [56, 36] on p "Advanced" at bounding box center [61, 35] width 18 height 6
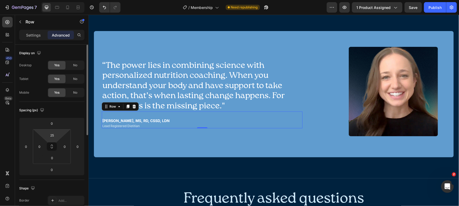
click at [56, 0] on html "7 Version history / Membership Need republishing Preview 1 product assigned Sav…" at bounding box center [229, 0] width 459 height 0
click at [52, 139] on input "23" at bounding box center [52, 135] width 11 height 8
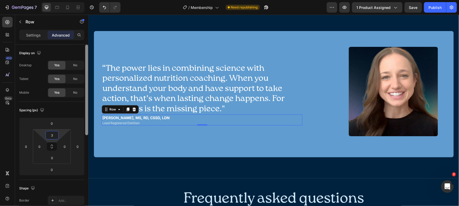
type input "30"
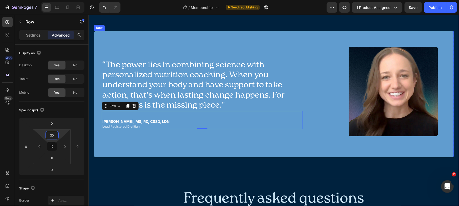
click at [243, 143] on div "“The power lies in combining science with personalized nutrition coaching. When…" at bounding box center [201, 94] width 201 height 110
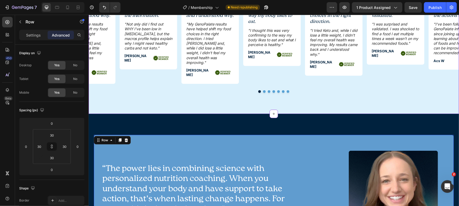
scroll to position [1127, 0]
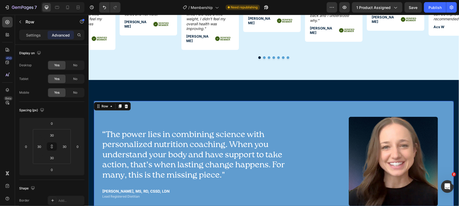
click at [229, 109] on div "“The power lies in combining science with personalized nutrition coaching. When…" at bounding box center [201, 164] width 201 height 110
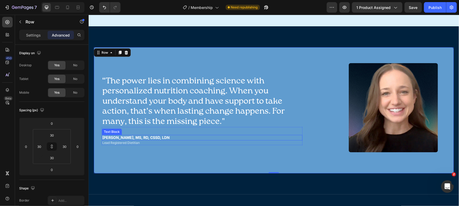
scroll to position [1180, 0]
click at [264, 154] on div "“The power lies in combining science with personalized nutrition coaching. When…" at bounding box center [201, 110] width 201 height 110
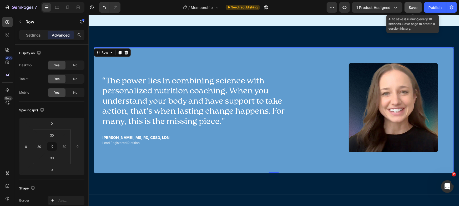
click at [407, 3] on button "Save" at bounding box center [412, 7] width 17 height 11
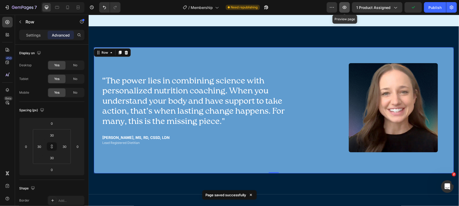
click at [348, 8] on button "button" at bounding box center [344, 7] width 11 height 11
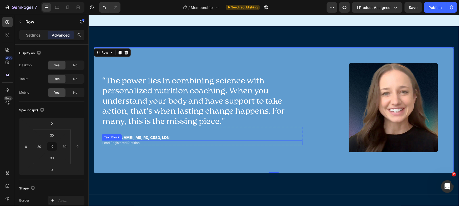
click at [278, 141] on p "Lead Registered Dietitian" at bounding box center [202, 143] width 200 height 4
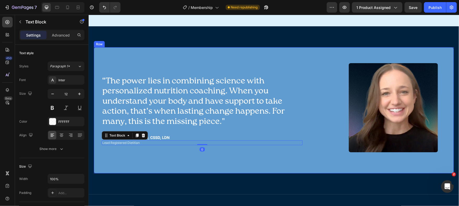
click at [280, 141] on div "“The power lies in combining science with personalized nutrition coaching. When…" at bounding box center [201, 110] width 201 height 110
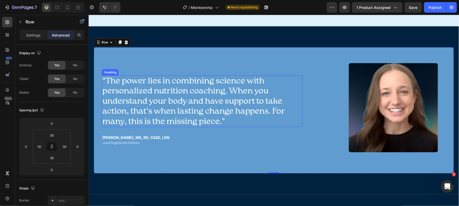
click at [239, 86] on p "“The power lies in combining science with personalized nutrition coaching. When…" at bounding box center [202, 101] width 200 height 50
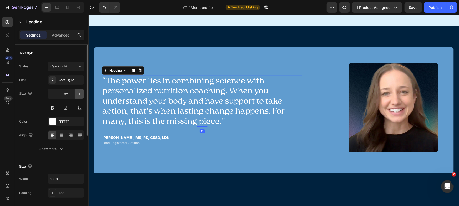
click at [82, 93] on button "button" at bounding box center [79, 93] width 9 height 9
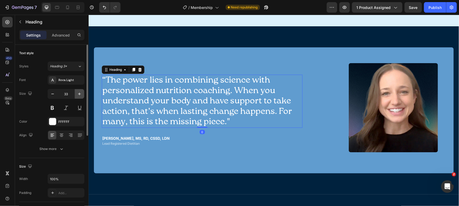
type input "34"
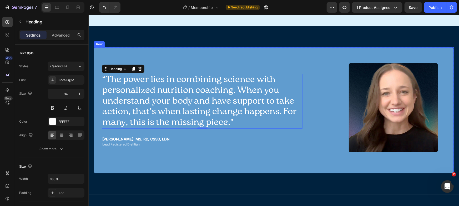
click at [160, 55] on div "“The power lies in combining science with personalized nutrition coaching. When…" at bounding box center [201, 110] width 201 height 110
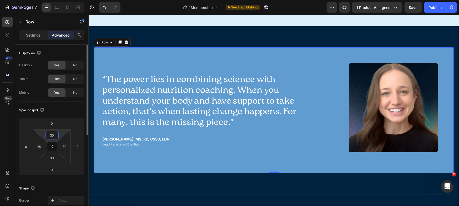
click at [53, 133] on input "30" at bounding box center [52, 135] width 11 height 8
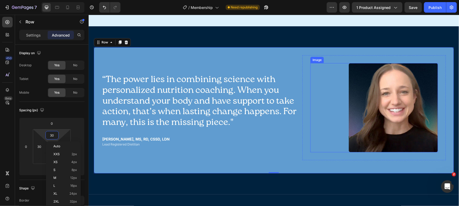
click at [387, 63] on img at bounding box center [392, 107] width 89 height 89
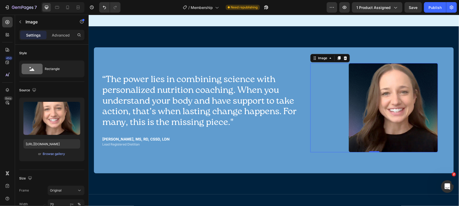
click at [323, 74] on div at bounding box center [373, 107] width 127 height 89
click at [323, 55] on div "Image" at bounding box center [321, 57] width 11 height 5
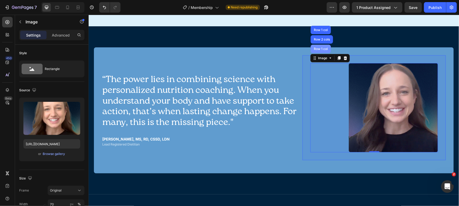
click at [320, 47] on div "Row 1 col" at bounding box center [320, 48] width 16 height 3
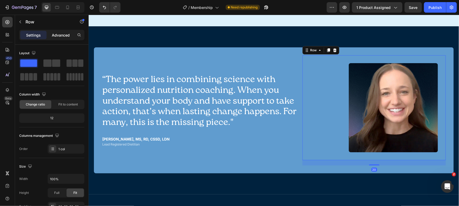
click at [58, 31] on div "Advanced" at bounding box center [61, 35] width 26 height 8
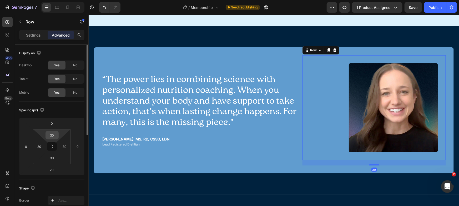
click at [55, 134] on input "30" at bounding box center [52, 135] width 11 height 8
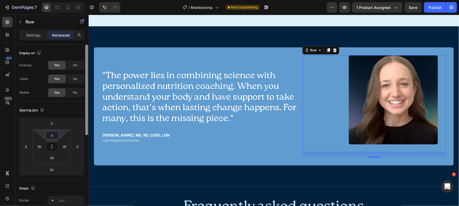
type input "o"
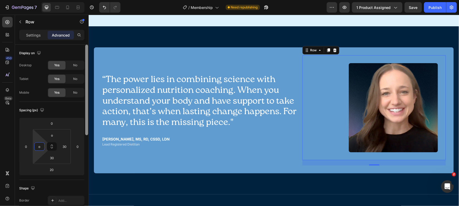
type input "o"
type input "p"
type input "0"
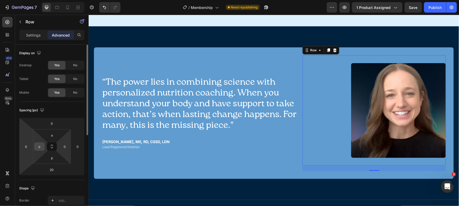
click at [39, 148] on input "o" at bounding box center [39, 146] width 8 height 8
type input "0"
click at [54, 135] on input "o" at bounding box center [52, 135] width 11 height 8
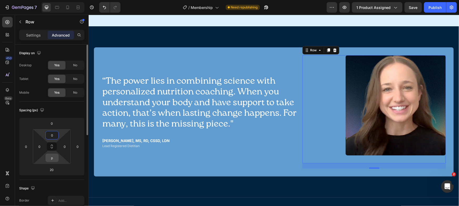
type input "0"
click at [55, 160] on input "p" at bounding box center [52, 158] width 11 height 8
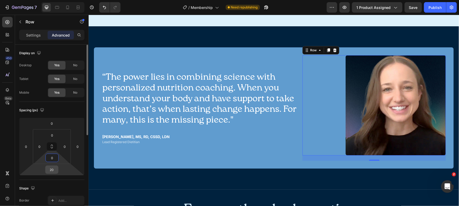
type input "0"
click at [49, 168] on input "20" at bounding box center [52, 170] width 11 height 8
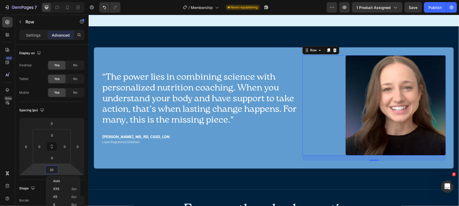
type input "0"
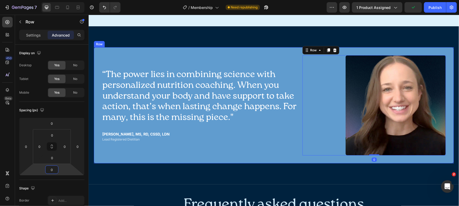
click at [217, 132] on div "“The power lies in combining science with personalized nutrition coaching. When…" at bounding box center [201, 105] width 201 height 100
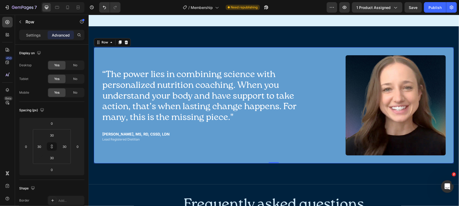
click at [290, 138] on div "“The power lies in combining science with personalized nutrition coaching. When…" at bounding box center [201, 105] width 201 height 100
click at [29, 35] on p "Settings" at bounding box center [33, 35] width 15 height 6
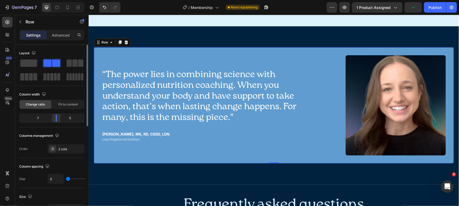
click at [59, 118] on div at bounding box center [56, 117] width 9 height 7
click at [250, 145] on div "“The power lies in combining science with personalized nutrition coaching. When…" at bounding box center [274, 105] width 360 height 116
click at [65, 37] on p "Advanced" at bounding box center [61, 35] width 18 height 6
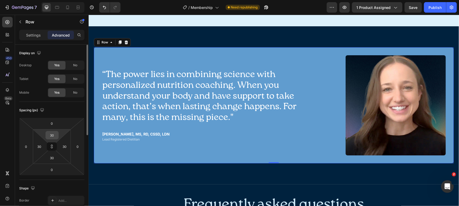
click at [48, 138] on input "30" at bounding box center [52, 135] width 11 height 8
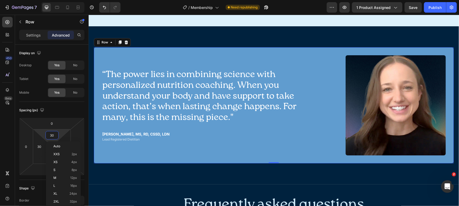
type input "4"
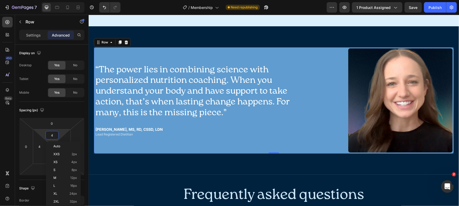
type input "40"
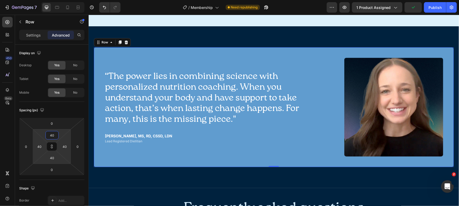
type input "6"
type input "60"
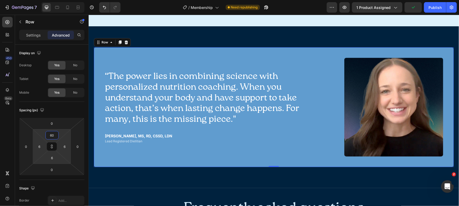
type input "60"
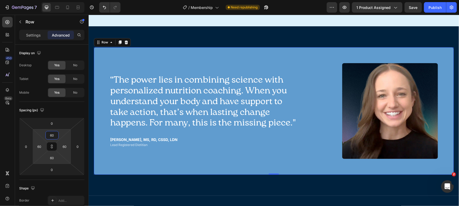
type input "5"
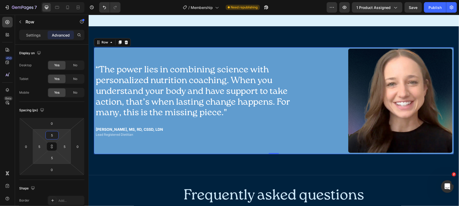
type input "50"
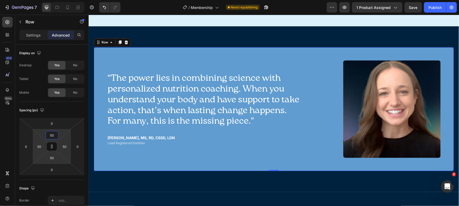
type input "4"
type input "40"
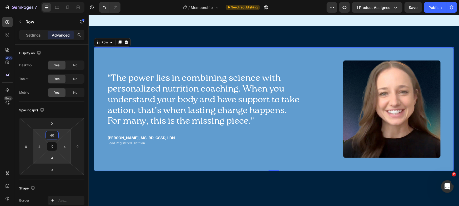
type input "40"
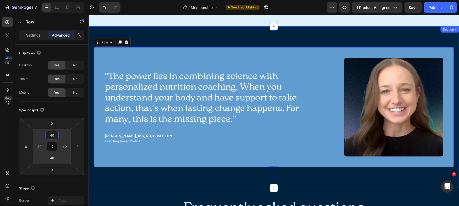
click at [178, 29] on div "“The power lies in combining science with personalized nutrition coaching. When…" at bounding box center [273, 107] width 370 height 162
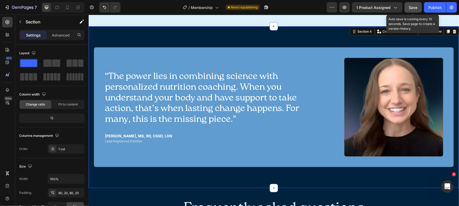
click at [411, 8] on span "Save" at bounding box center [413, 7] width 9 height 4
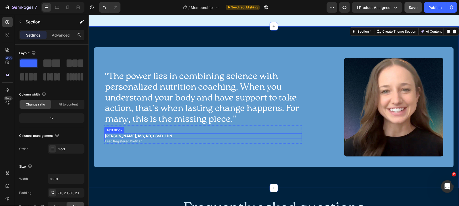
click at [192, 139] on div "Lead Registered Dietitian" at bounding box center [202, 141] width 197 height 5
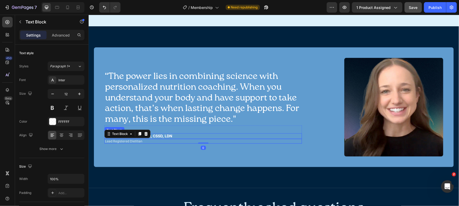
click at [192, 134] on p "Frankie O'Brien, MS, RD, CSSD, LDN" at bounding box center [203, 136] width 196 height 4
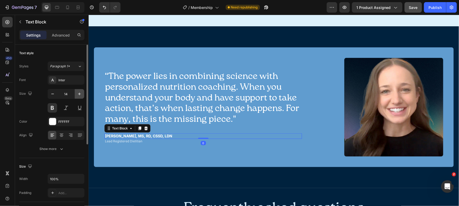
click at [83, 96] on button "button" at bounding box center [79, 93] width 9 height 9
type input "16"
click at [144, 139] on p "Lead Registered Dietitian" at bounding box center [203, 141] width 196 height 4
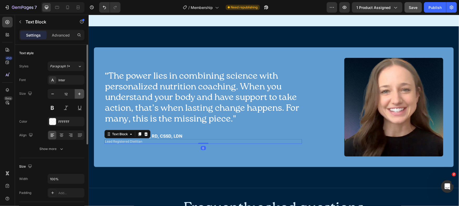
click at [81, 94] on icon "button" at bounding box center [79, 93] width 5 height 5
type input "13"
click at [151, 47] on div "“The power lies in combining science with personalized nutrition coaching. When…" at bounding box center [274, 107] width 360 height 120
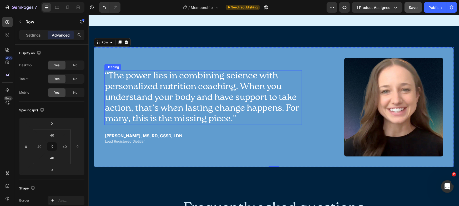
drag, startPoint x: 144, startPoint y: 77, endPoint x: 132, endPoint y: 83, distance: 12.9
click at [144, 77] on p "“The power lies in combining science with personalized nutrition coaching. When…" at bounding box center [203, 97] width 196 height 54
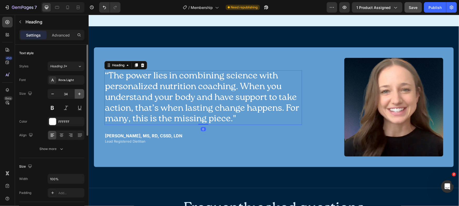
click at [79, 97] on button "button" at bounding box center [79, 93] width 9 height 9
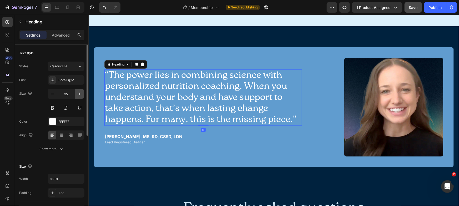
click at [79, 97] on button "button" at bounding box center [79, 93] width 9 height 9
type input "36"
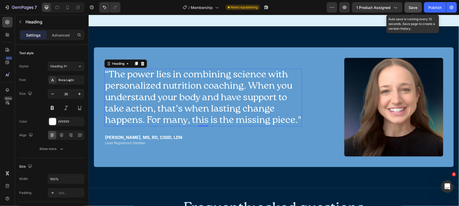
click at [410, 5] on span "Save" at bounding box center [413, 7] width 9 height 4
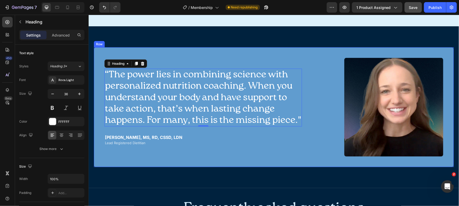
click at [128, 47] on div "“The power lies in combining science with personalized nutrition coaching. When…" at bounding box center [274, 107] width 360 height 120
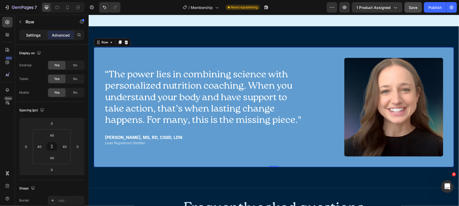
click at [33, 35] on p "Settings" at bounding box center [33, 35] width 15 height 6
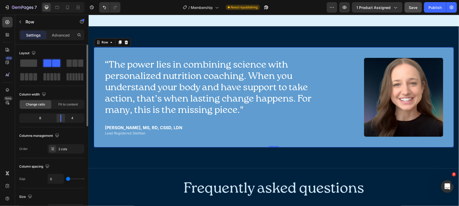
drag, startPoint x: 57, startPoint y: 120, endPoint x: 62, endPoint y: 119, distance: 5.3
click at [62, 119] on div at bounding box center [60, 117] width 9 height 7
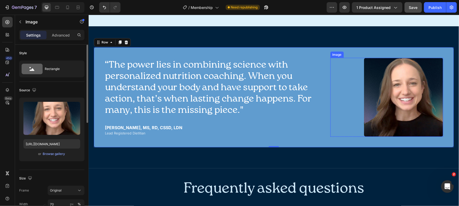
click at [357, 96] on div at bounding box center [386, 97] width 113 height 79
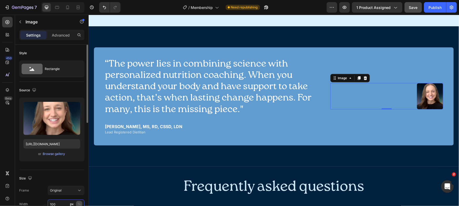
type input "100"
click at [78, 202] on div "%" at bounding box center [79, 204] width 3 height 5
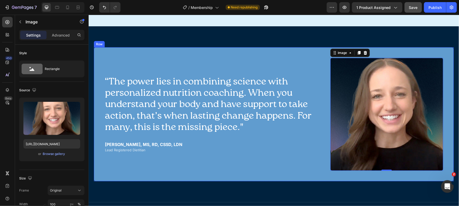
click at [121, 58] on div "“The power lies in combining science with personalized nutrition coaching. When…" at bounding box center [217, 114] width 226 height 113
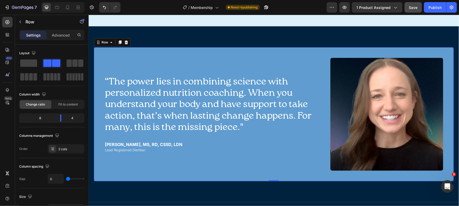
scroll to position [1, 0]
type input "2"
type input "4"
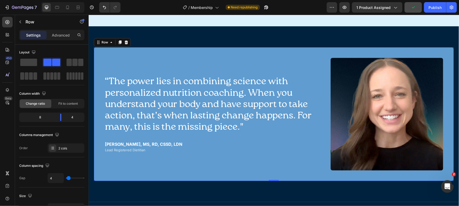
type input "5"
type input "8"
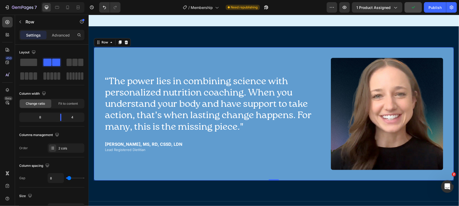
type input "9"
type input "11"
type input "12"
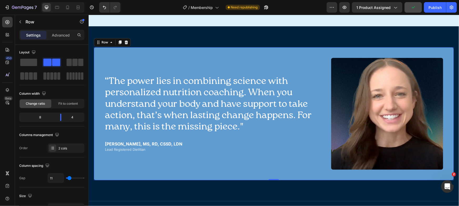
type input "12"
type input "13"
type input "16"
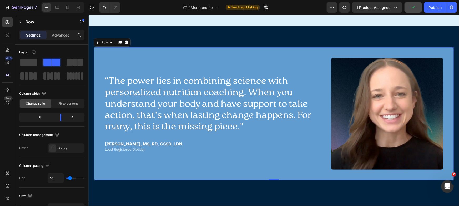
type input "17"
type input "19"
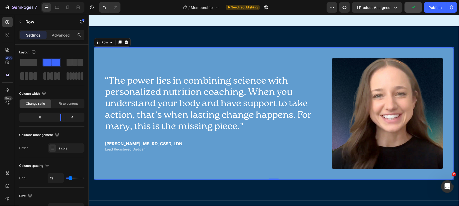
type input "20"
type input "21"
type input "22"
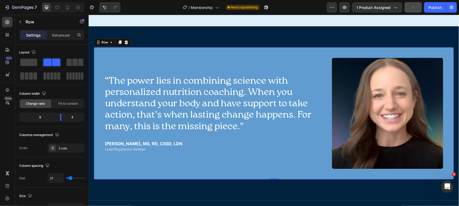
type input "22"
type input "26"
type input "28"
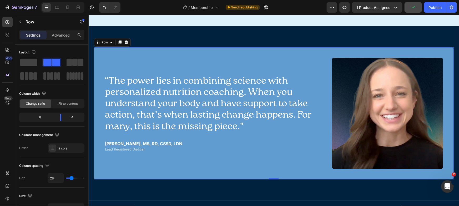
type input "29"
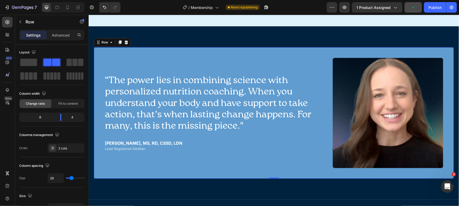
type input "30"
type input "33"
type input "34"
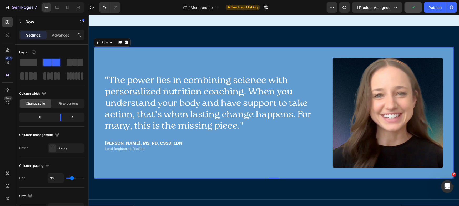
type input "34"
type input "35"
type input "37"
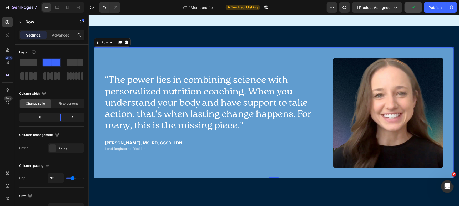
type input "38"
type input "44"
type input "45"
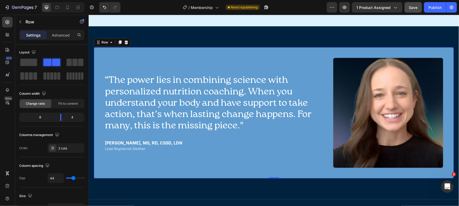
type input "45"
type input "46"
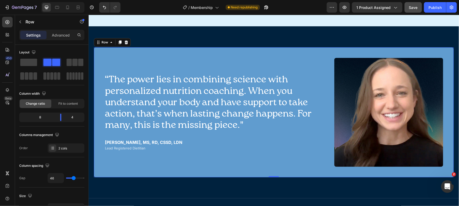
type input "49"
type input "50"
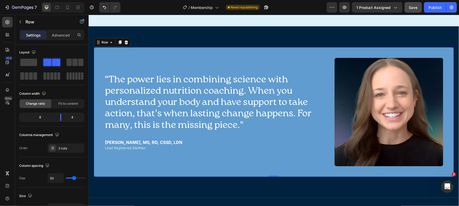
type input "49"
type input "47"
type input "46"
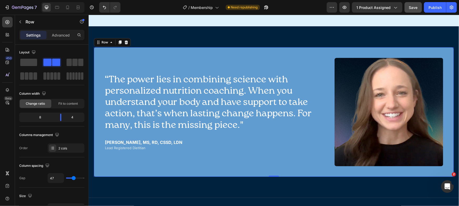
type input "46"
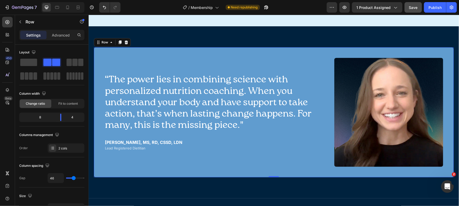
type input "45"
type input "42"
type input "41"
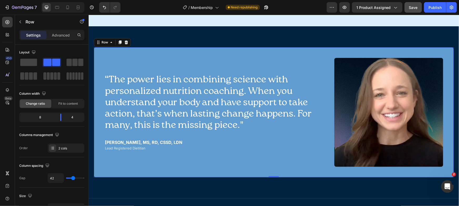
type input "41"
type input "40"
type input "38"
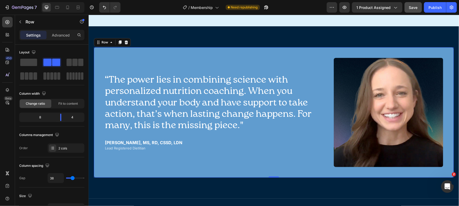
type input "37"
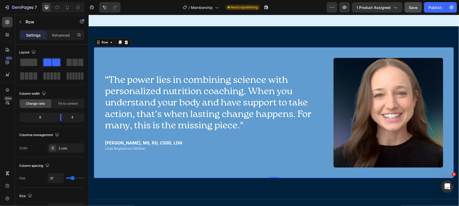
type input "38"
type input "40"
type input "41"
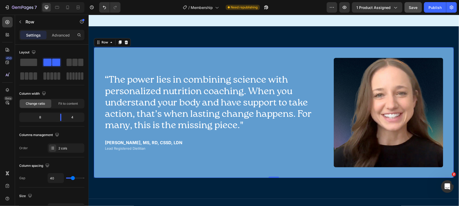
type input "41"
type input "40"
drag, startPoint x: 68, startPoint y: 176, endPoint x: 73, endPoint y: 176, distance: 4.7
type input "40"
click at [73, 177] on input "range" at bounding box center [75, 177] width 18 height 1
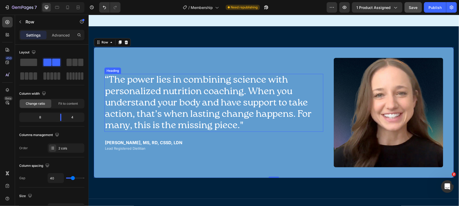
click at [273, 74] on p "“The power lies in combining science with personalized nutrition coaching. When…" at bounding box center [214, 102] width 218 height 57
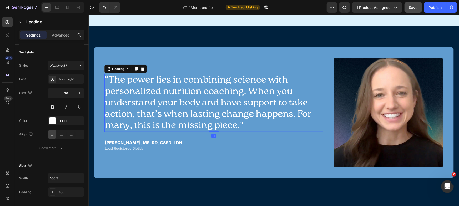
scroll to position [0, 0]
click at [83, 93] on button "button" at bounding box center [79, 93] width 9 height 9
type input "38"
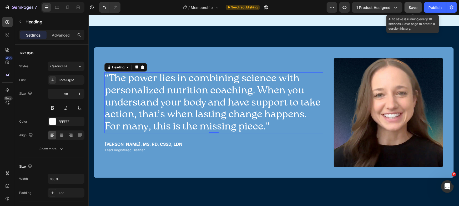
click at [412, 7] on span "Save" at bounding box center [413, 7] width 9 height 4
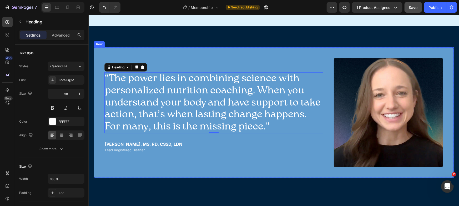
click at [236, 47] on div "“The power lies in combining science with personalized nutrition coaching. When…" at bounding box center [274, 112] width 360 height 130
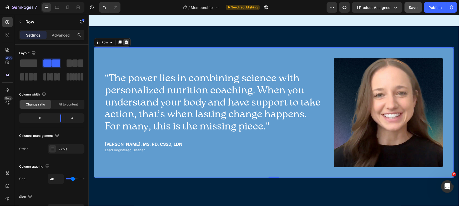
click at [126, 40] on icon at bounding box center [125, 42] width 3 height 4
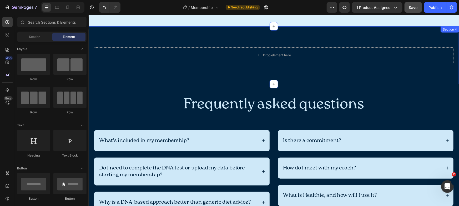
click at [154, 32] on div "Drop element here Row Section 4" at bounding box center [273, 55] width 370 height 58
click at [453, 27] on div "Section 4" at bounding box center [449, 29] width 16 height 5
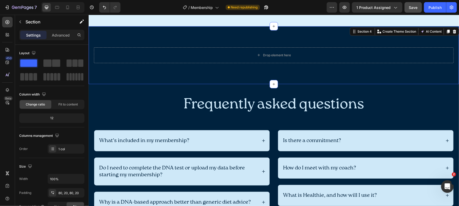
click at [452, 29] on icon at bounding box center [454, 31] width 4 height 4
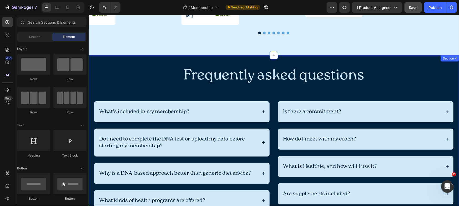
scroll to position [1125, 0]
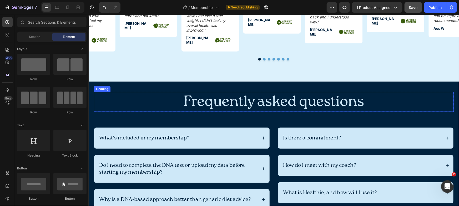
click at [201, 92] on h2 "Frequently asked questions" at bounding box center [274, 102] width 360 height 20
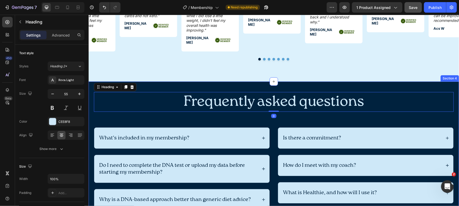
click at [200, 81] on div "Frequently asked questions Heading 0 Row What’s included in my membership? Do I…" at bounding box center [273, 183] width 370 height 204
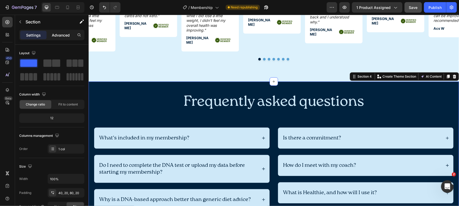
click at [62, 34] on p "Advanced" at bounding box center [61, 35] width 18 height 6
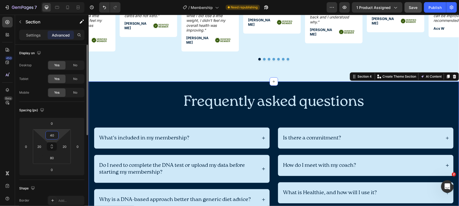
click at [53, 137] on input "40" at bounding box center [52, 135] width 11 height 8
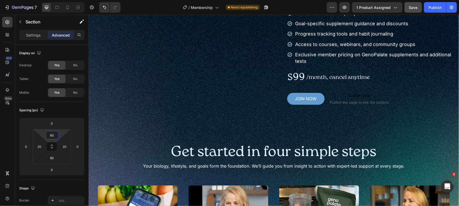
scroll to position [0, 0]
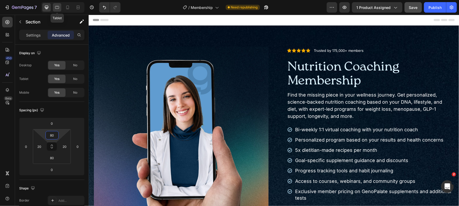
click at [58, 5] on icon at bounding box center [56, 7] width 5 height 5
type input "30"
type input "15"
type input "60"
type input "15"
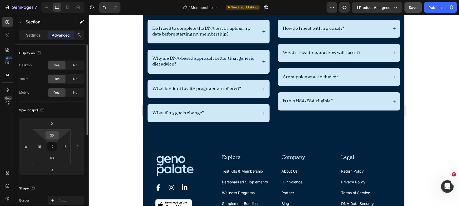
scroll to position [1112, 0]
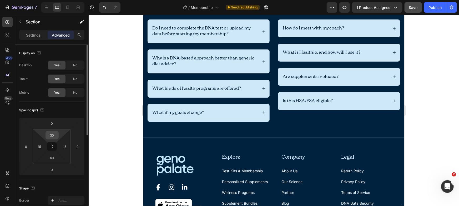
click at [51, 138] on input "30" at bounding box center [52, 135] width 11 height 8
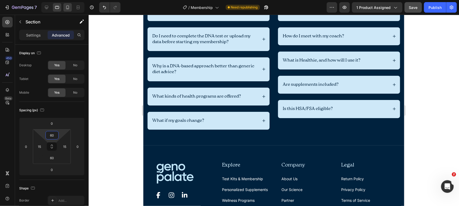
click at [69, 7] on icon at bounding box center [67, 7] width 5 height 5
type input "40"
type input "20"
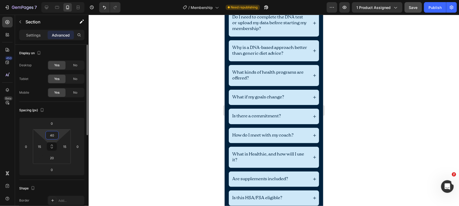
click at [54, 137] on input "40" at bounding box center [52, 135] width 11 height 8
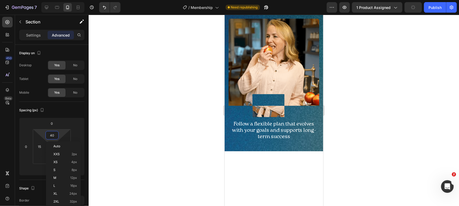
scroll to position [107, 0]
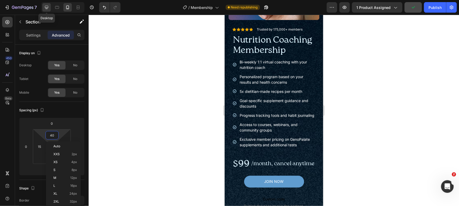
click at [50, 5] on div at bounding box center [46, 7] width 8 height 8
type input "80"
type input "20"
type input "80"
type input "20"
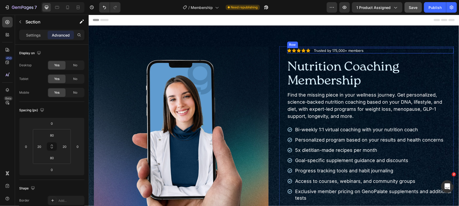
click at [431, 48] on div "Icon Icon Icon Icon Icon Icon List Trusted by 175,000+ members Text Block Row" at bounding box center [370, 51] width 167 height 6
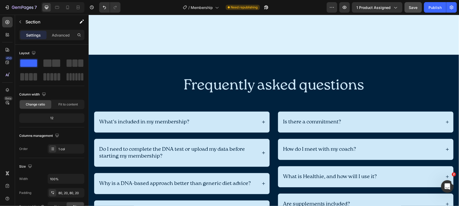
scroll to position [1208, 0]
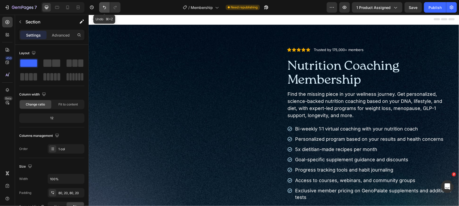
scroll to position [1, 0]
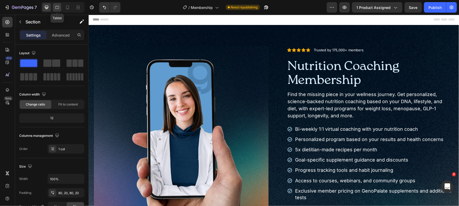
click at [57, 3] on div at bounding box center [57, 7] width 8 height 8
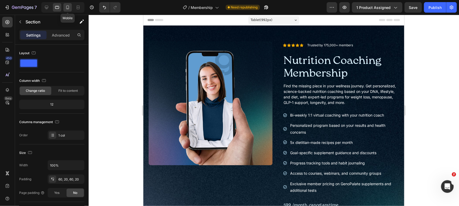
click at [67, 5] on icon at bounding box center [67, 7] width 5 height 5
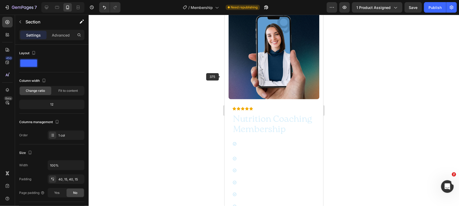
scroll to position [47, 0]
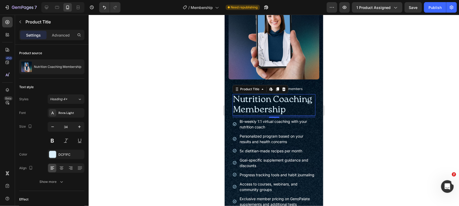
click at [296, 113] on h1 "Nutrition Coaching Membership" at bounding box center [273, 105] width 83 height 22
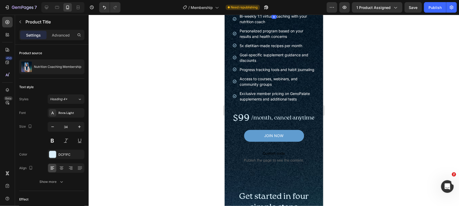
scroll to position [153, 0]
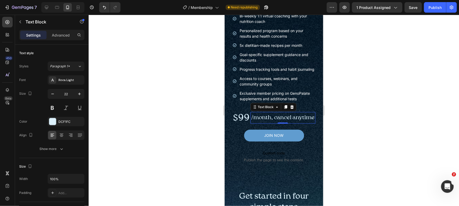
click at [298, 123] on p "/month, cancel anytime" at bounding box center [282, 117] width 63 height 11
click at [51, 96] on icon "button" at bounding box center [52, 93] width 5 height 5
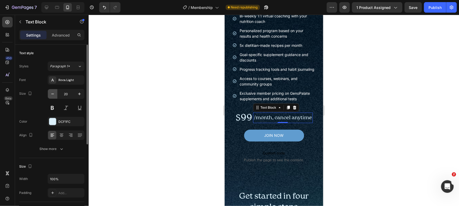
click at [51, 96] on icon "button" at bounding box center [52, 93] width 5 height 5
type input "18"
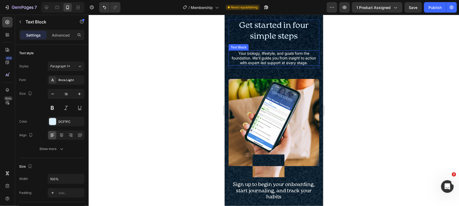
scroll to position [217, 0]
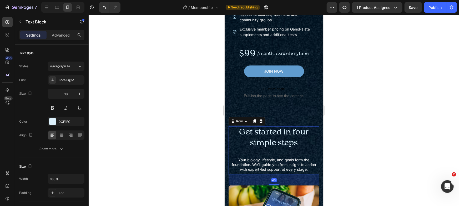
click at [273, 162] on div "Get started in four simple steps Heading Your biology, lifestyle, and goals for…" at bounding box center [273, 150] width 91 height 49
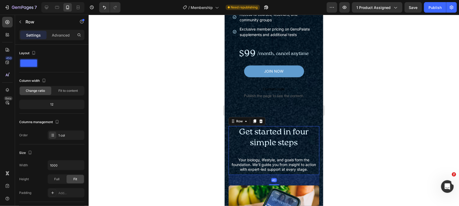
click at [271, 170] on p "Your biology, lifestyle, and goals form the foundation. We’ll guide you from in…" at bounding box center [274, 164] width 90 height 14
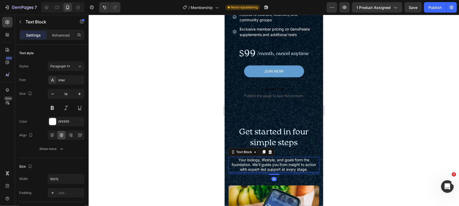
click at [57, 39] on div "Settings Advanced" at bounding box center [51, 35] width 65 height 11
click at [58, 37] on p "Advanced" at bounding box center [61, 35] width 18 height 6
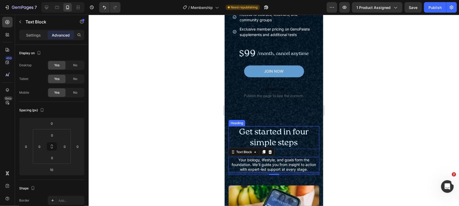
click at [300, 149] on h2 "Get started in four simple steps" at bounding box center [273, 137] width 91 height 23
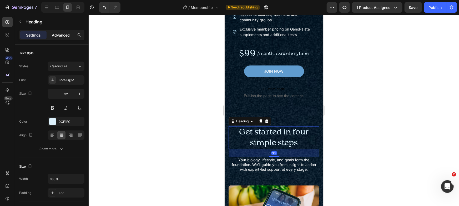
click at [49, 31] on div "Advanced" at bounding box center [61, 35] width 26 height 8
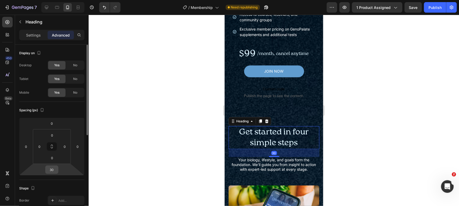
click at [55, 169] on input "30" at bounding box center [52, 170] width 11 height 8
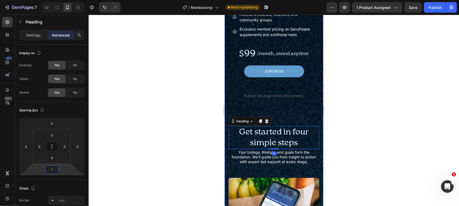
type input "10"
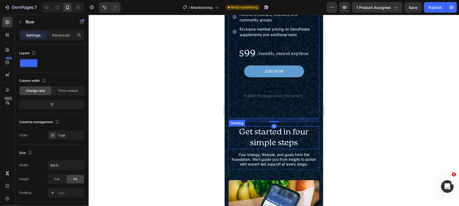
click at [303, 149] on h2 "Get started in four simple steps" at bounding box center [273, 137] width 91 height 23
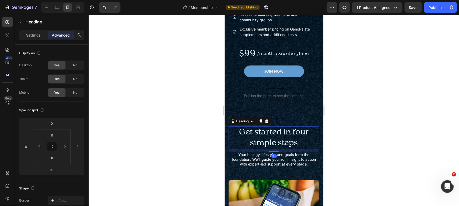
click at [40, 42] on div "Settings Advanced" at bounding box center [52, 37] width 74 height 15
drag, startPoint x: 38, startPoint y: 38, endPoint x: 40, endPoint y: 47, distance: 8.9
click at [38, 38] on div "Settings" at bounding box center [33, 35] width 26 height 8
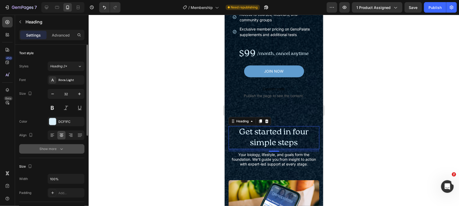
click at [62, 150] on icon "button" at bounding box center [61, 148] width 5 height 5
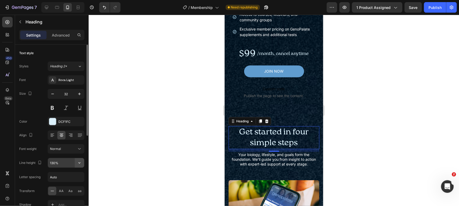
click at [75, 162] on button "button" at bounding box center [79, 162] width 9 height 9
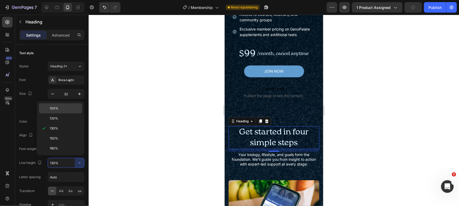
click at [65, 113] on div "100%" at bounding box center [60, 118] width 43 height 10
type input "100%"
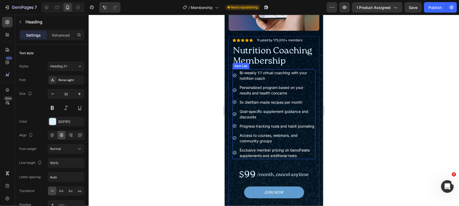
scroll to position [16, 0]
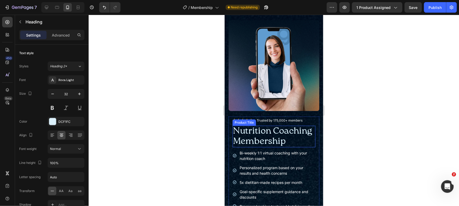
click at [285, 132] on h1 "Nutrition Coaching Membership" at bounding box center [273, 136] width 83 height 22
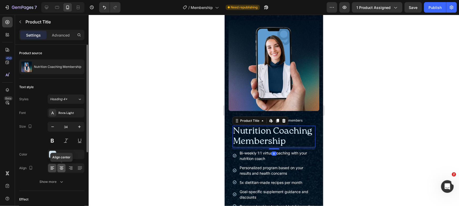
click at [62, 168] on icon at bounding box center [61, 167] width 5 height 5
click at [51, 168] on icon at bounding box center [52, 168] width 4 height 1
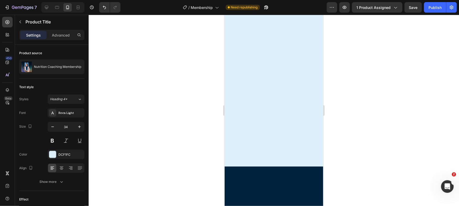
scroll to position [1612, 0]
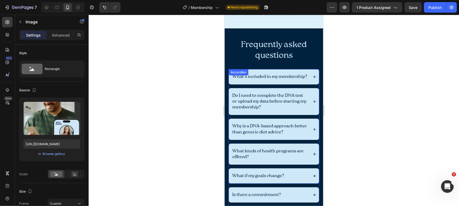
scroll to position [2087, 0]
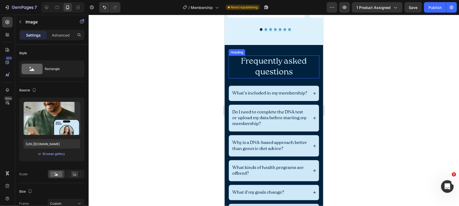
click at [269, 70] on h2 "Frequently asked questions" at bounding box center [273, 66] width 91 height 23
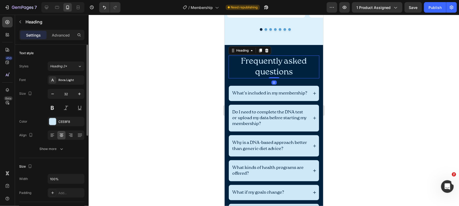
click at [63, 151] on icon "button" at bounding box center [61, 148] width 5 height 5
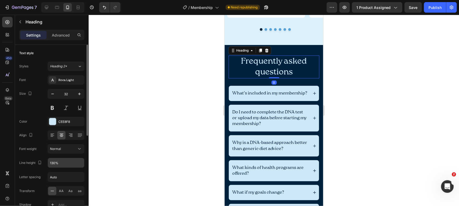
click at [66, 161] on input "130%" at bounding box center [66, 162] width 36 height 9
click at [78, 164] on icon "button" at bounding box center [79, 162] width 5 height 5
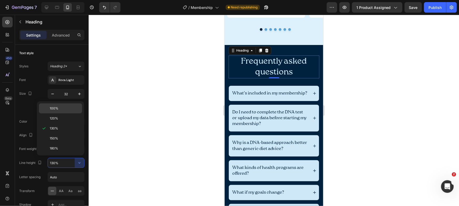
click at [58, 108] on p "100%" at bounding box center [65, 108] width 30 height 5
type input "100%"
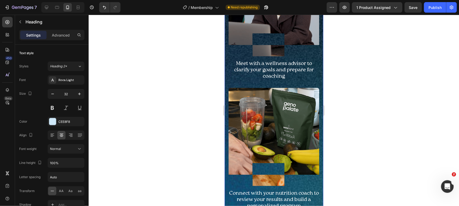
scroll to position [565, 0]
click at [272, 64] on div "Meet with a wellness advisor to clarify your goals and prepare for coaching" at bounding box center [273, 70] width 91 height 20
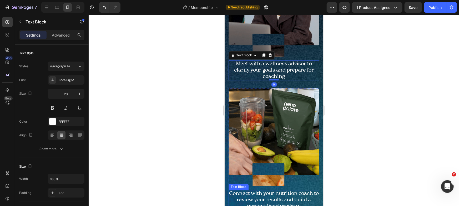
click at [300, 198] on p "Connect with your nutrition coach to review your results and build a personaliz…" at bounding box center [274, 199] width 90 height 19
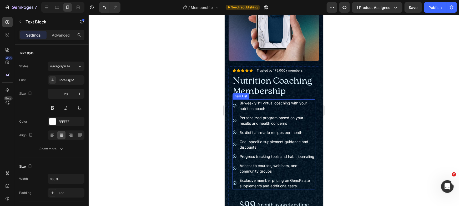
scroll to position [0, 0]
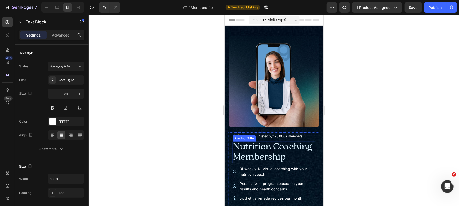
click at [262, 153] on h1 "Nutrition Coaching Membership" at bounding box center [273, 152] width 83 height 22
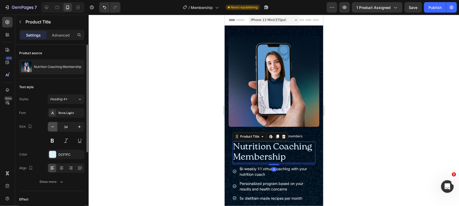
click at [52, 124] on icon "button" at bounding box center [52, 126] width 5 height 5
type input "32"
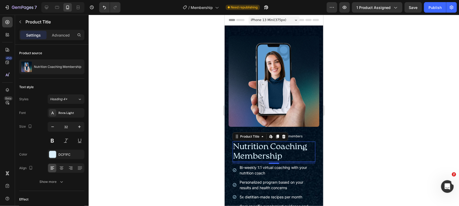
click at [408, 121] on div at bounding box center [274, 110] width 370 height 191
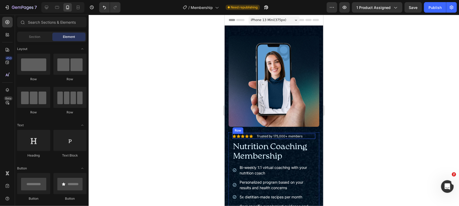
click at [307, 133] on div "Icon Icon Icon Icon Icon Icon List Trusted by 175,000+ members Text Block Row" at bounding box center [273, 135] width 83 height 5
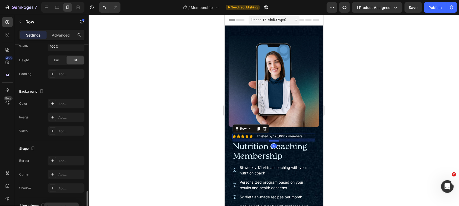
scroll to position [190, 0]
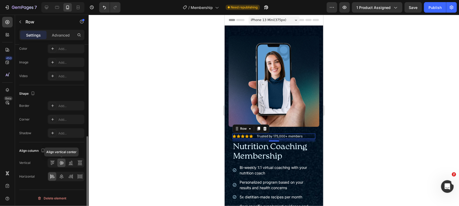
drag, startPoint x: 58, startPoint y: 165, endPoint x: 61, endPoint y: 163, distance: 3.7
click at [58, 165] on div at bounding box center [61, 162] width 8 height 8
click at [64, 175] on div at bounding box center [61, 176] width 8 height 8
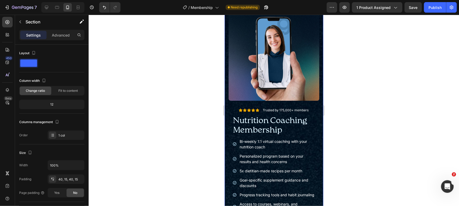
scroll to position [26, 0]
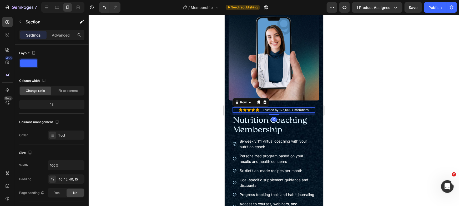
click at [310, 107] on div "Icon Icon Icon Icon Icon Icon List Trusted by 175,000+ members Text Block Row 10" at bounding box center [273, 109] width 83 height 5
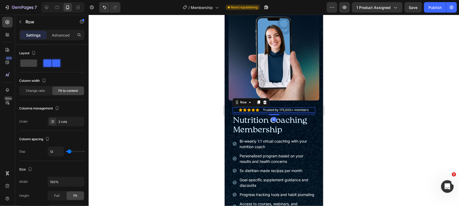
scroll to position [190, 0]
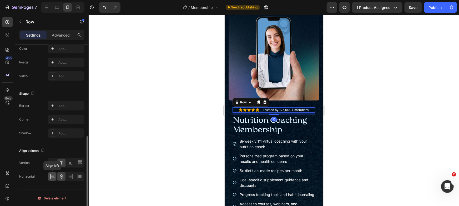
click at [53, 174] on icon at bounding box center [52, 176] width 5 height 5
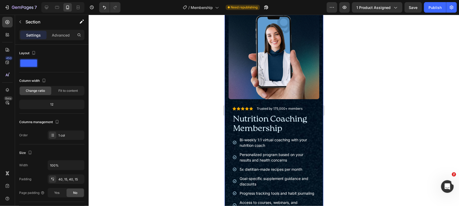
scroll to position [27, 0]
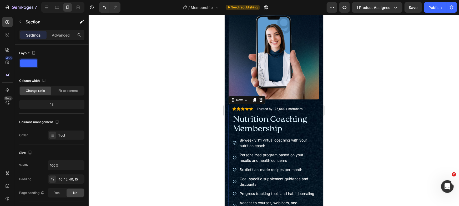
click at [230, 122] on div "Icon Icon Icon Icon Icon Icon List Trusted by 175,000+ members Text Block Row N…" at bounding box center [273, 202] width 91 height 194
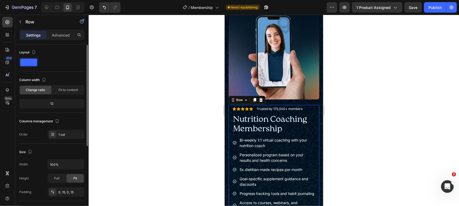
click at [56, 30] on div "Settings Advanced" at bounding box center [51, 35] width 65 height 11
click at [57, 34] on p "Advanced" at bounding box center [61, 35] width 18 height 6
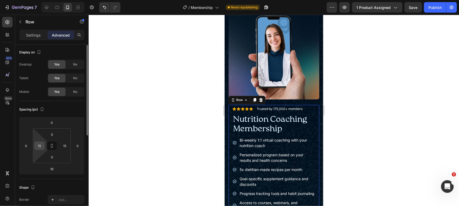
click at [39, 146] on input "15" at bounding box center [39, 146] width 8 height 8
type input "0"
click at [67, 147] on input "15" at bounding box center [65, 146] width 8 height 8
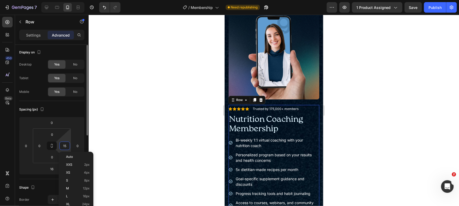
type input "0"
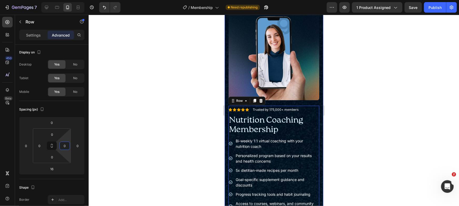
scroll to position [26, 0]
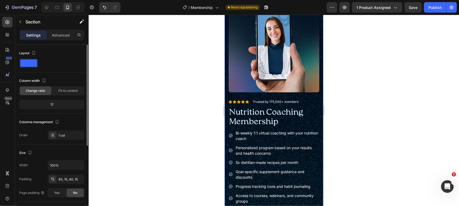
scroll to position [157, 0]
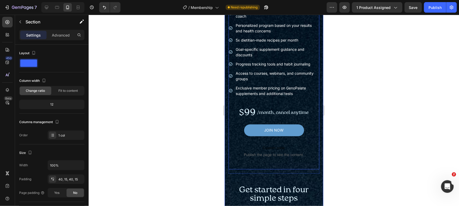
click at [308, 92] on div "Exclusive member pricing on GenoPalate supplements and additional tests" at bounding box center [276, 90] width 84 height 13
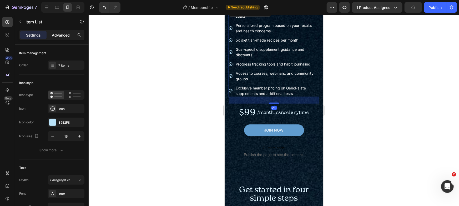
click at [55, 33] on p "Advanced" at bounding box center [61, 35] width 18 height 6
type input "100%"
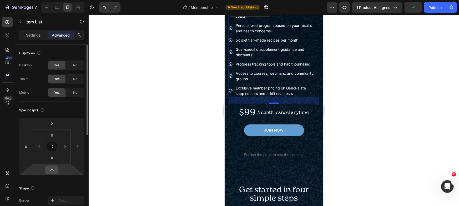
click at [49, 170] on input "25" at bounding box center [52, 170] width 11 height 8
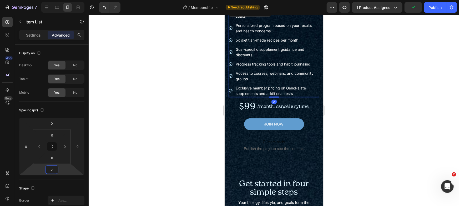
type input "20"
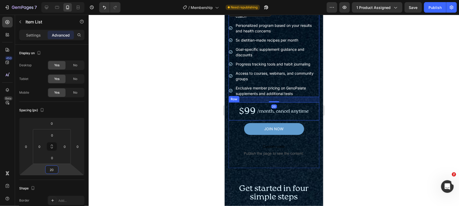
click at [311, 108] on div "$99 Text Block /month, cancel anytime Text Block Row" at bounding box center [273, 111] width 91 height 18
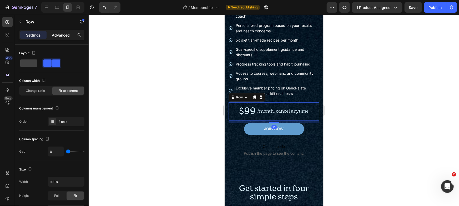
click at [60, 35] on p "Advanced" at bounding box center [61, 35] width 18 height 6
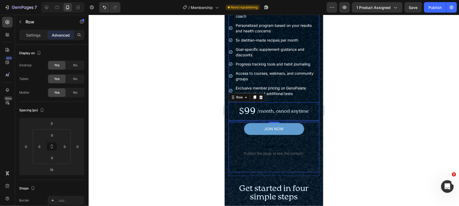
click at [314, 166] on div "Icon Icon Icon Icon Icon Icon List Trusted by 175,000+ members Text Block Row N…" at bounding box center [273, 73] width 91 height 197
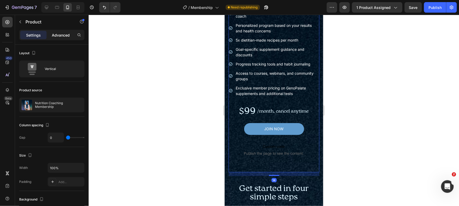
click at [61, 37] on p "Advanced" at bounding box center [61, 35] width 18 height 6
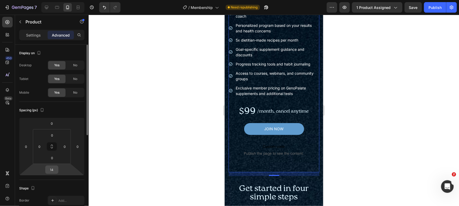
click at [52, 173] on input "14" at bounding box center [52, 170] width 11 height 8
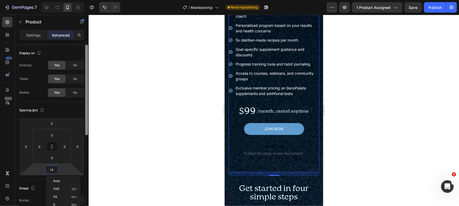
type input "0"
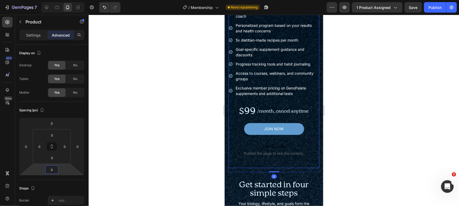
click at [289, 156] on div "Icon Icon Icon Icon Icon Icon List Trusted by 175,000+ members Text Block Row N…" at bounding box center [273, 71] width 91 height 192
click at [54, 169] on input "16" at bounding box center [52, 170] width 11 height 8
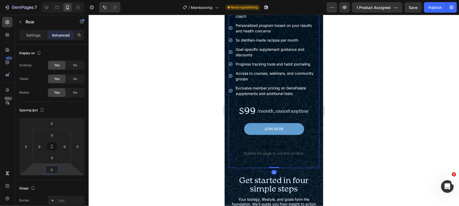
type input "0"
click at [301, 160] on div "Icon Icon Icon Icon Icon Icon List Trusted by 175,000+ members Text Block Row N…" at bounding box center [273, 71] width 91 height 192
click at [309, 154] on div "JOIN NOW Add to Cart Custom code Publish the page to see the content. Custom Co…" at bounding box center [273, 141] width 91 height 37
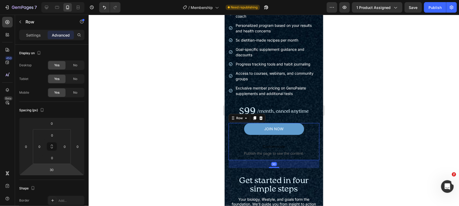
click at [50, 0] on html "7 Version history / Membership Need republishing Preview 1 product assigned Sav…" at bounding box center [229, 0] width 459 height 0
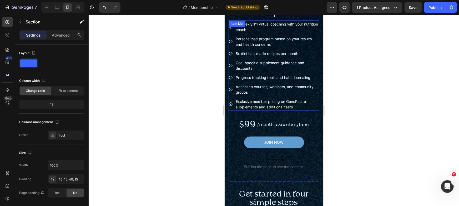
scroll to position [142, 0]
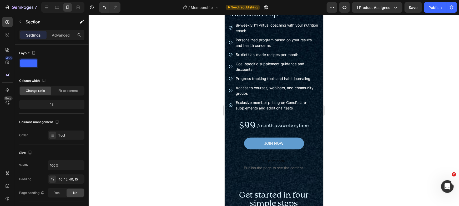
click at [50, 7] on div at bounding box center [46, 7] width 8 height 8
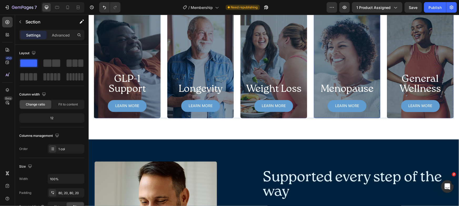
scroll to position [633, 0]
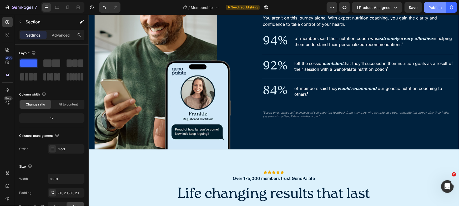
click at [436, 5] on div "Publish" at bounding box center [434, 8] width 13 height 6
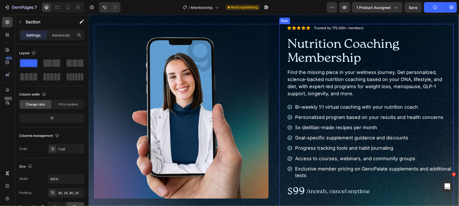
scroll to position [91, 0]
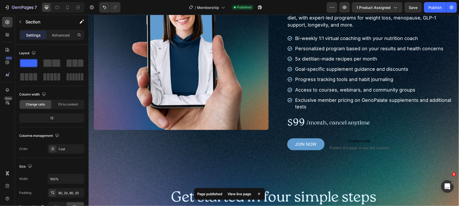
click at [242, 193] on div "View live page" at bounding box center [239, 193] width 30 height 7
